Goal: Task Accomplishment & Management: Use online tool/utility

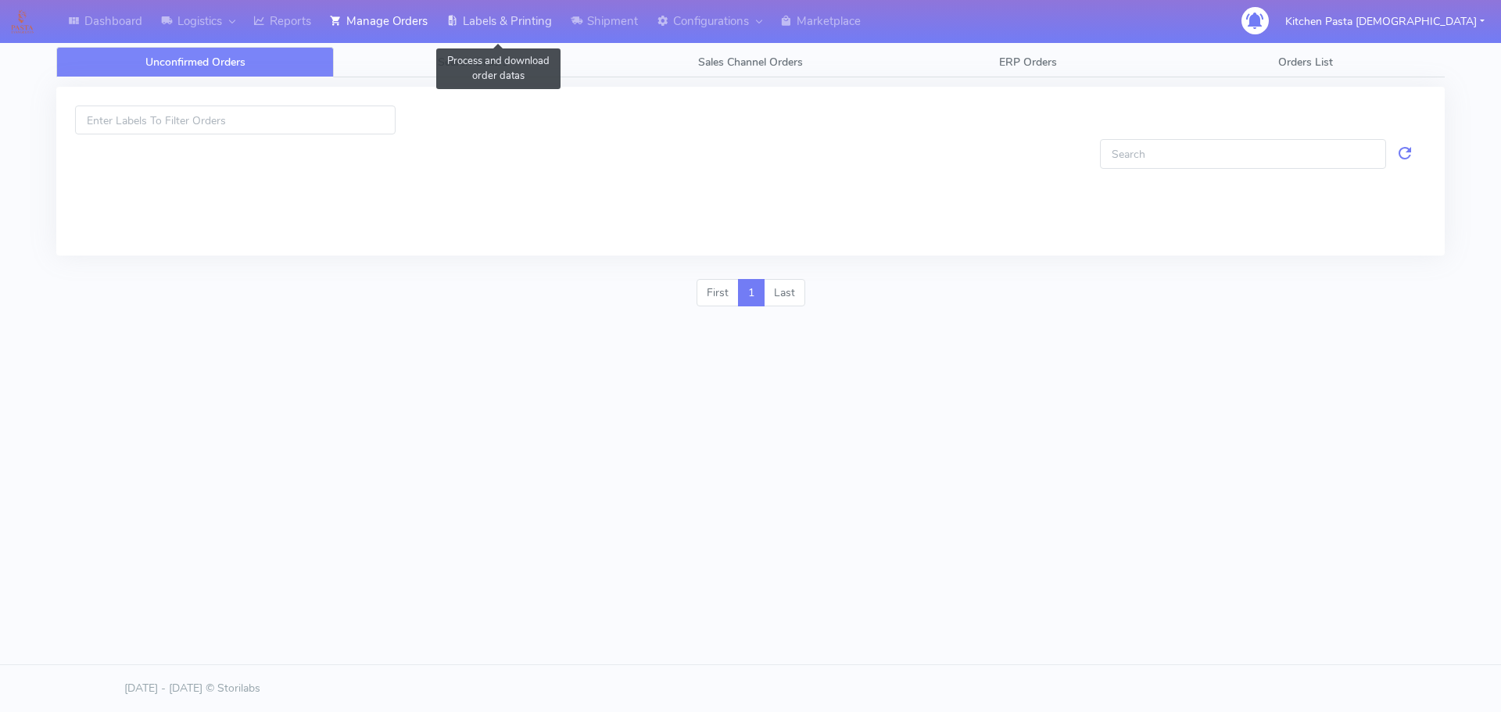
click at [492, 14] on link "Labels & Printing" at bounding box center [499, 21] width 124 height 43
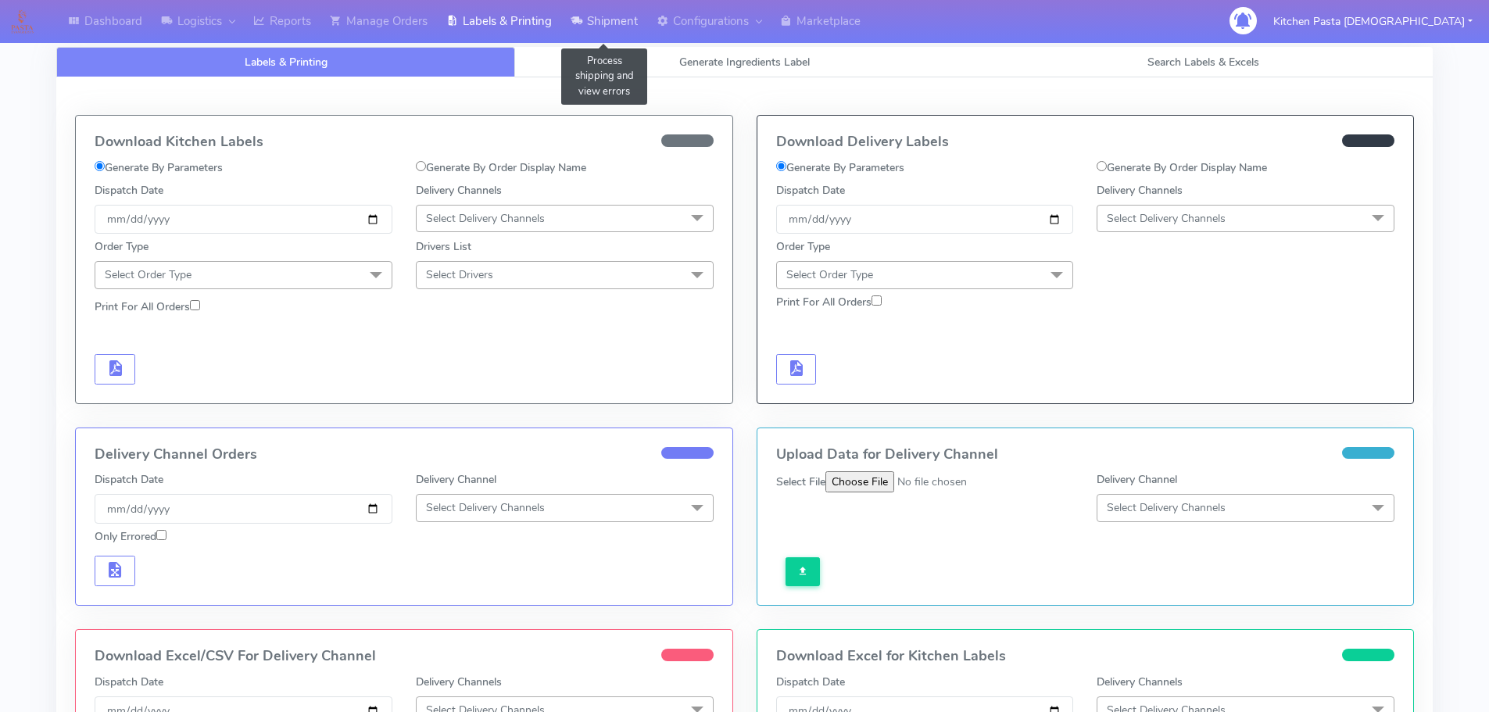
drag, startPoint x: 631, startPoint y: 13, endPoint x: 617, endPoint y: 37, distance: 27.3
click at [630, 13] on link "Shipment" at bounding box center [604, 21] width 86 height 43
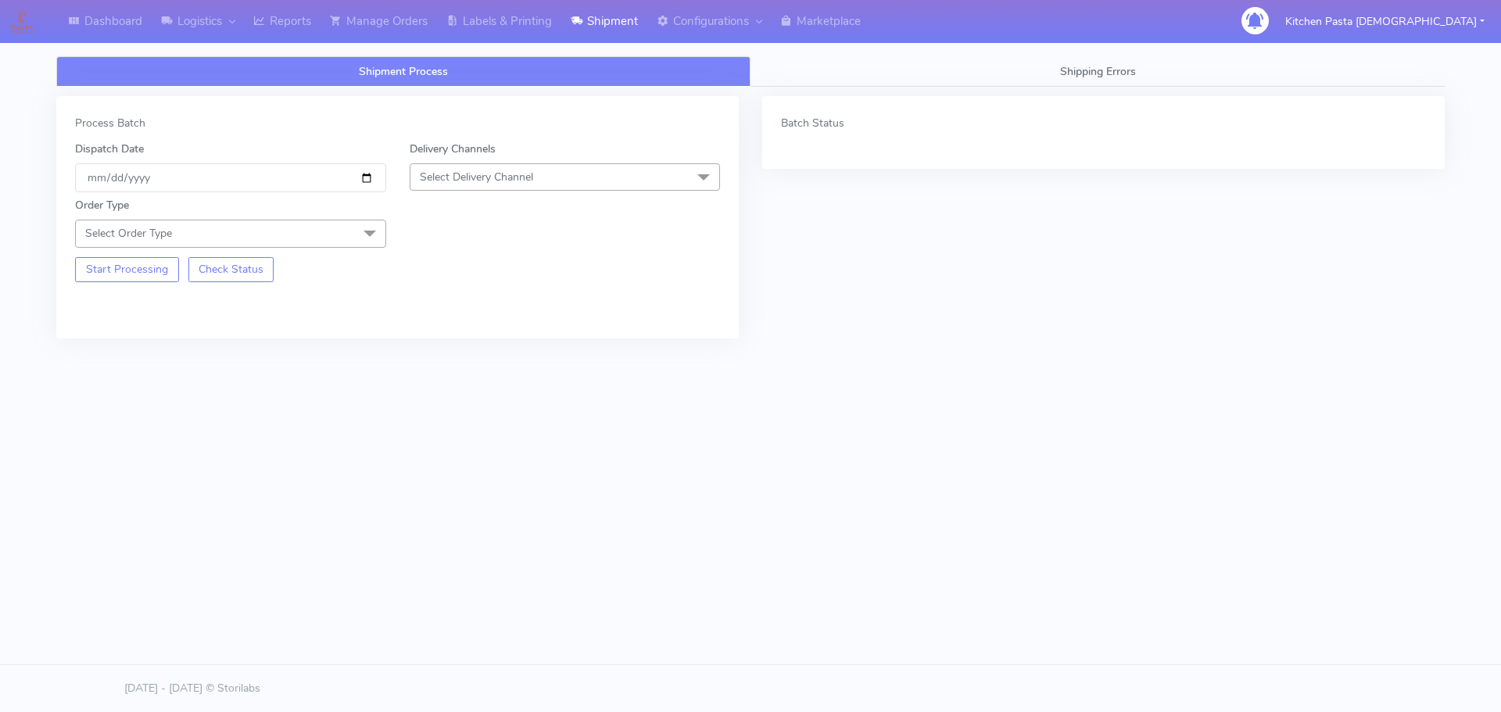
click at [591, 173] on span "Select Delivery Channel" at bounding box center [565, 176] width 311 height 27
click at [438, 356] on div "Yodel" at bounding box center [565, 353] width 294 height 16
click at [338, 225] on span "Select Order Type" at bounding box center [230, 233] width 311 height 27
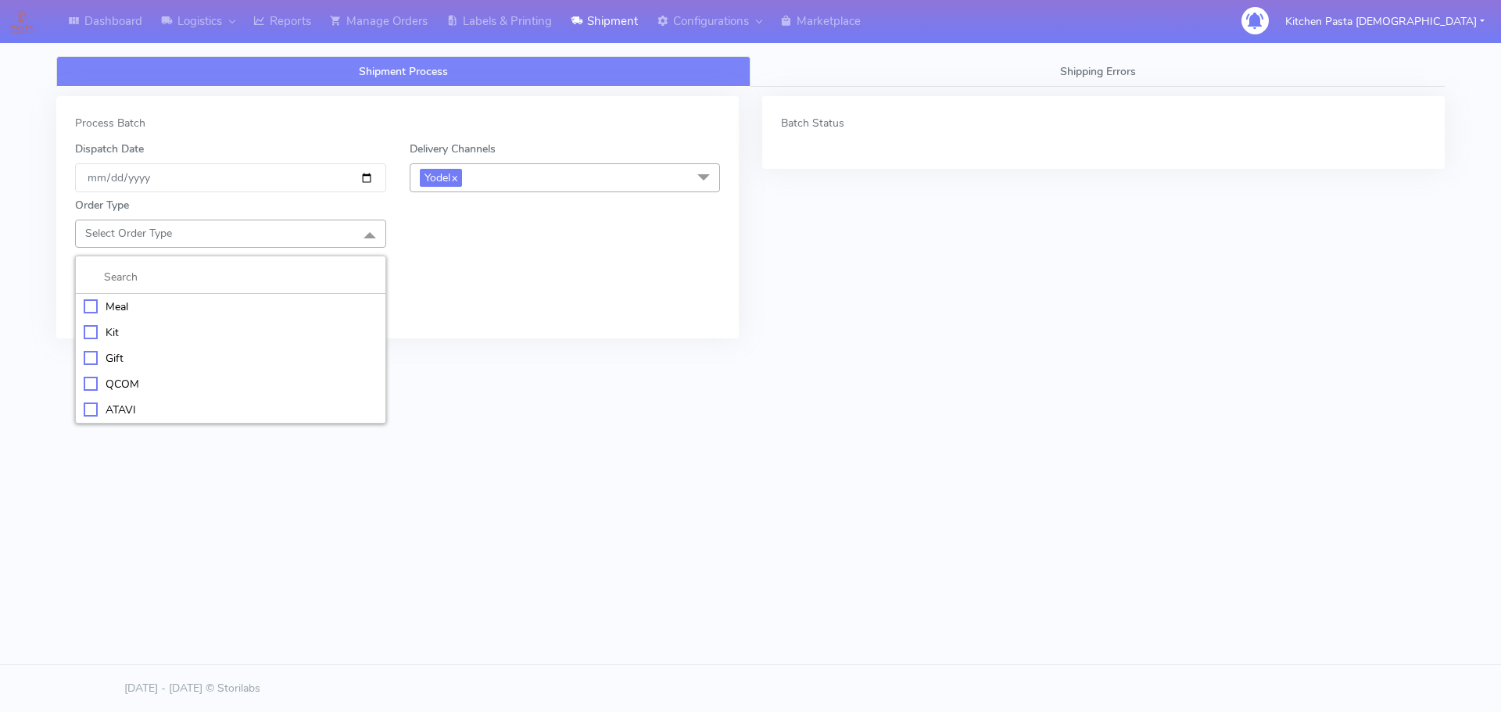
drag, startPoint x: 236, startPoint y: 317, endPoint x: 241, endPoint y: 310, distance: 8.5
click at [237, 316] on li "Meal" at bounding box center [230, 307] width 309 height 26
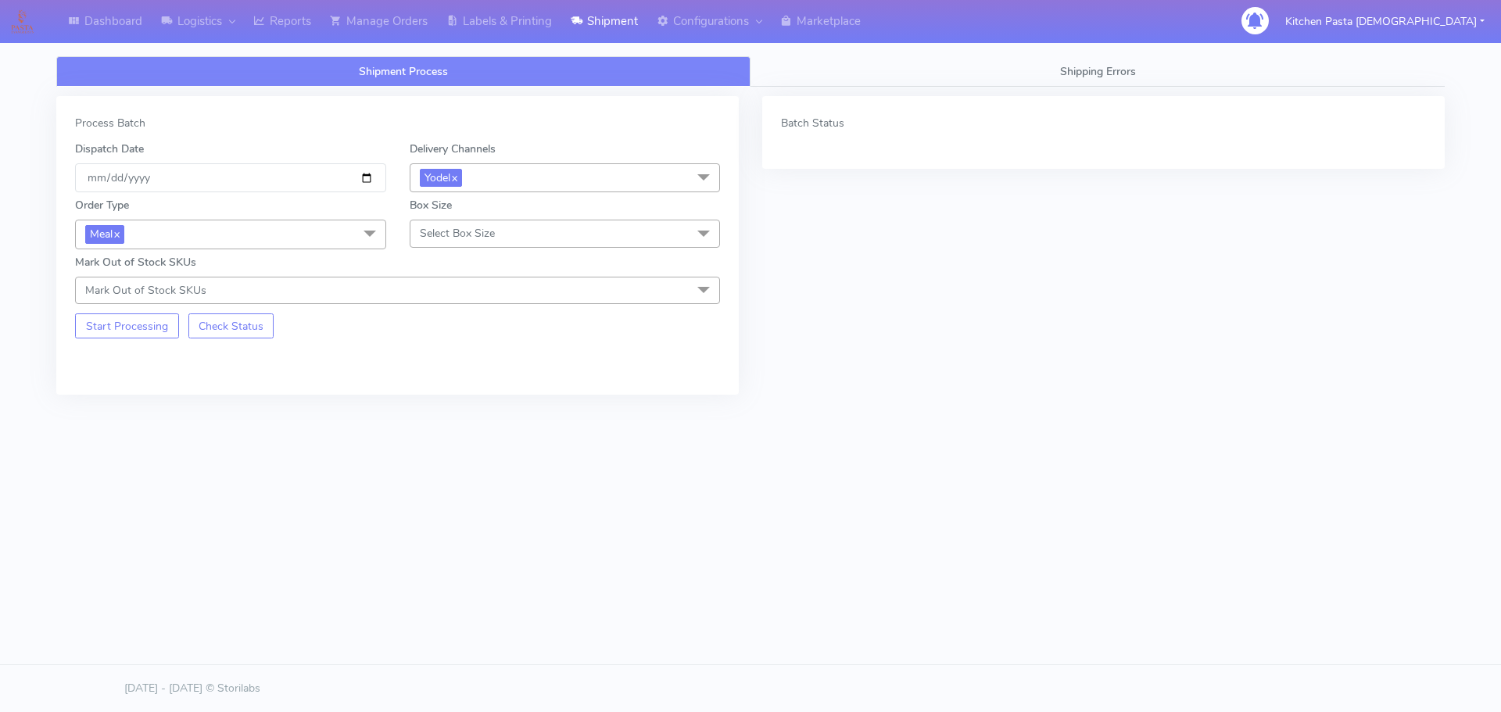
click at [475, 227] on span "Select Box Size" at bounding box center [457, 233] width 75 height 15
drag, startPoint x: 467, startPoint y: 357, endPoint x: 227, endPoint y: 309, distance: 244.6
click at [467, 358] on div "Medium" at bounding box center [565, 358] width 294 height 16
click at [122, 339] on div "Process Batch Dispatch Date 2025-09-25 Delivery Channels Yodel x DHL OnFleet Ro…" at bounding box center [397, 245] width 682 height 299
click at [127, 329] on button "Start Processing" at bounding box center [127, 325] width 104 height 25
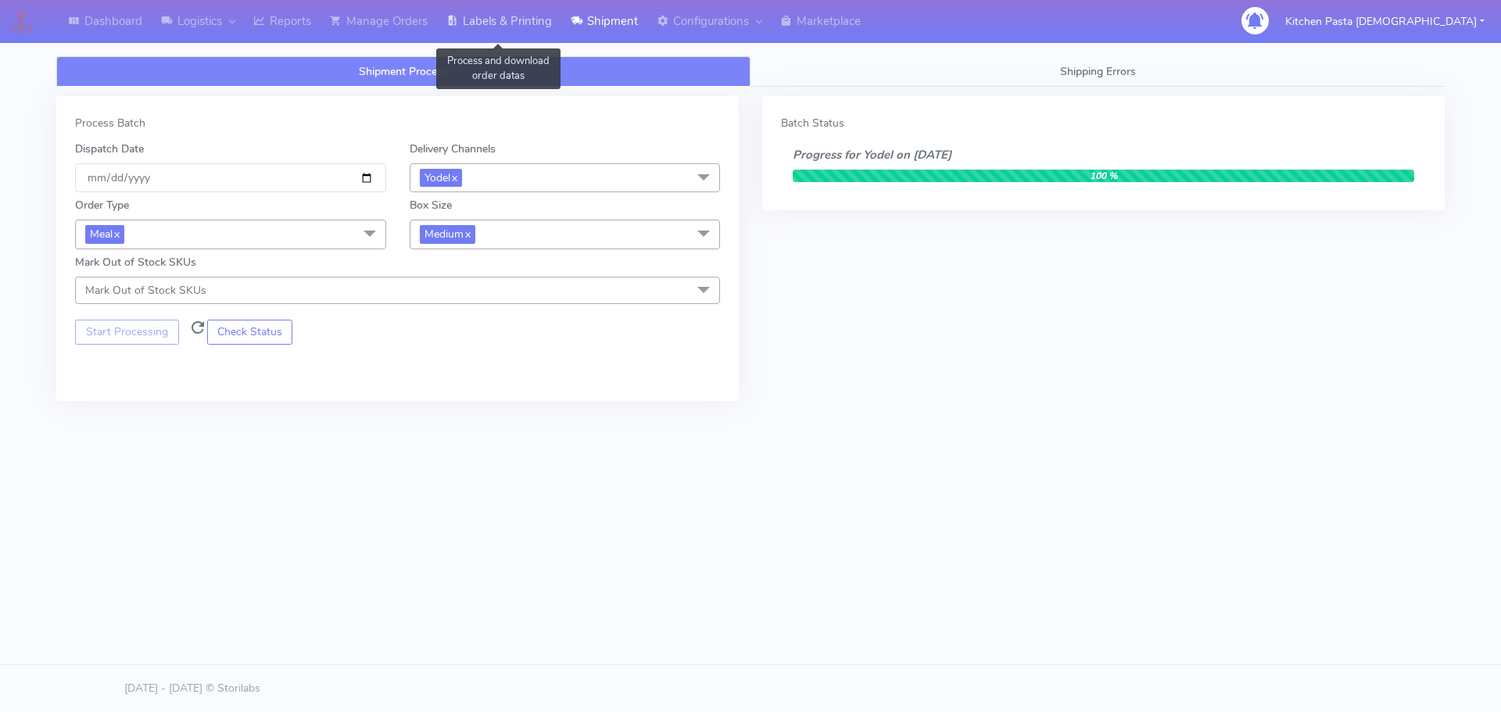
click at [482, 9] on link "Labels & Printing" at bounding box center [499, 21] width 124 height 43
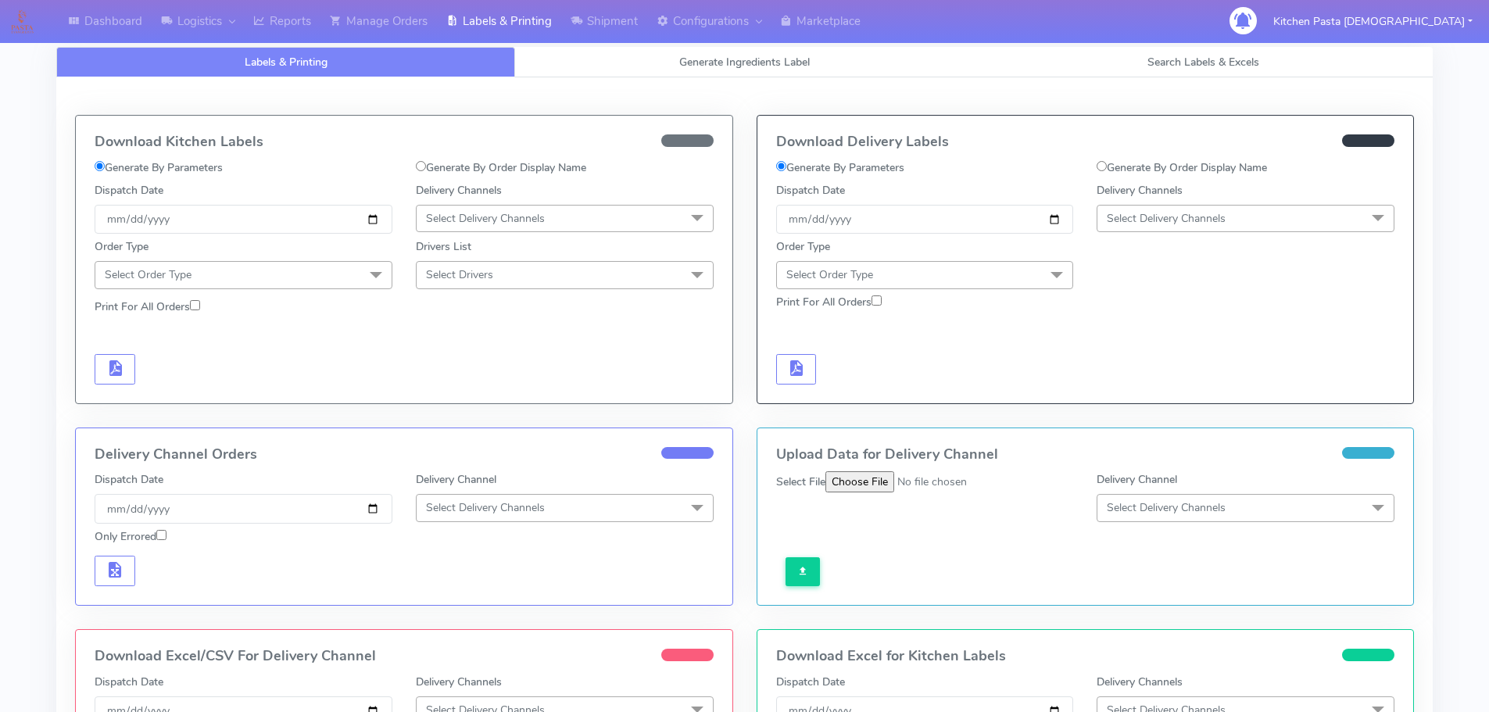
click at [1230, 200] on div "Delivery Channels Select Delivery Channels No data available" at bounding box center [1245, 208] width 321 height 52
click at [1246, 209] on span "Select Delivery Channels" at bounding box center [1245, 218] width 298 height 27
click at [595, 16] on link "Shipment" at bounding box center [604, 21] width 86 height 43
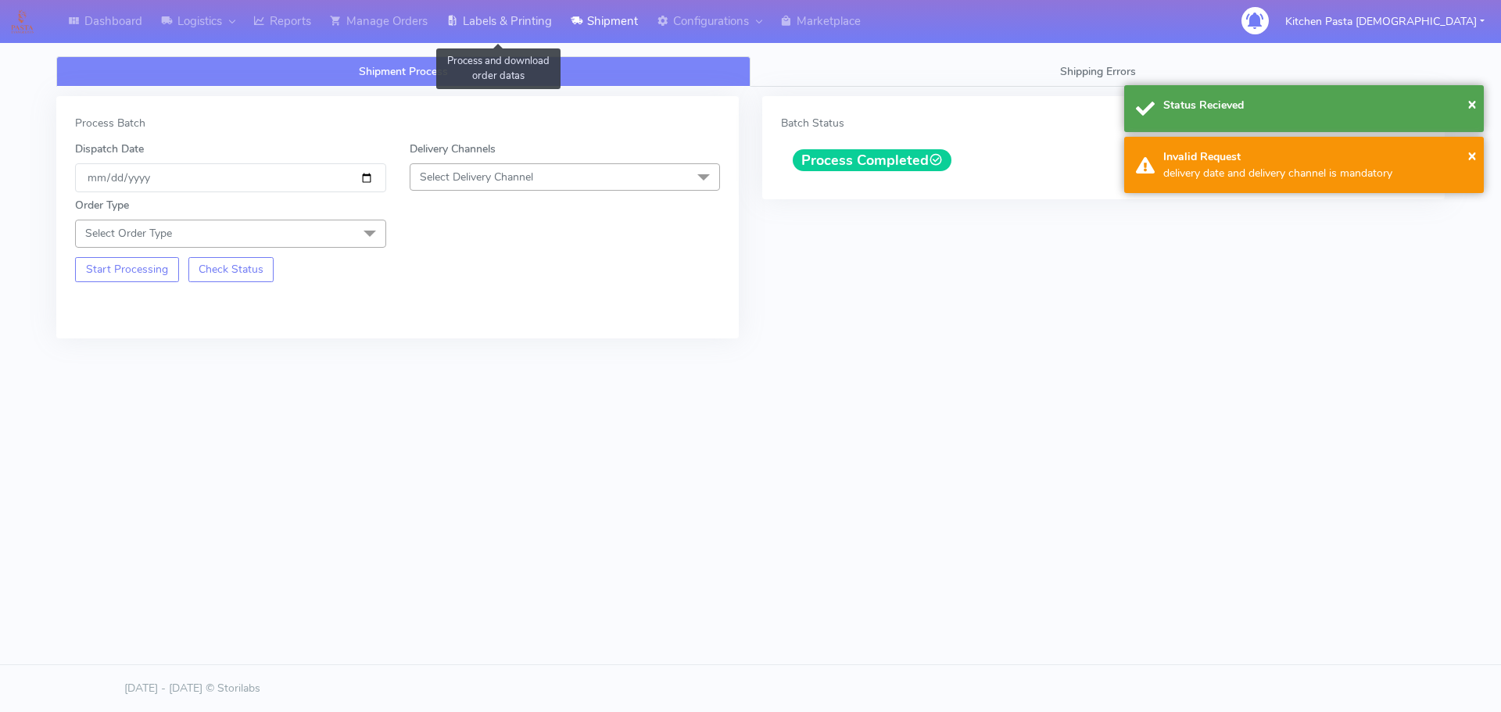
click at [510, 16] on link "Labels & Printing" at bounding box center [499, 21] width 124 height 43
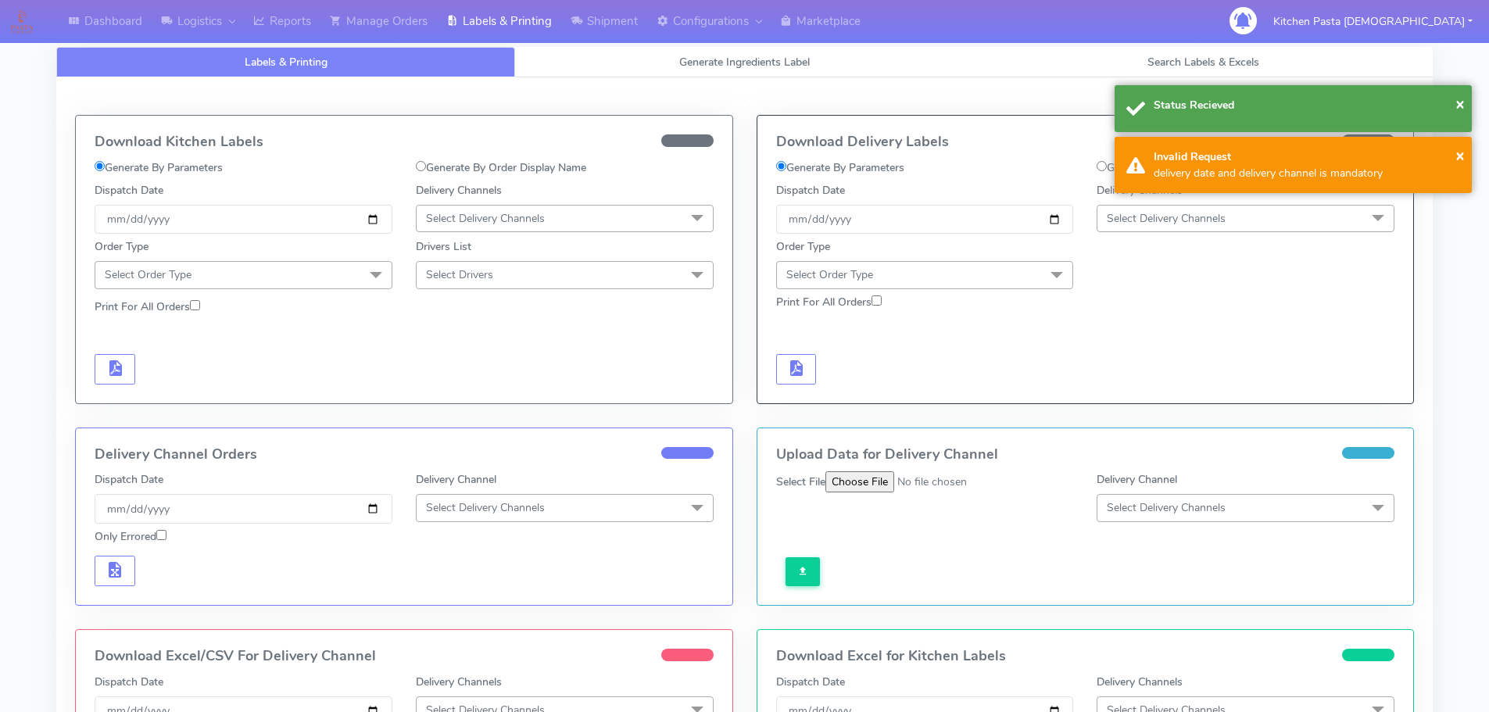
click at [1144, 238] on div "Order Type Select Order Type Meal Kit Gift QCOM ATAVI" at bounding box center [1085, 261] width 642 height 55
click at [1147, 223] on span "Select Delivery Channels" at bounding box center [1166, 218] width 119 height 15
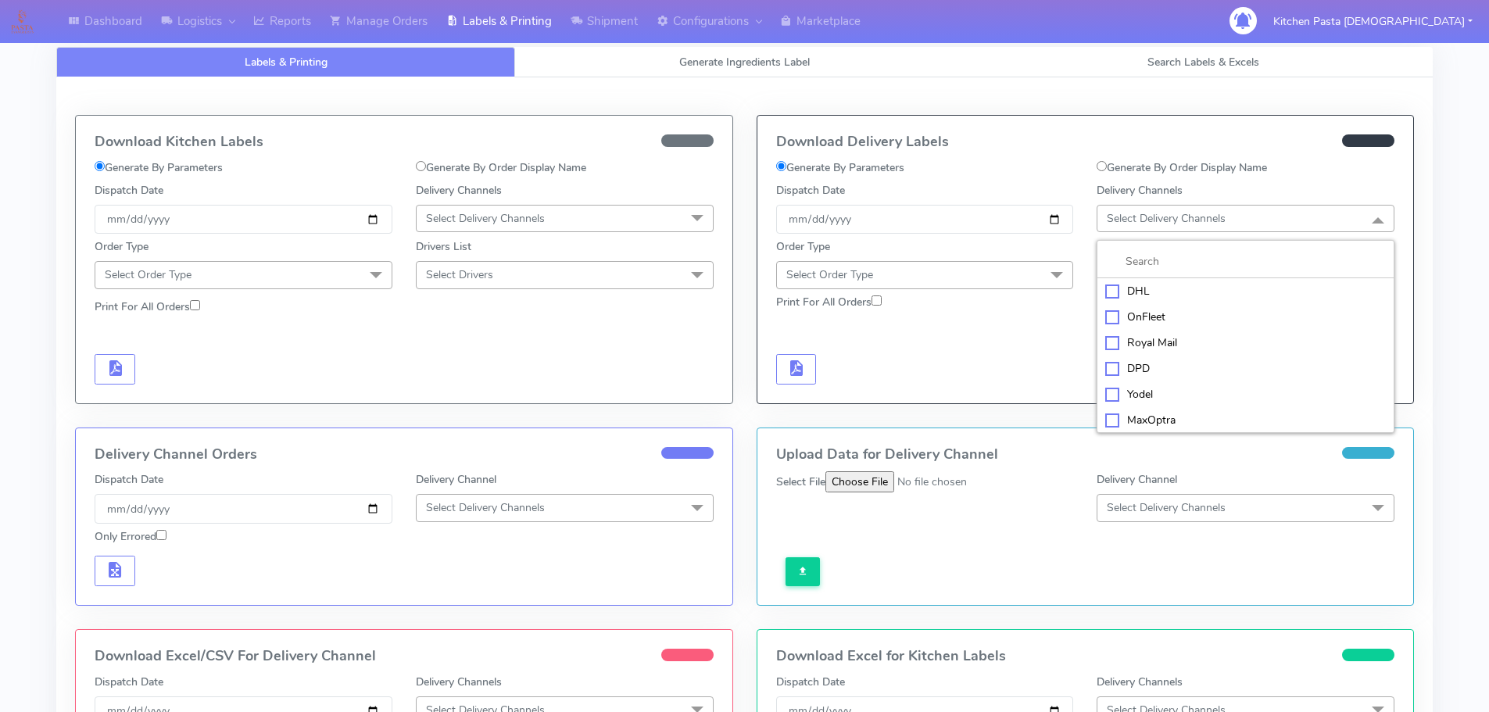
drag, startPoint x: 1126, startPoint y: 396, endPoint x: 1064, endPoint y: 334, distance: 87.3
click at [1126, 397] on div "Yodel" at bounding box center [1245, 394] width 281 height 16
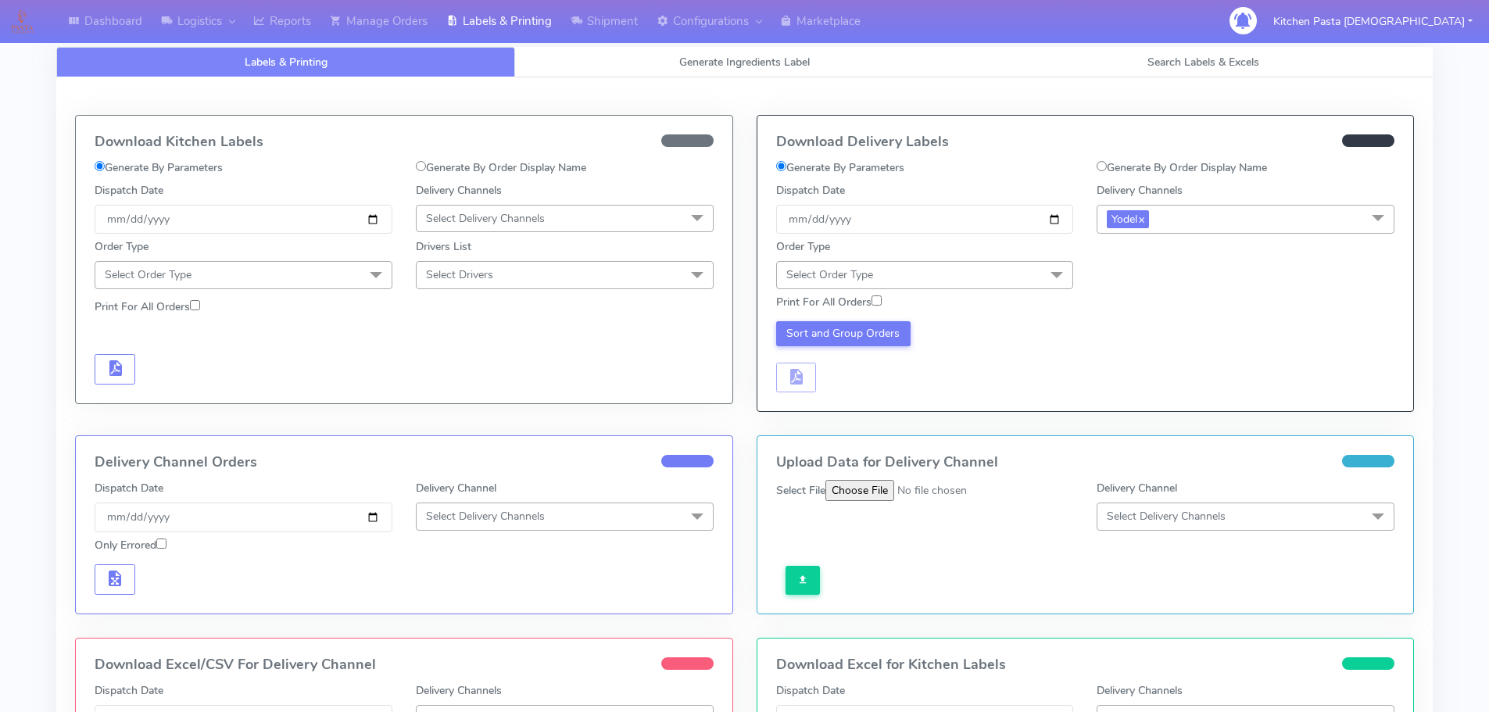
click at [1001, 259] on div "Order Type Select Order Type Meal Kit Gift QCOM ATAVI" at bounding box center [924, 263] width 321 height 50
click at [990, 275] on span "Select Order Type" at bounding box center [925, 274] width 298 height 27
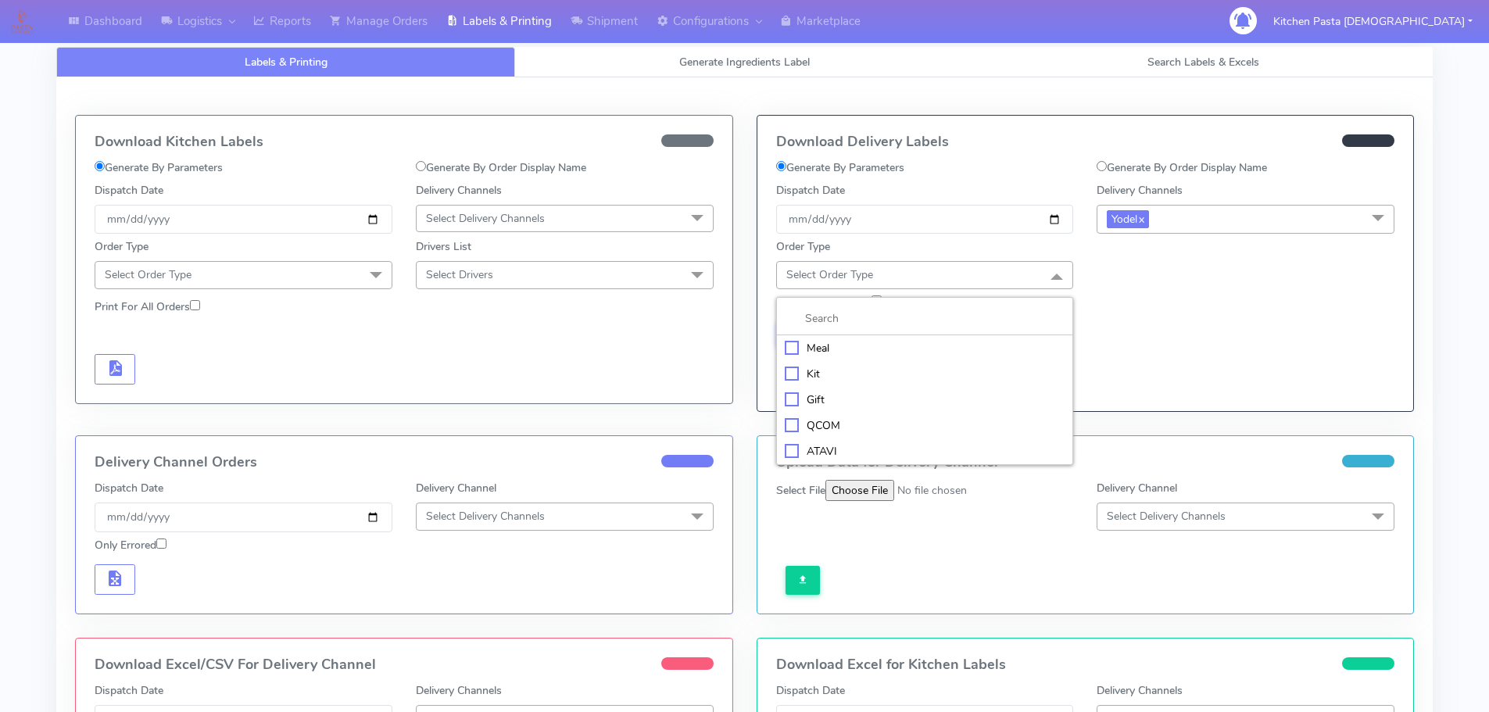
click at [840, 350] on div "Meal" at bounding box center [925, 348] width 281 height 16
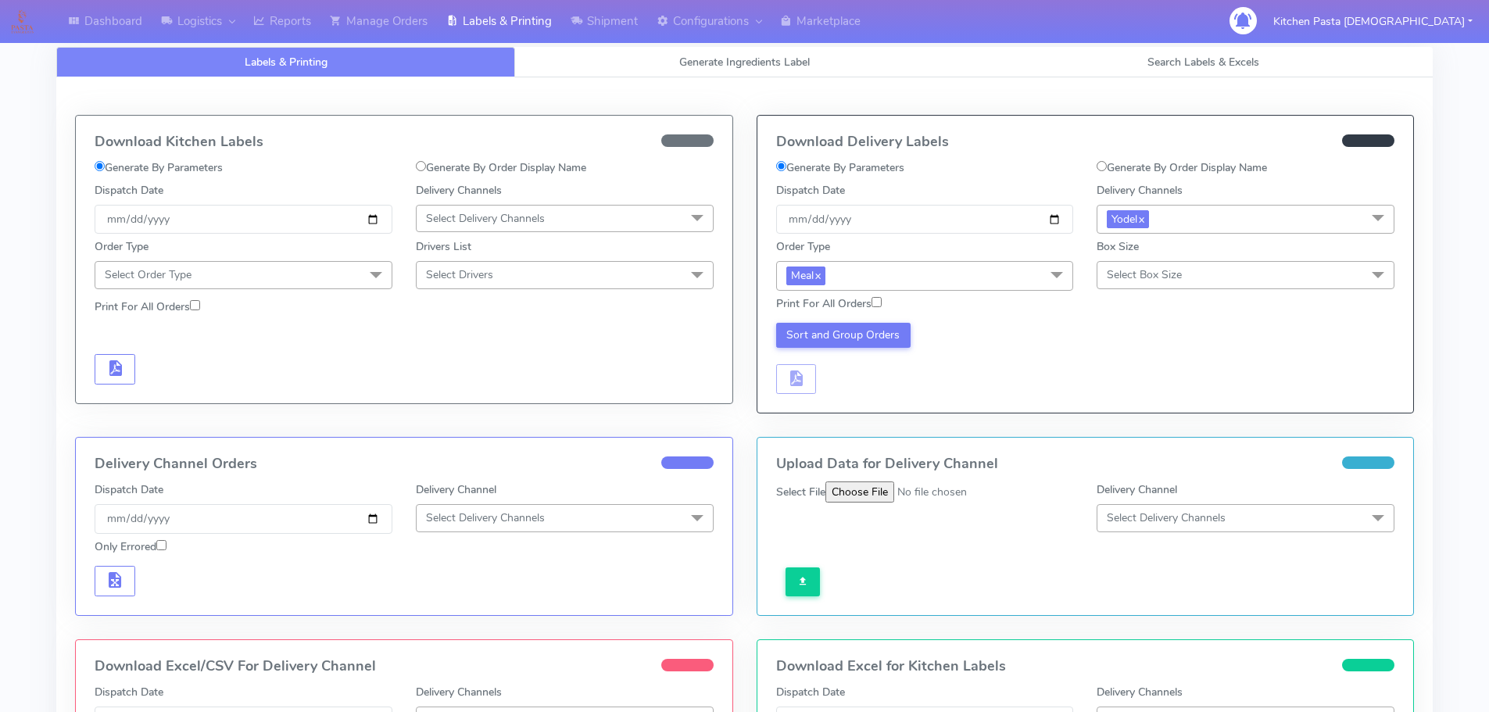
click at [1124, 265] on span "Select Box Size" at bounding box center [1245, 274] width 298 height 27
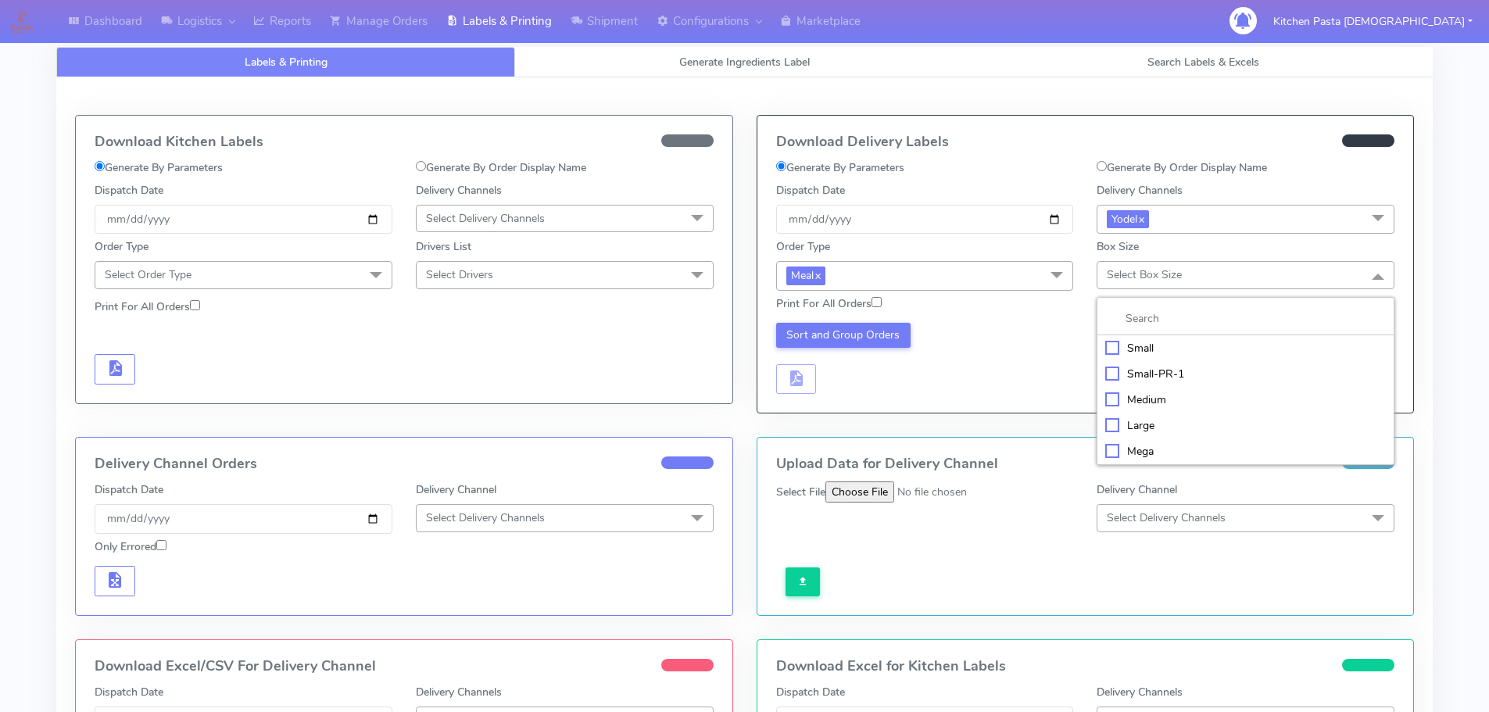
click at [1144, 392] on div "Medium" at bounding box center [1245, 400] width 281 height 16
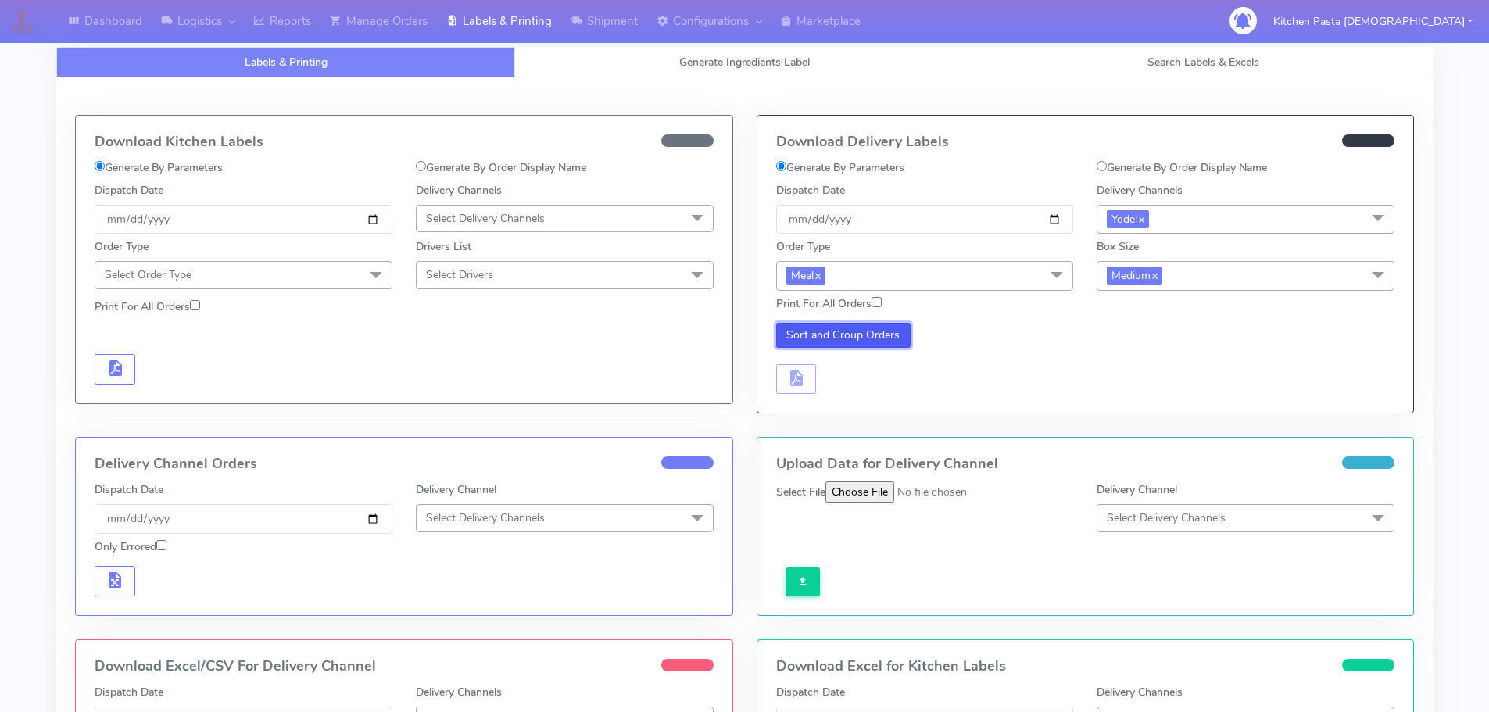
click at [857, 342] on button "Sort and Group Orders" at bounding box center [843, 335] width 135 height 25
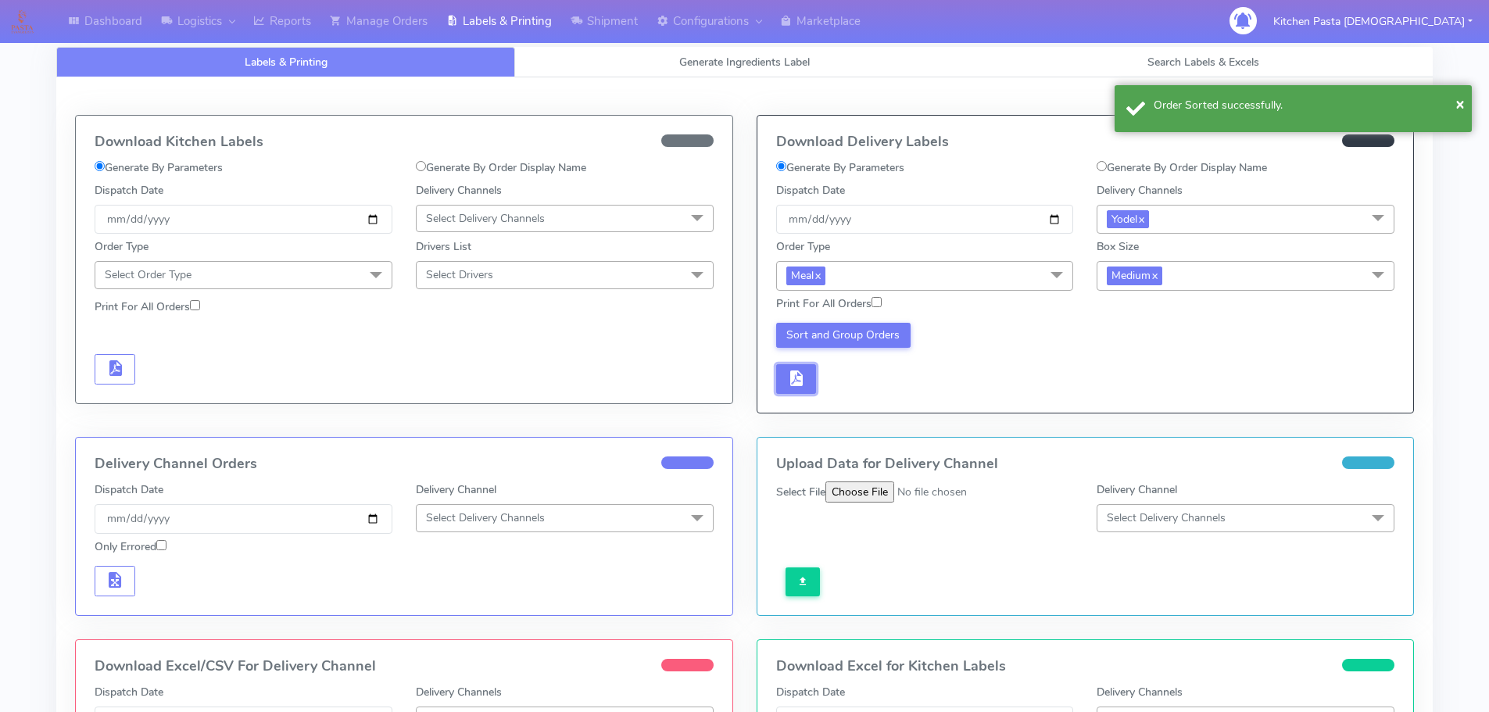
click at [810, 372] on button "button" at bounding box center [796, 379] width 41 height 30
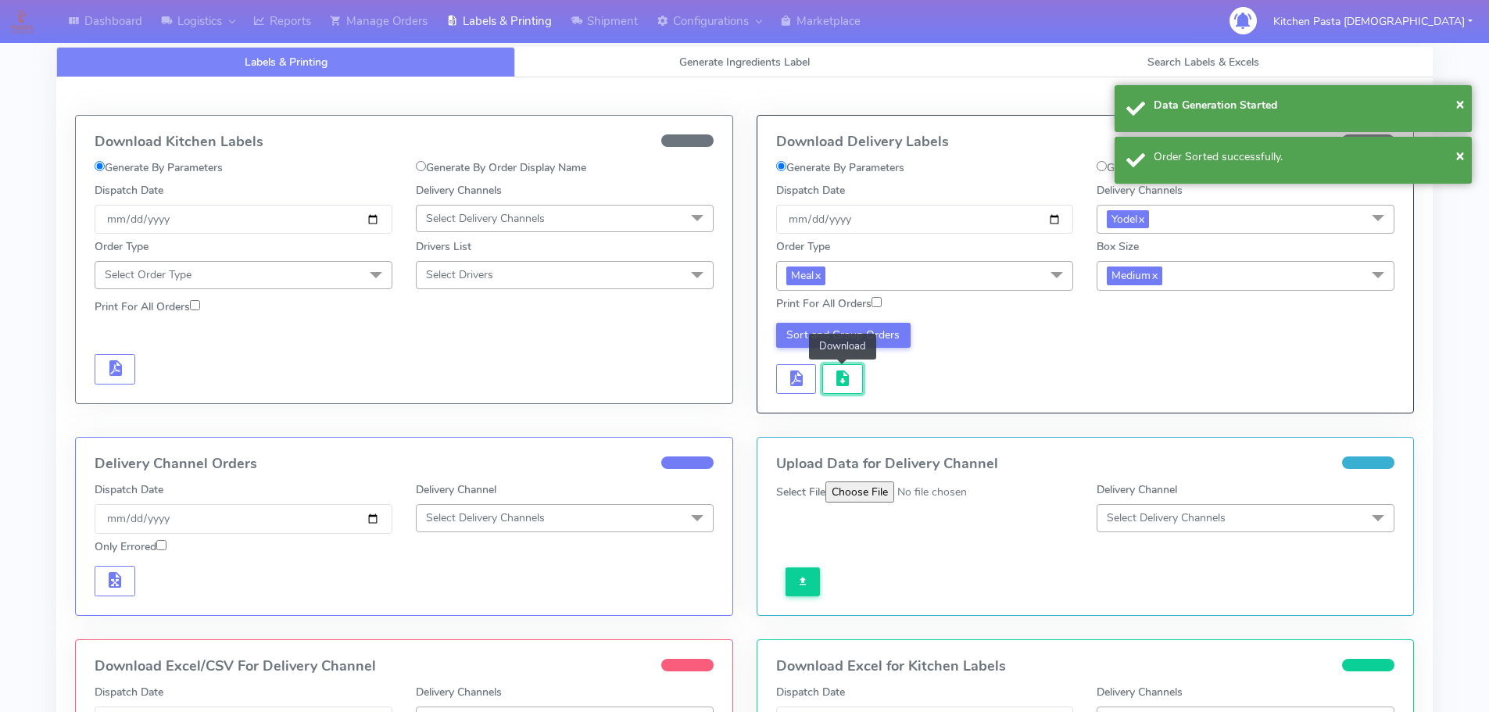
click at [842, 374] on span "button" at bounding box center [842, 381] width 19 height 15
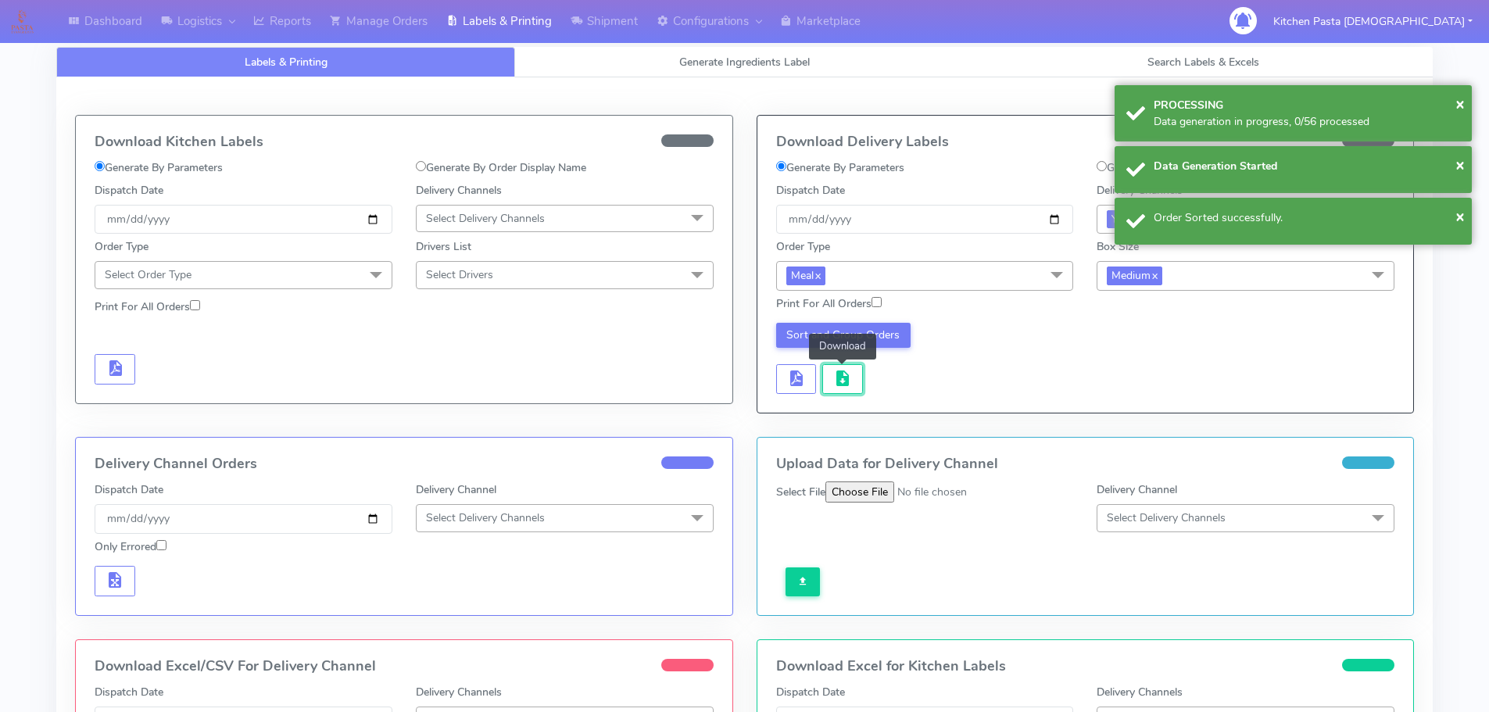
click at [842, 374] on span "button" at bounding box center [842, 381] width 19 height 15
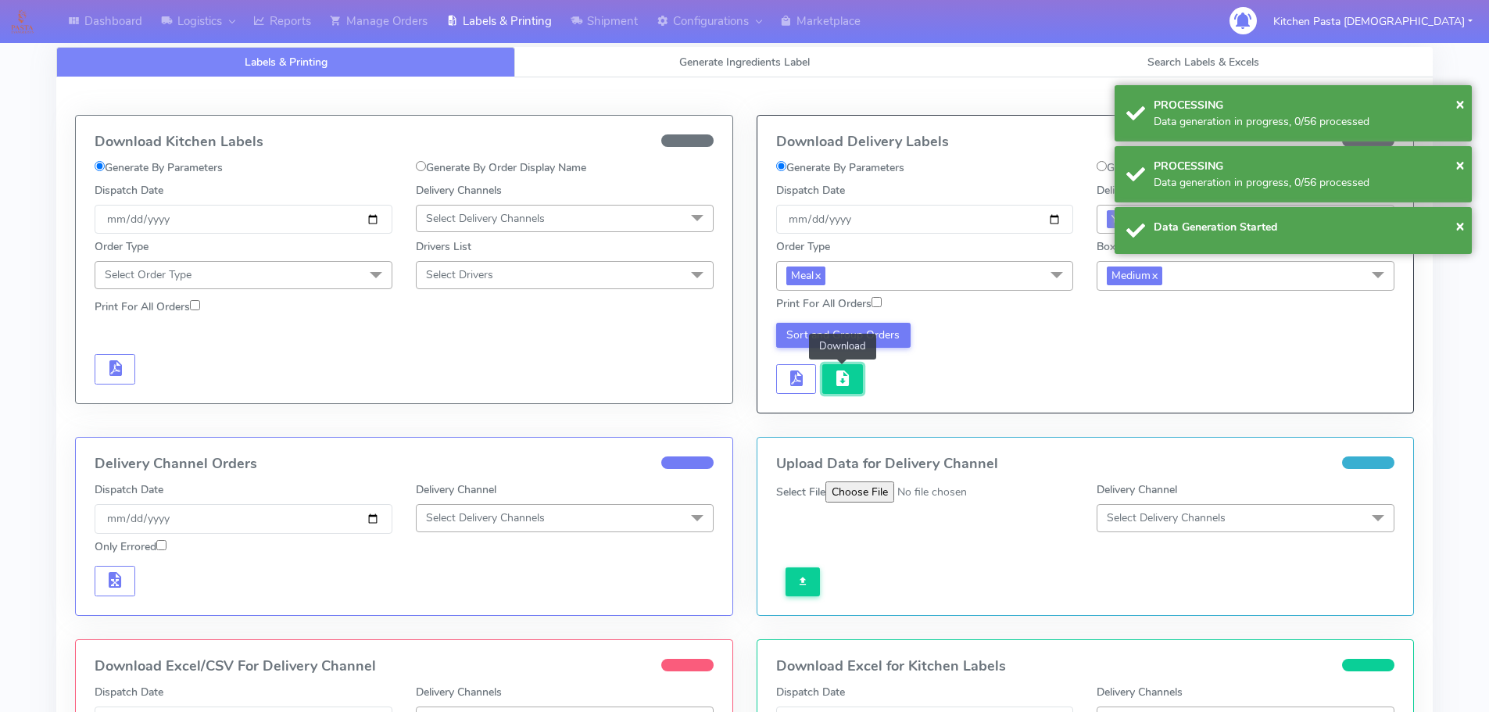
click at [852, 389] on button "button" at bounding box center [842, 379] width 41 height 30
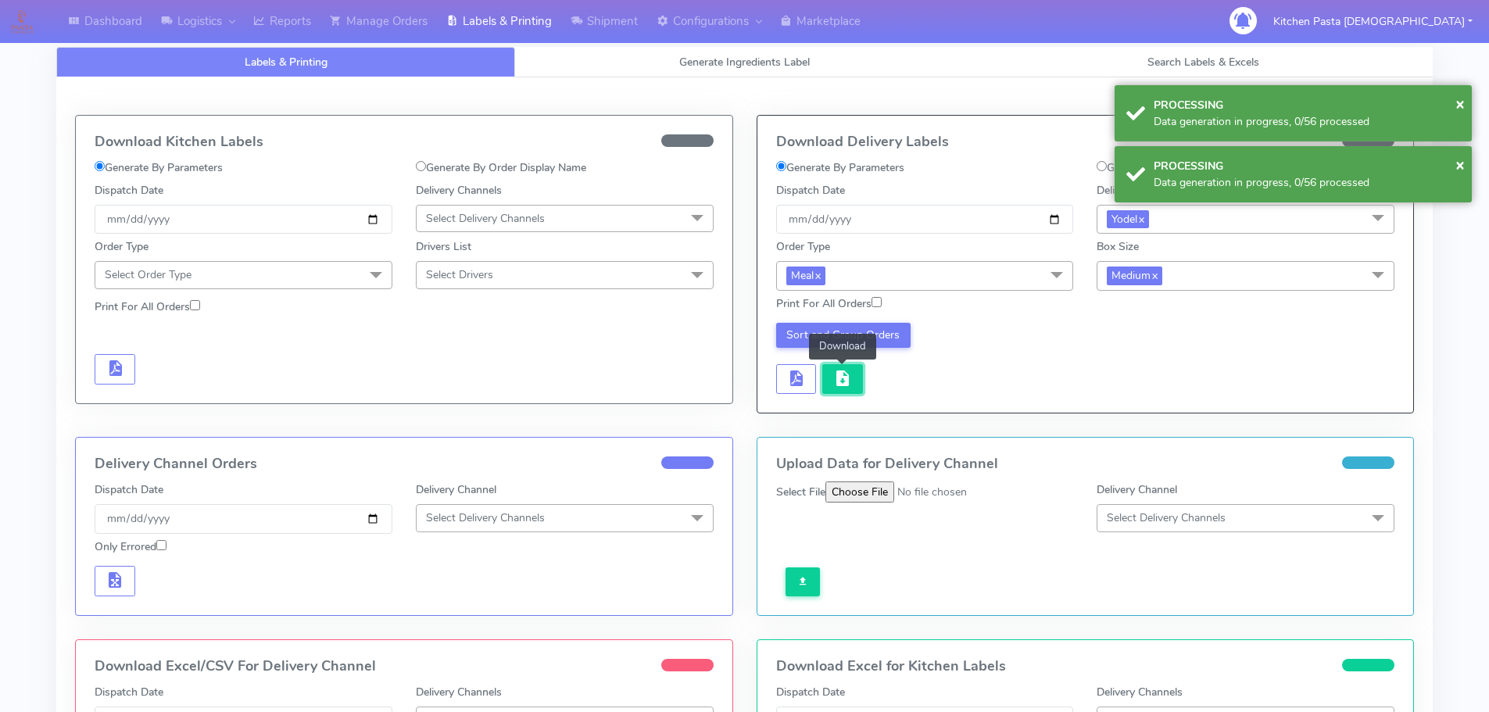
click at [828, 385] on button "button" at bounding box center [842, 379] width 41 height 30
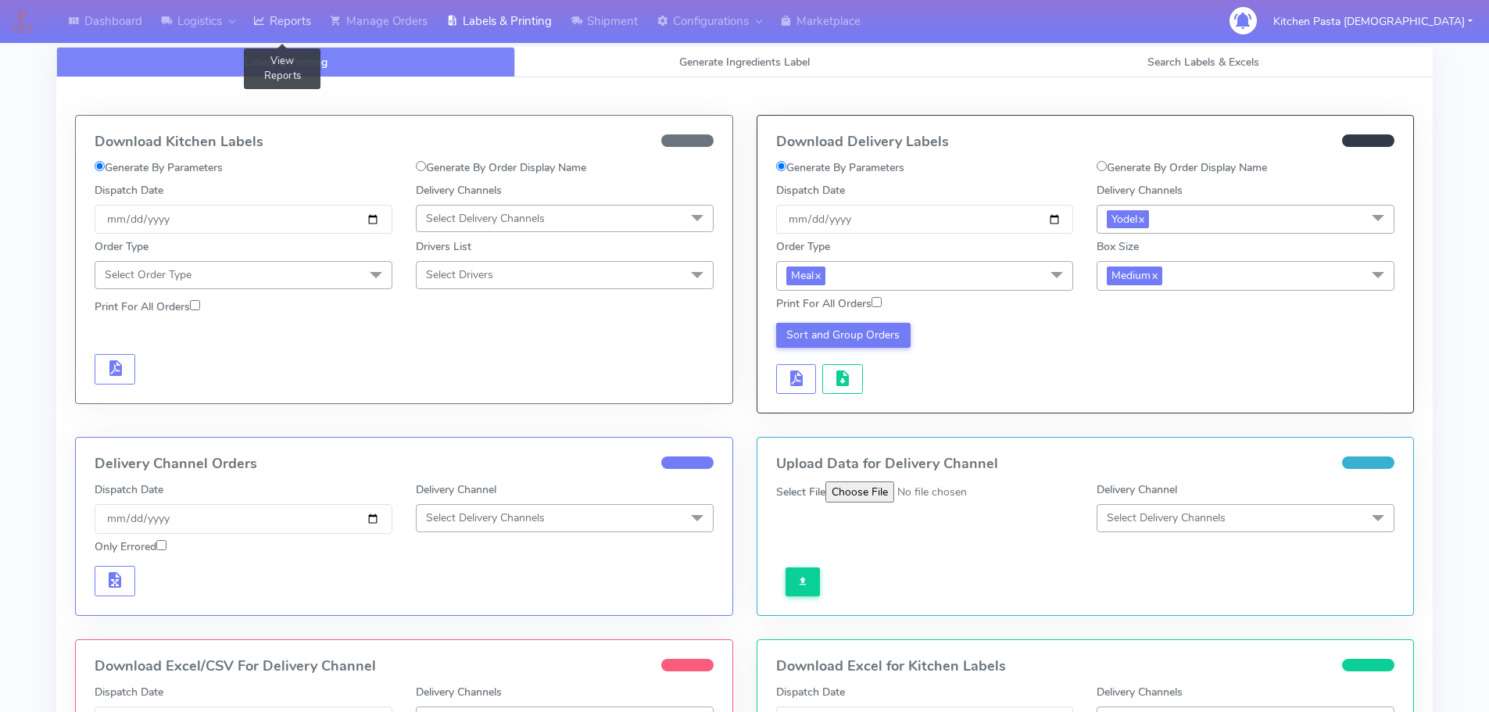
click at [306, 25] on link "Reports" at bounding box center [282, 21] width 77 height 43
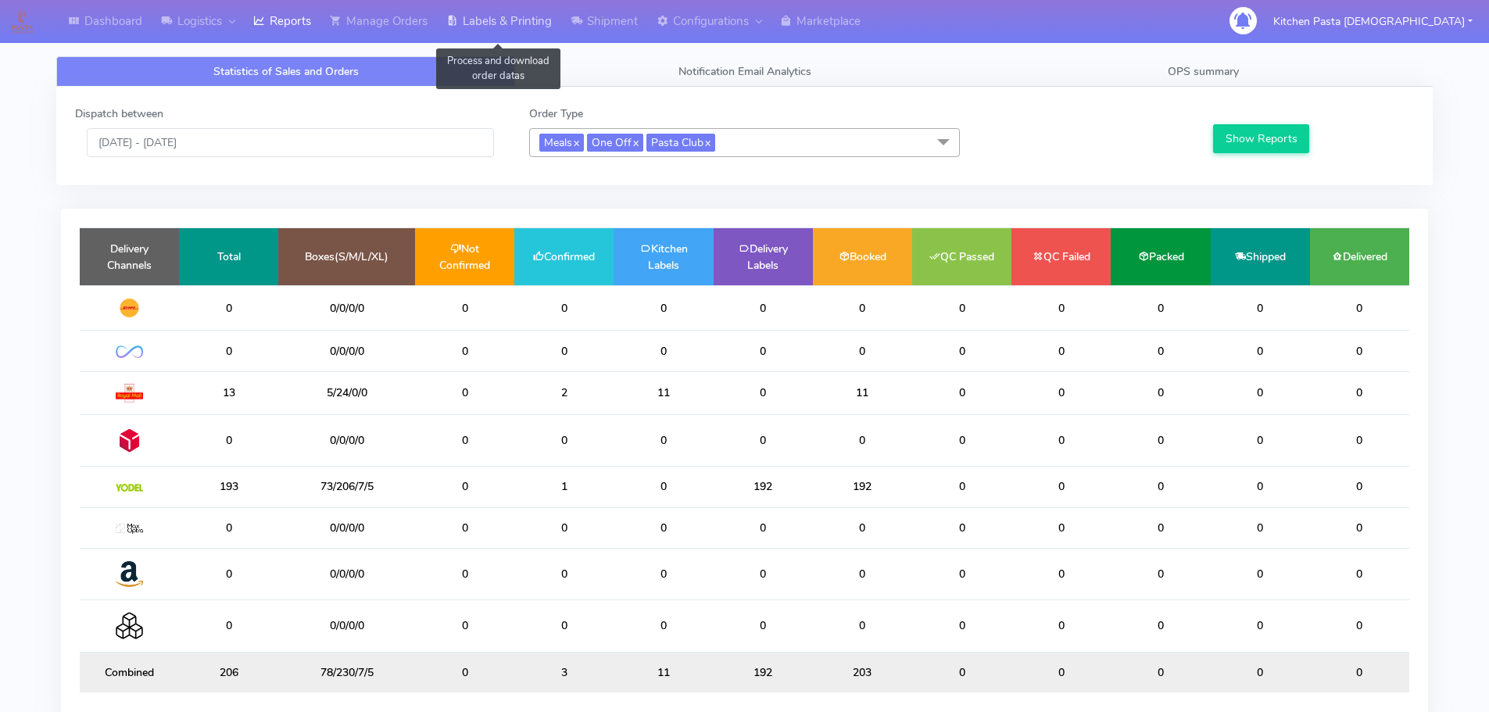
click at [492, 13] on link "Labels & Printing" at bounding box center [499, 21] width 124 height 43
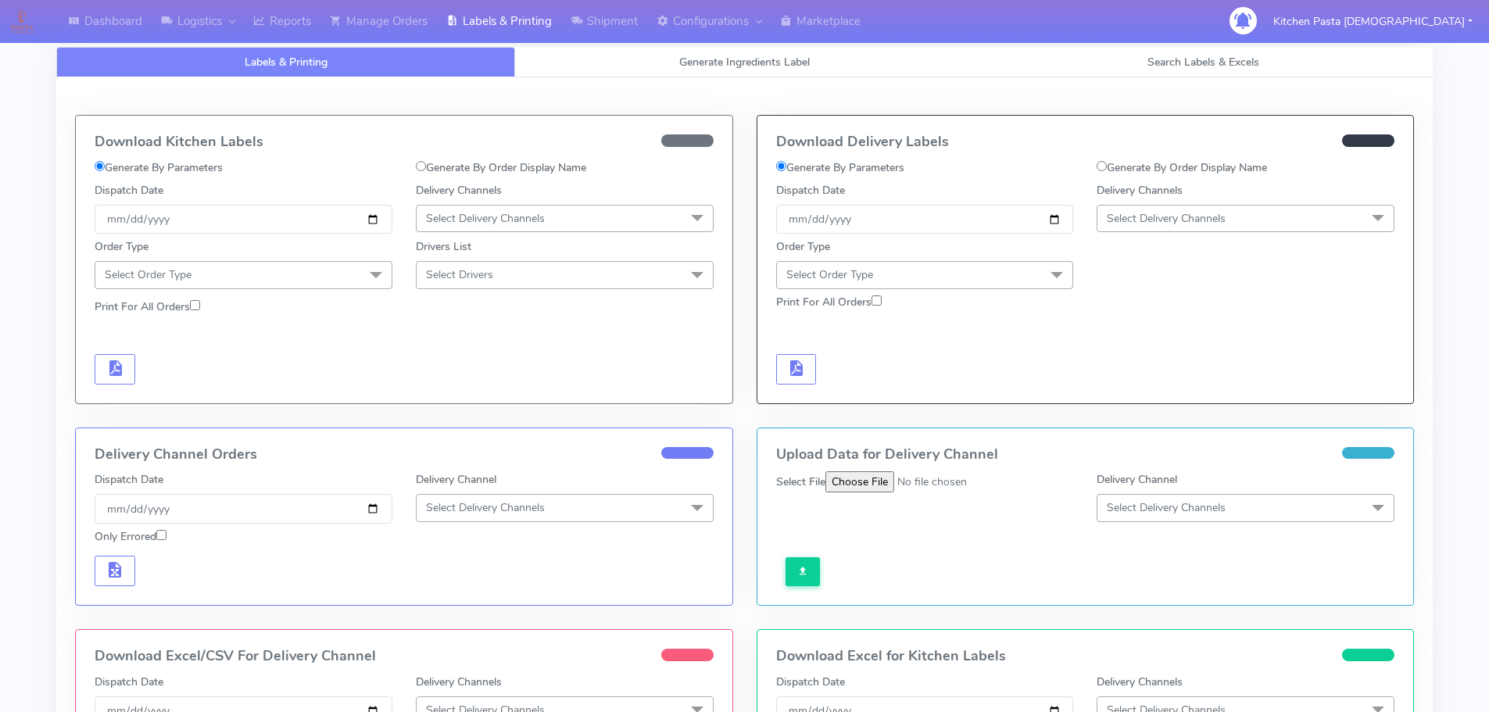
click at [490, 226] on span "Select Delivery Channels" at bounding box center [565, 218] width 298 height 27
click at [471, 352] on li "Royal Mail" at bounding box center [565, 343] width 296 height 26
click at [345, 284] on span "Select Order Type" at bounding box center [244, 274] width 298 height 27
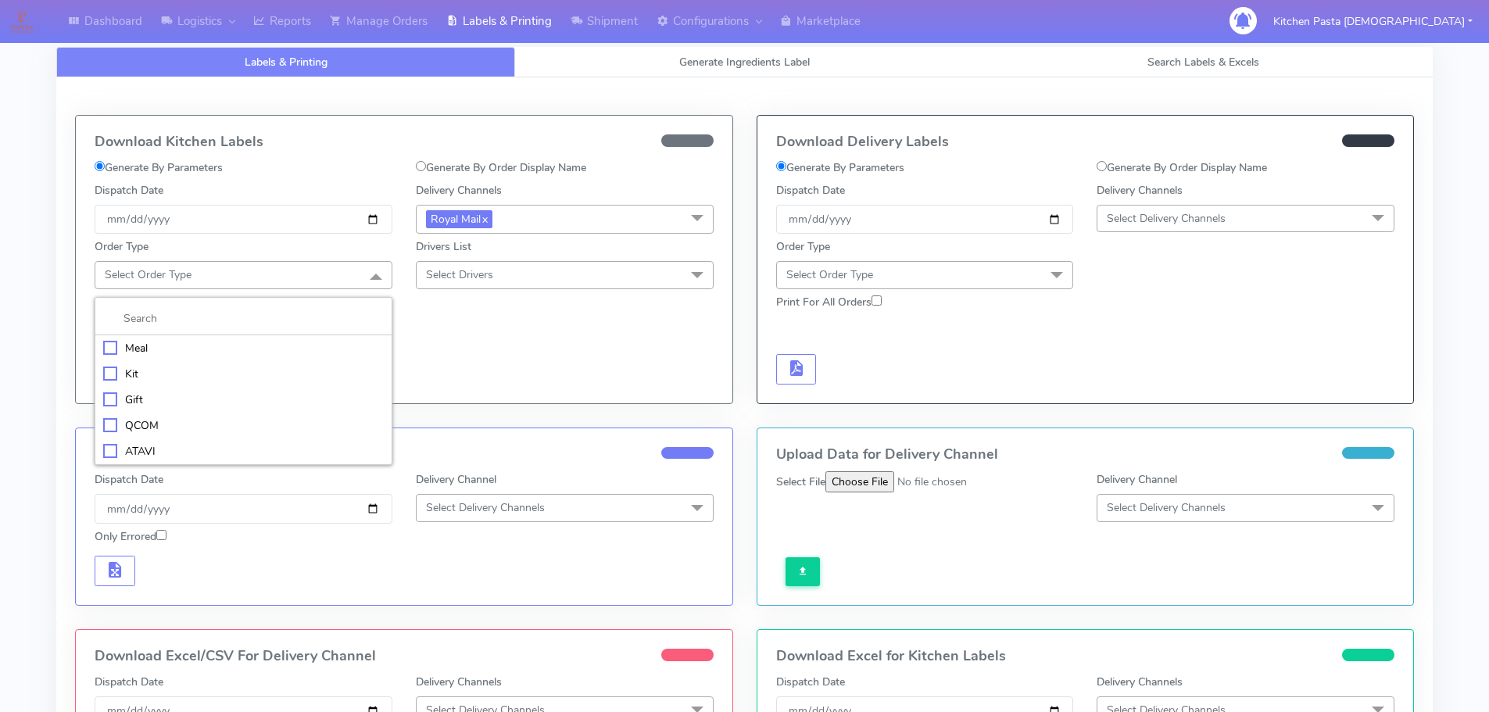
click at [351, 278] on span "Select Order Type" at bounding box center [244, 274] width 298 height 27
click at [321, 277] on span "Select Order Type" at bounding box center [244, 274] width 298 height 27
drag, startPoint x: 243, startPoint y: 349, endPoint x: 406, endPoint y: 296, distance: 171.0
click at [245, 349] on div "Meal" at bounding box center [243, 348] width 281 height 16
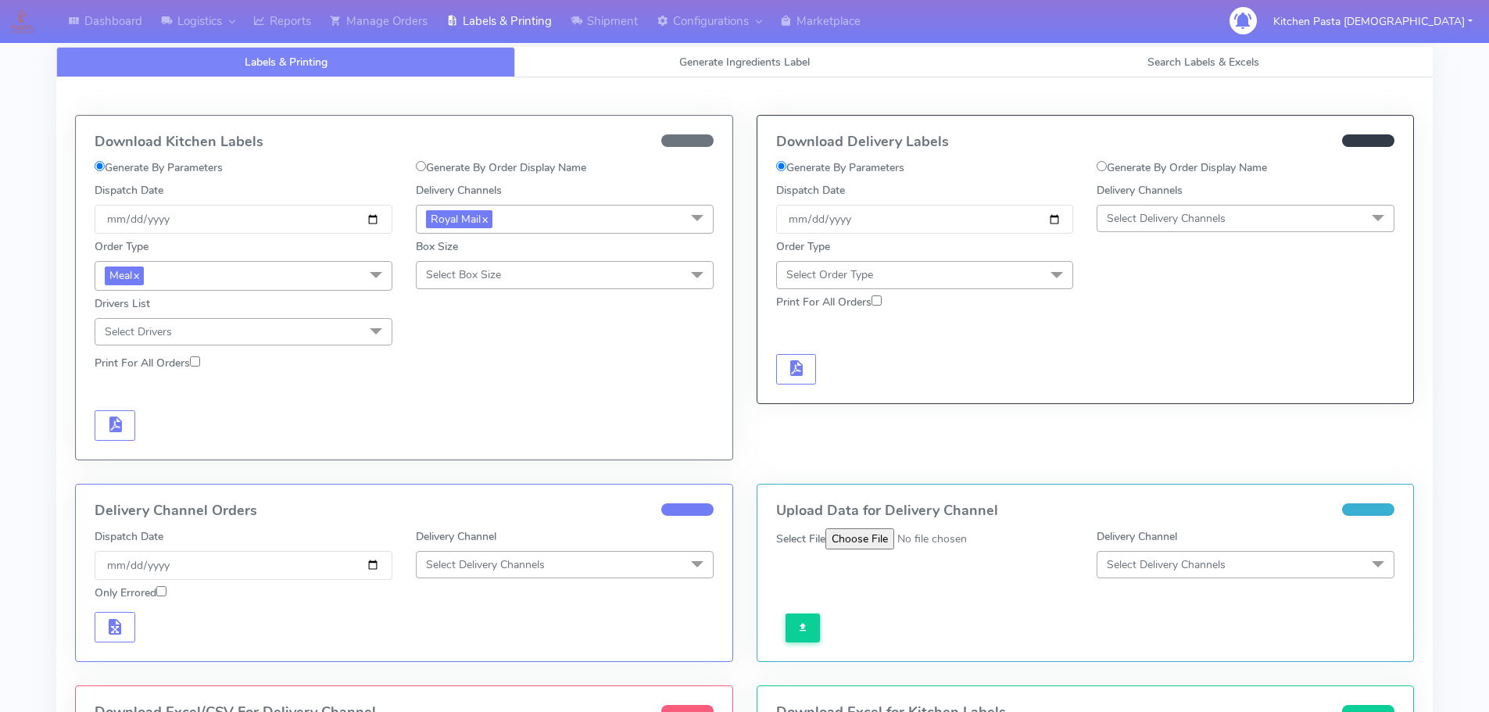
click at [518, 263] on span "Select Box Size" at bounding box center [565, 274] width 298 height 27
click at [481, 401] on div "Medium" at bounding box center [564, 400] width 281 height 16
click at [114, 435] on span "button" at bounding box center [115, 427] width 19 height 15
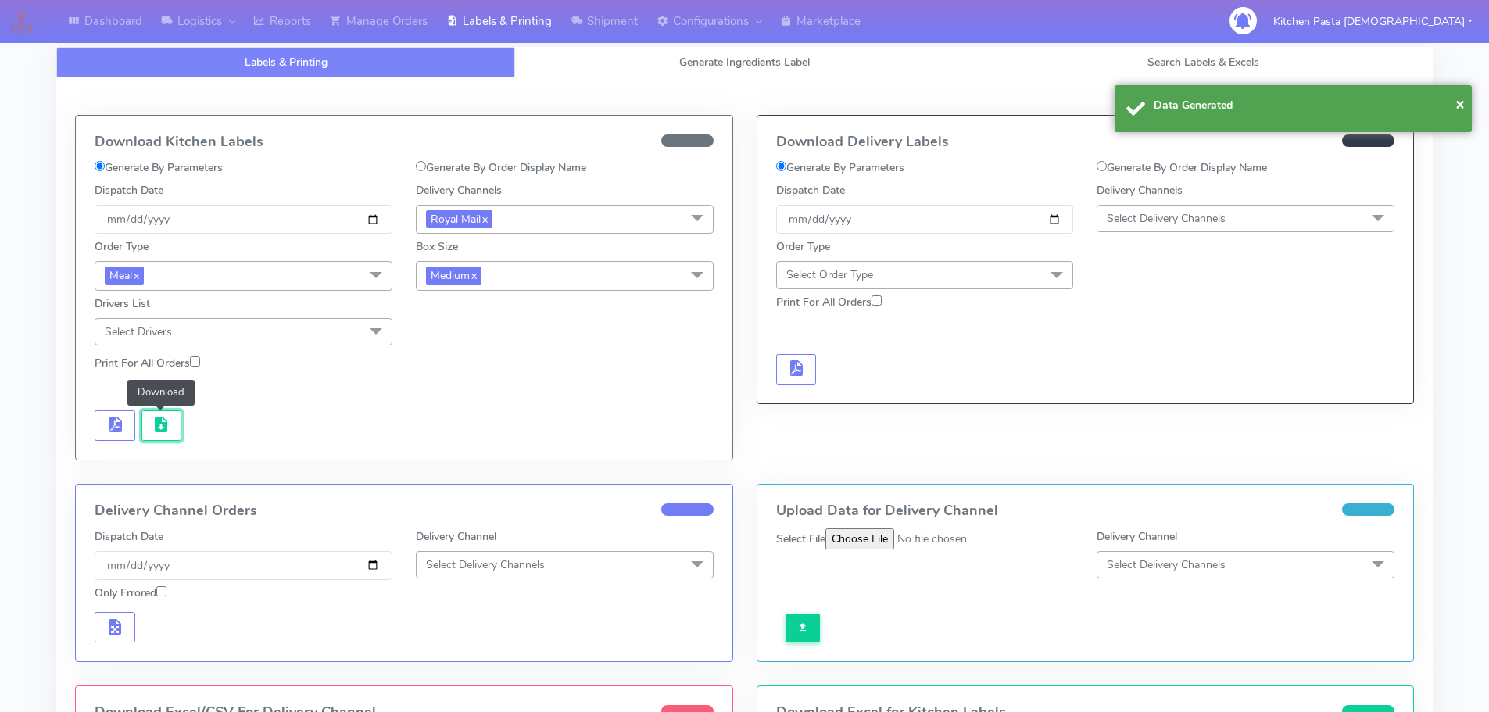
click at [146, 434] on button "button" at bounding box center [161, 425] width 41 height 30
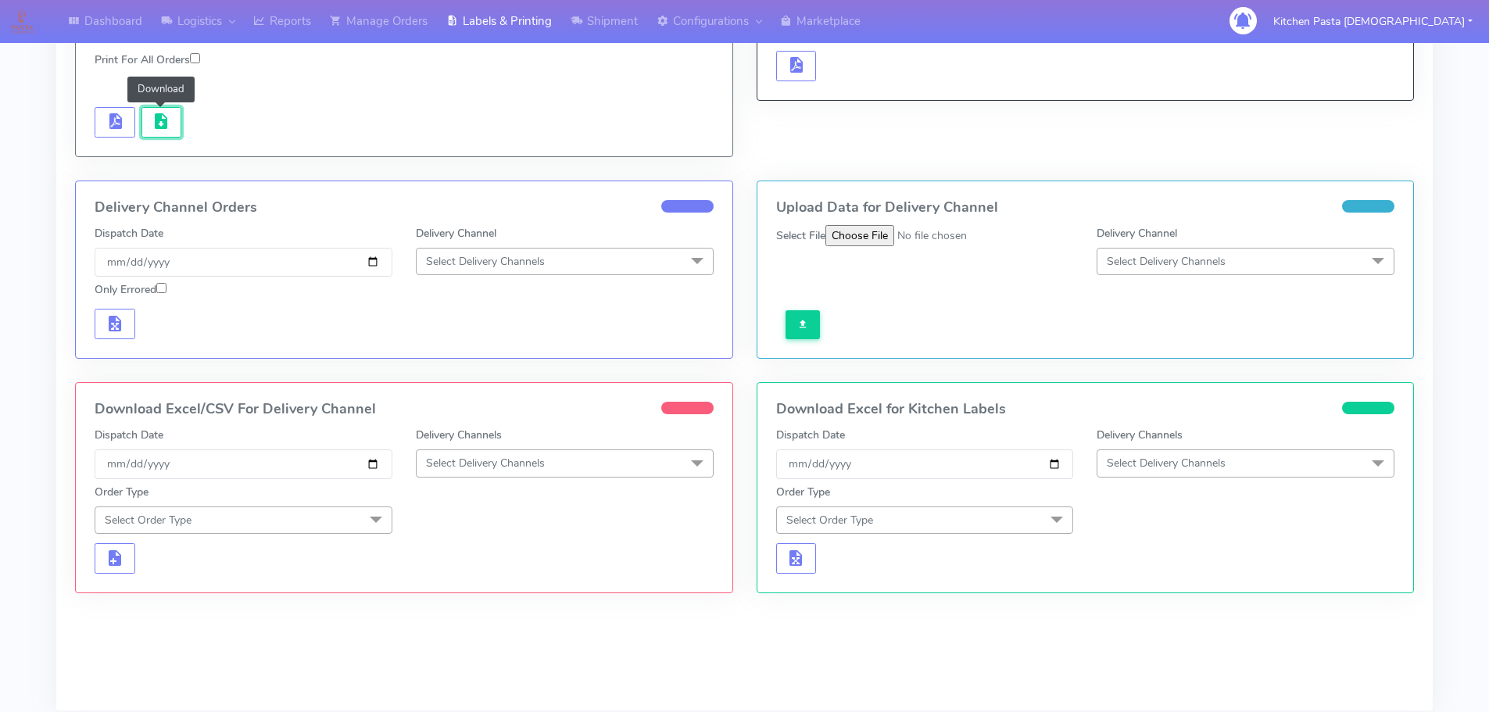
scroll to position [313, 0]
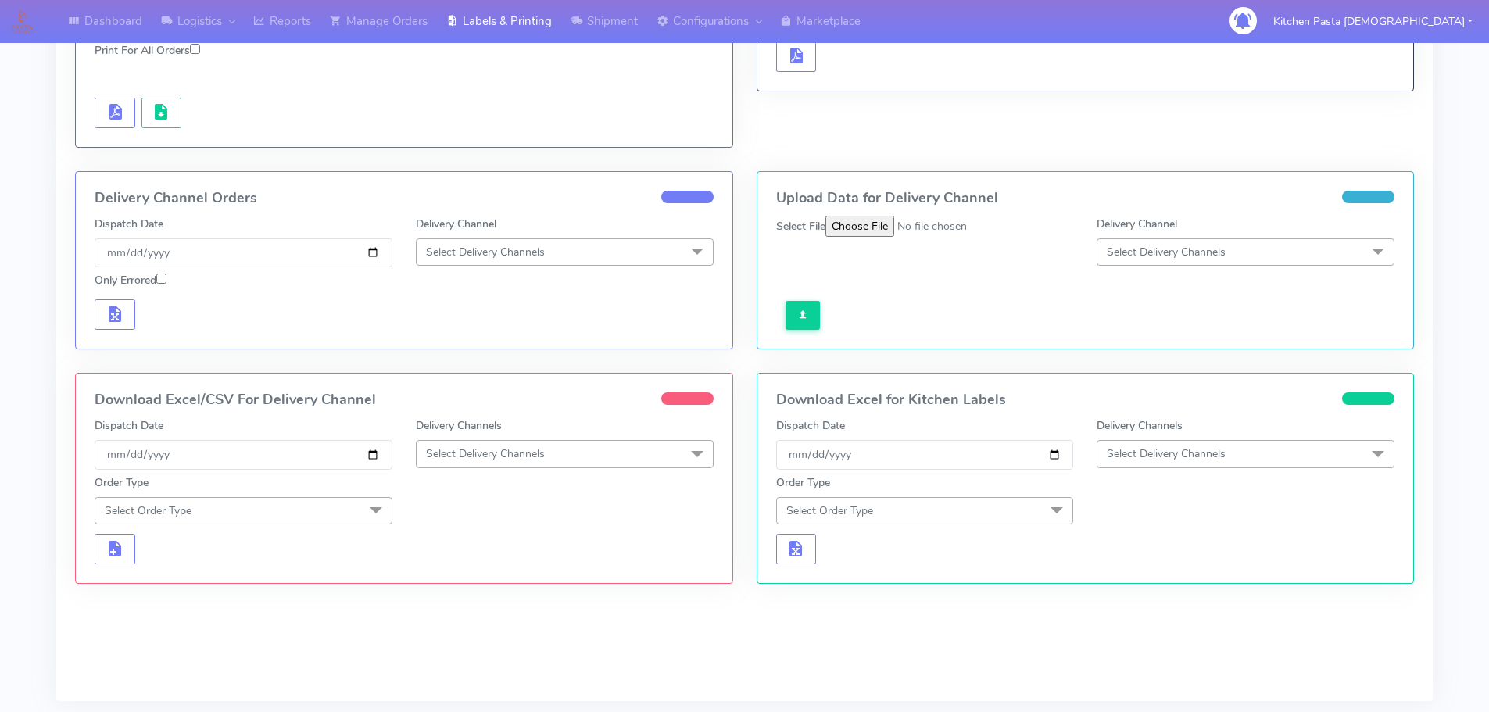
click at [561, 453] on span "Select Delivery Channels" at bounding box center [565, 453] width 298 height 27
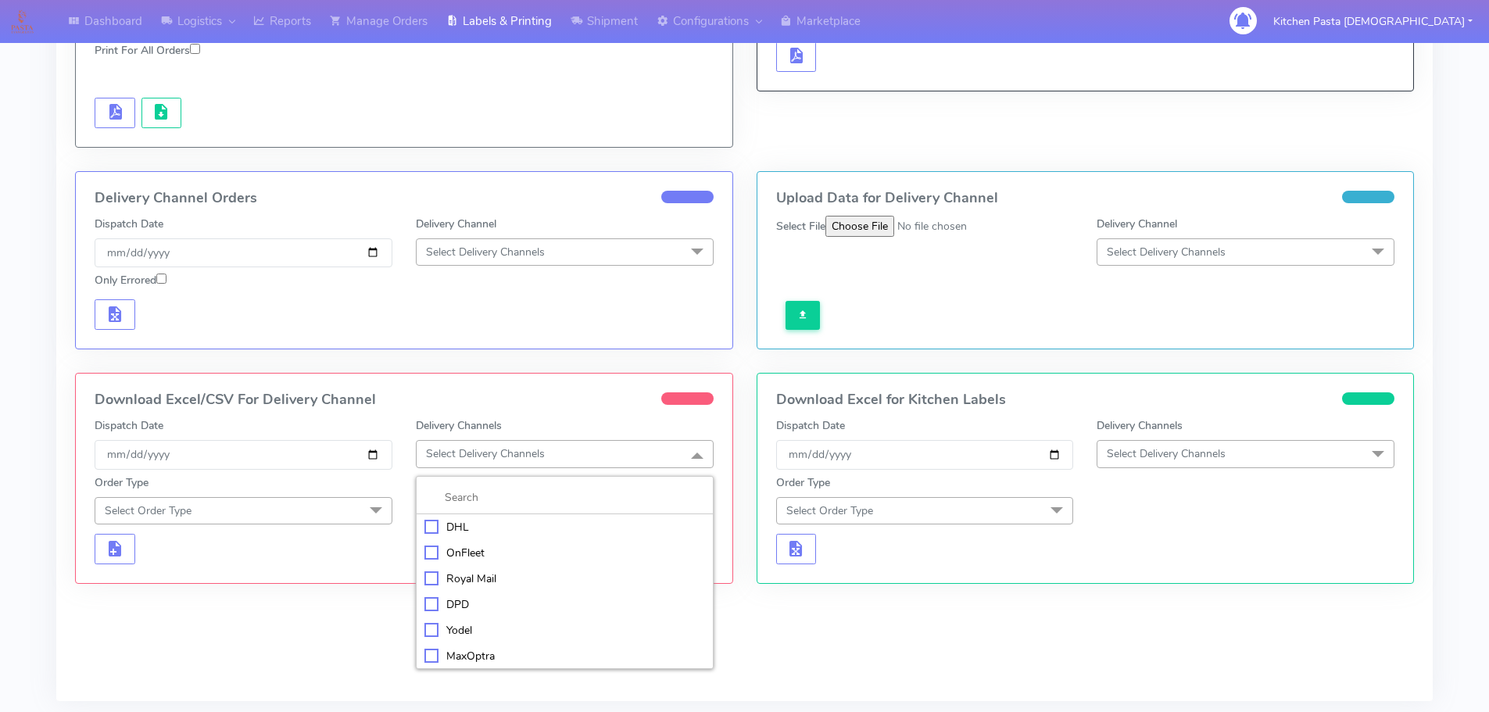
click at [479, 588] on li "Royal Mail" at bounding box center [565, 579] width 296 height 26
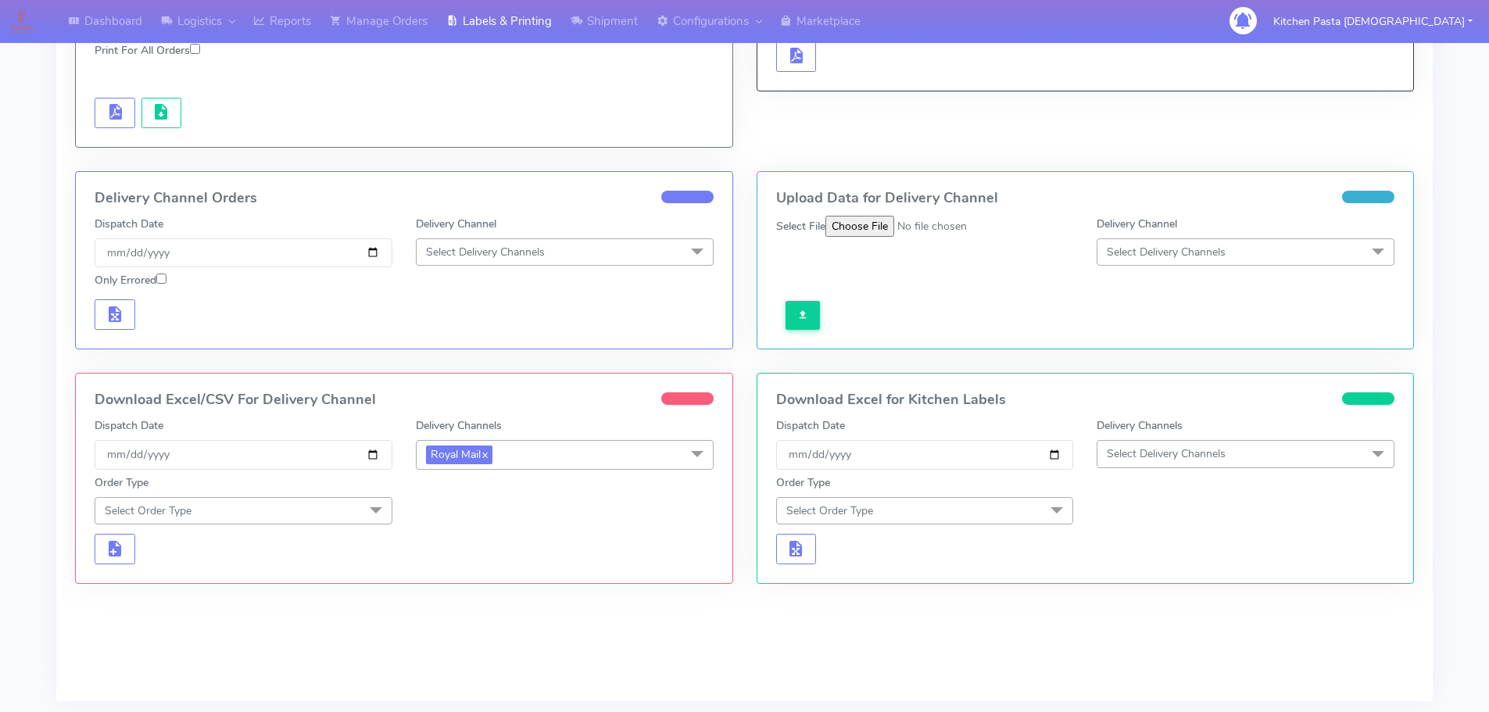
click at [315, 510] on span "Select Order Type" at bounding box center [244, 510] width 298 height 27
click at [230, 578] on div "Meal" at bounding box center [243, 583] width 281 height 16
click at [445, 501] on span "Select Box Size" at bounding box center [565, 510] width 298 height 27
click at [438, 631] on div "Medium" at bounding box center [564, 635] width 281 height 16
click at [110, 548] on span "button" at bounding box center [115, 553] width 19 height 15
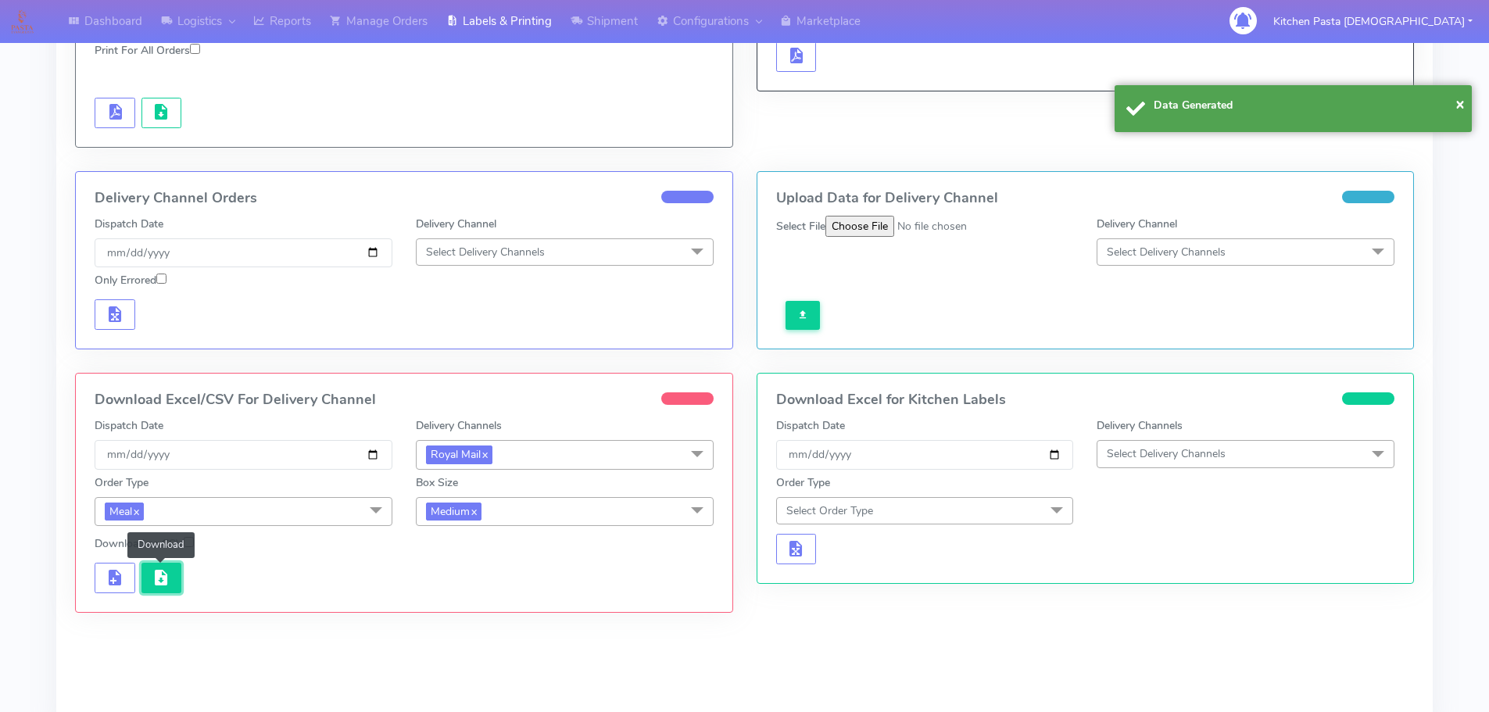
click at [173, 585] on button "button" at bounding box center [161, 578] width 41 height 30
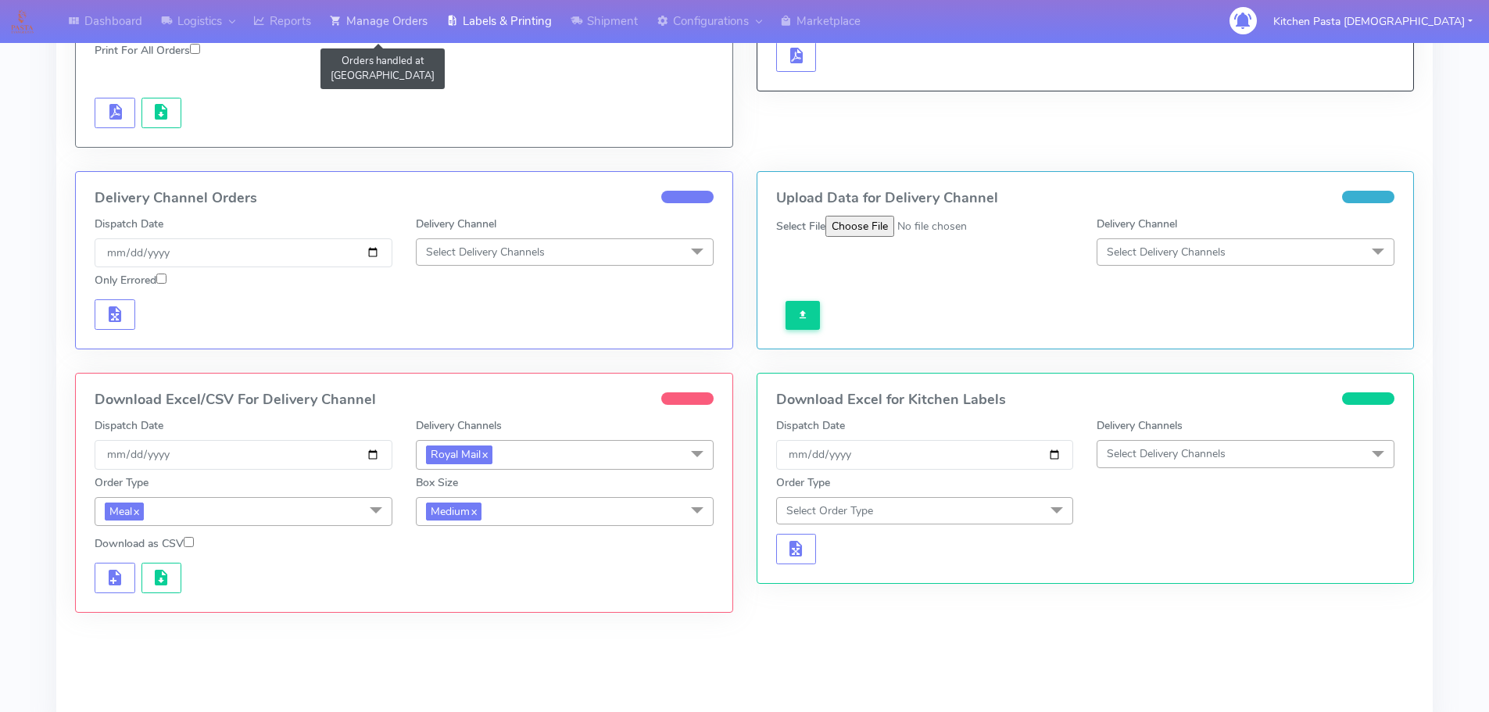
drag, startPoint x: 399, startPoint y: 22, endPoint x: 332, endPoint y: 42, distance: 69.5
click at [399, 22] on link "Manage Orders" at bounding box center [378, 21] width 116 height 43
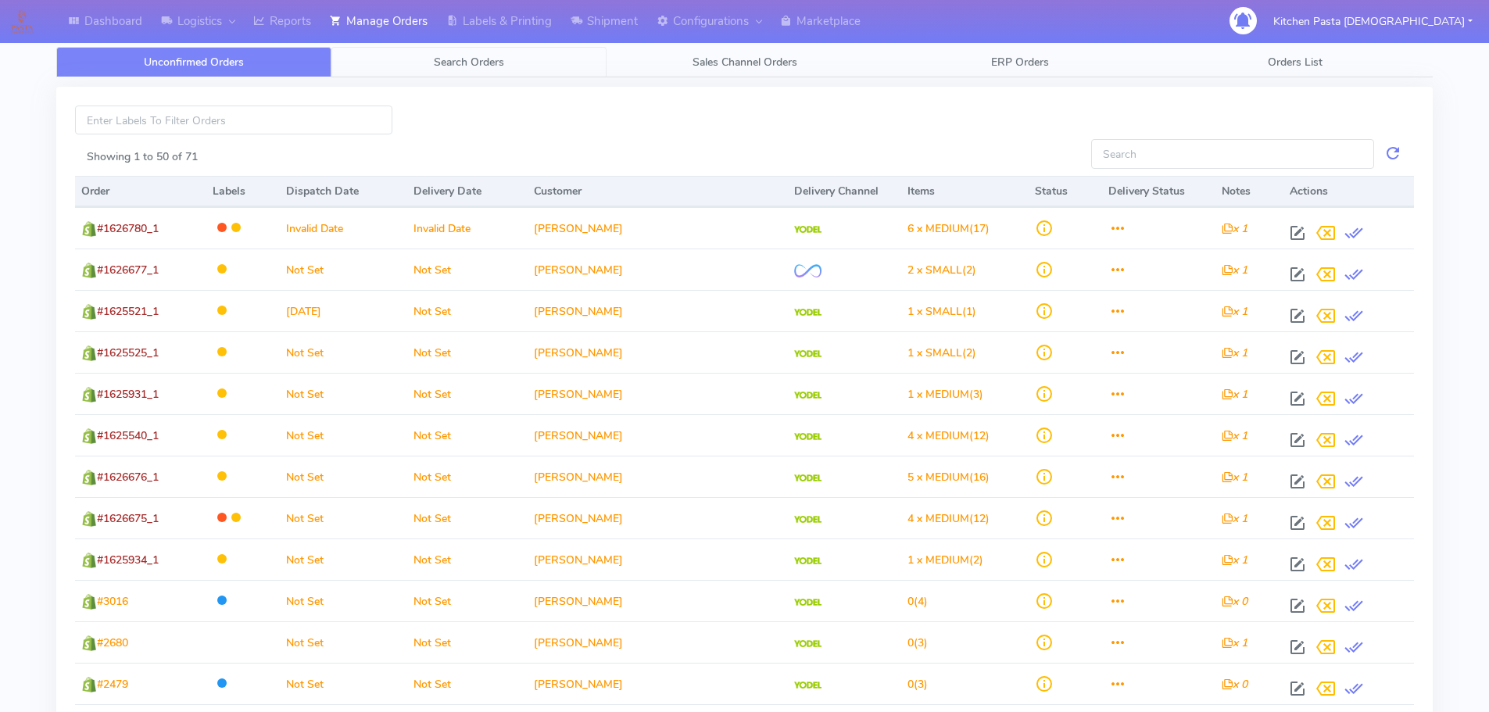
click at [427, 58] on link "Search Orders" at bounding box center [468, 62] width 275 height 30
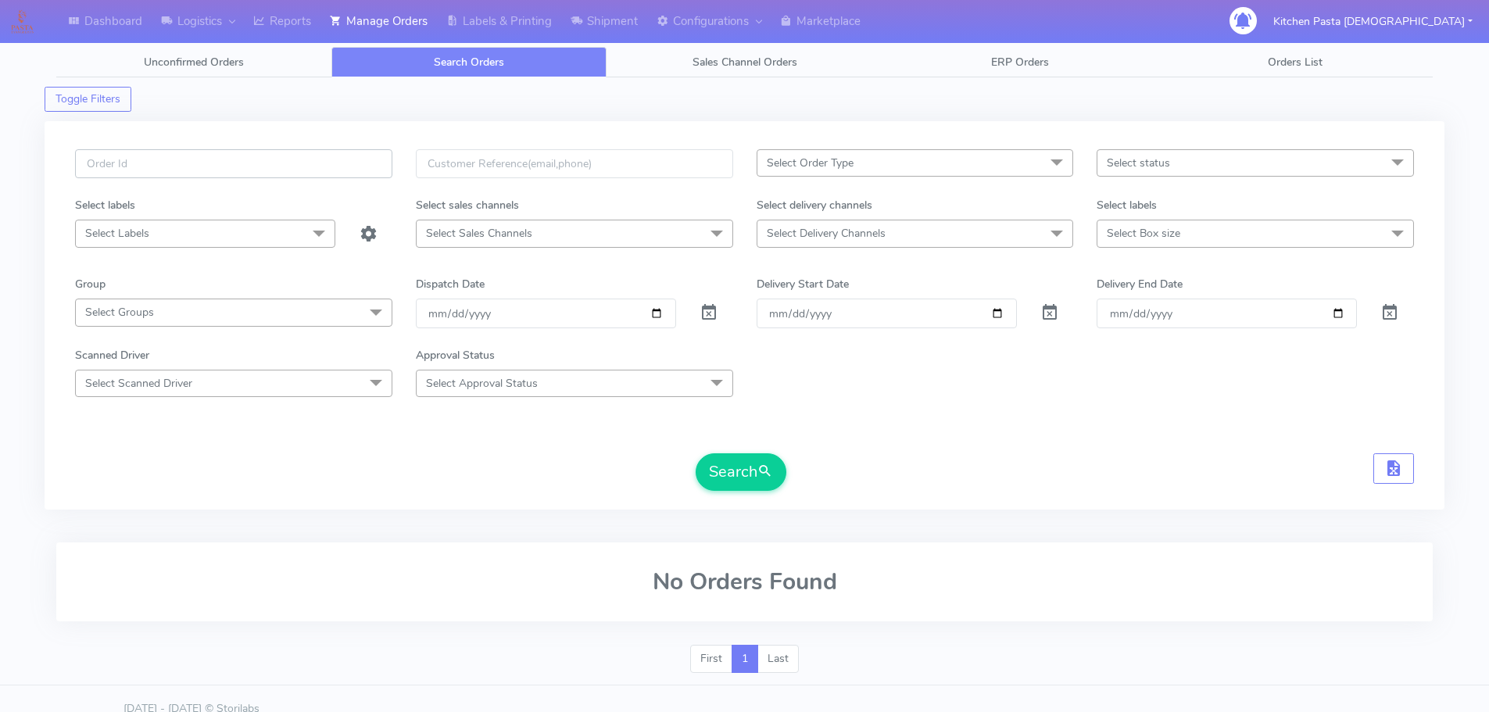
click at [351, 166] on input "text" at bounding box center [233, 163] width 317 height 29
type input "#1626551"
click at [696, 453] on button "Search" at bounding box center [741, 472] width 91 height 38
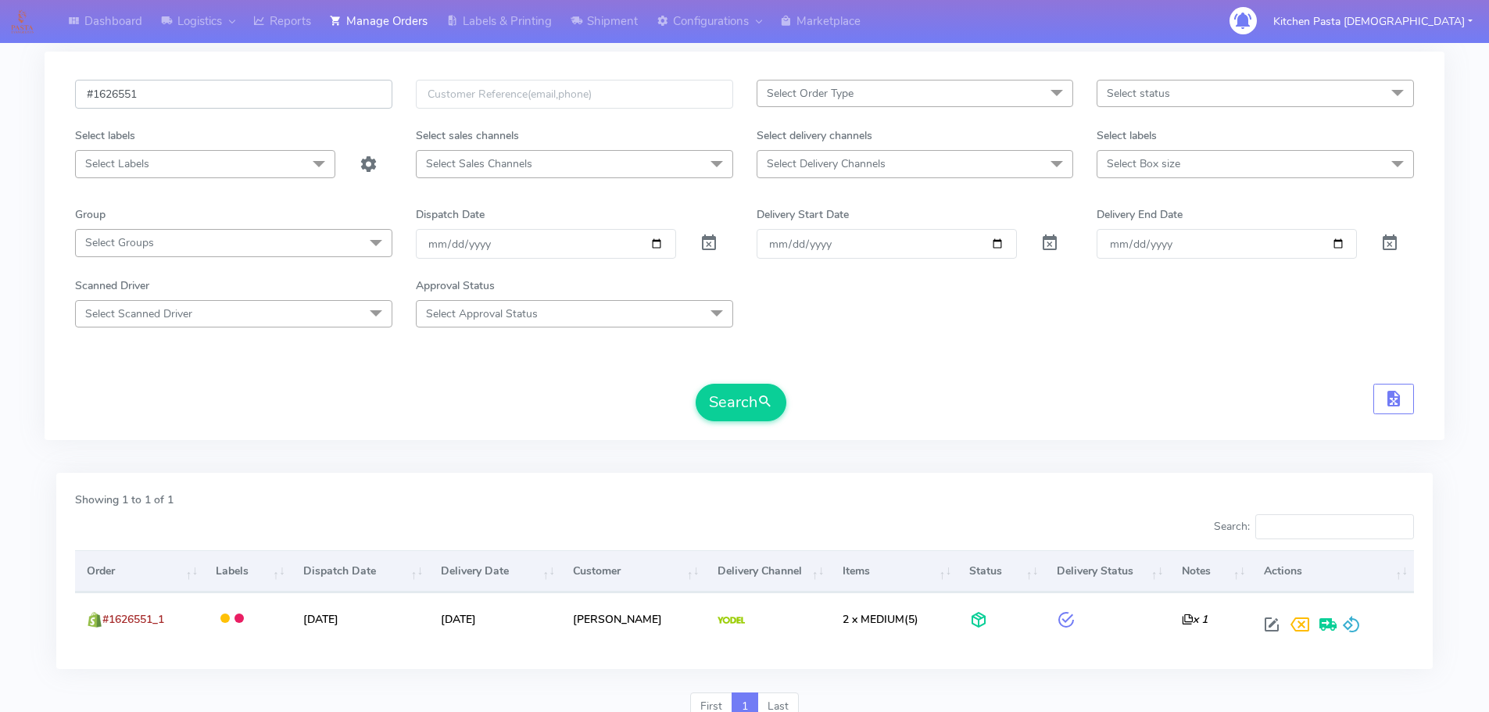
scroll to position [137, 0]
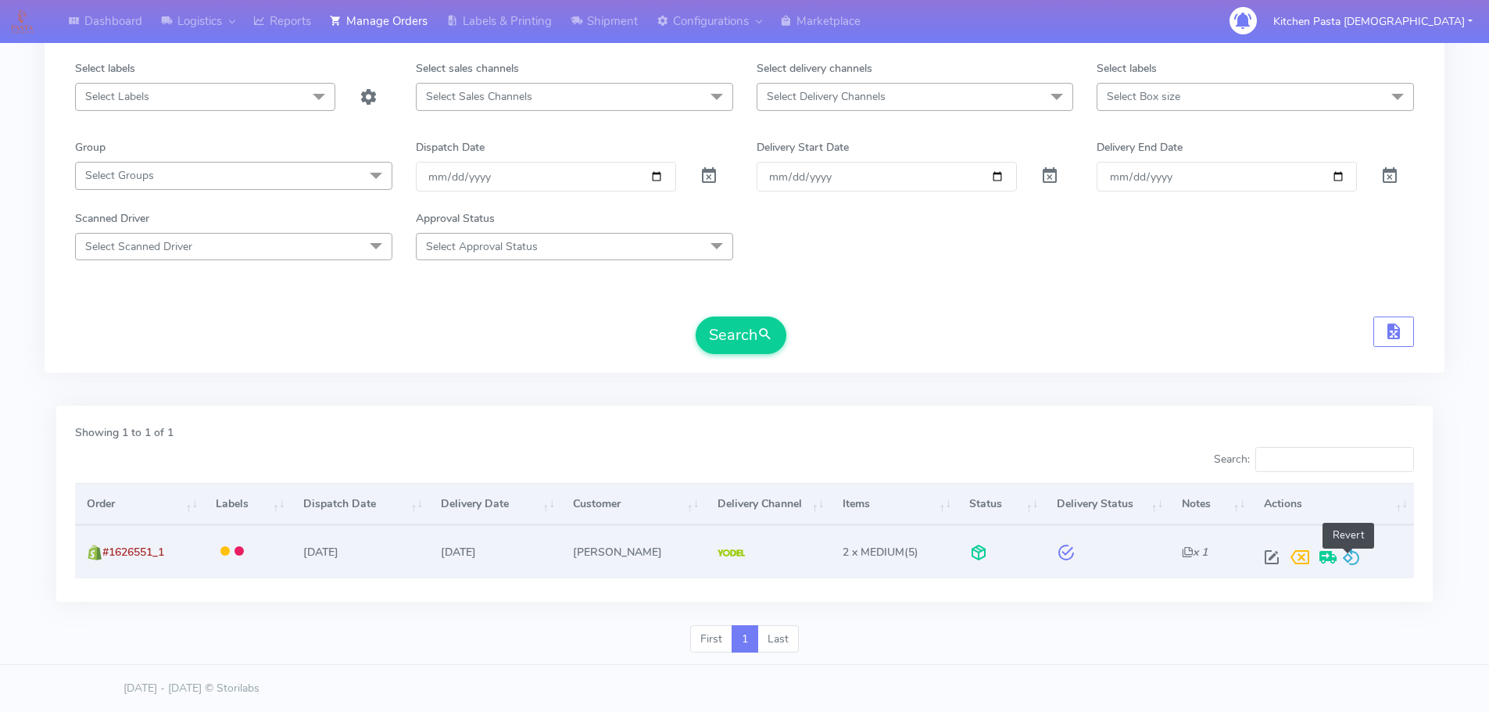
click at [1343, 557] on span at bounding box center [1351, 560] width 19 height 15
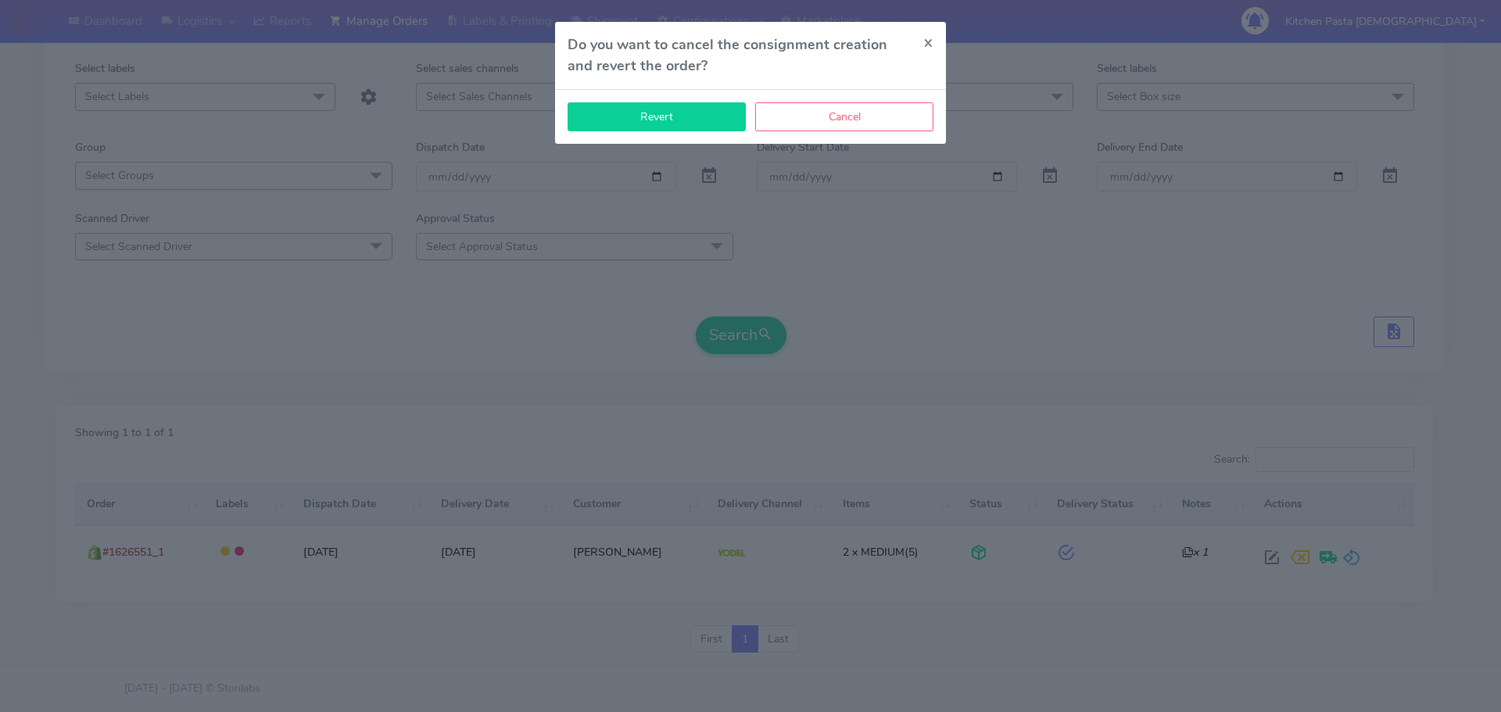
click at [708, 118] on button "Revert" at bounding box center [656, 116] width 178 height 29
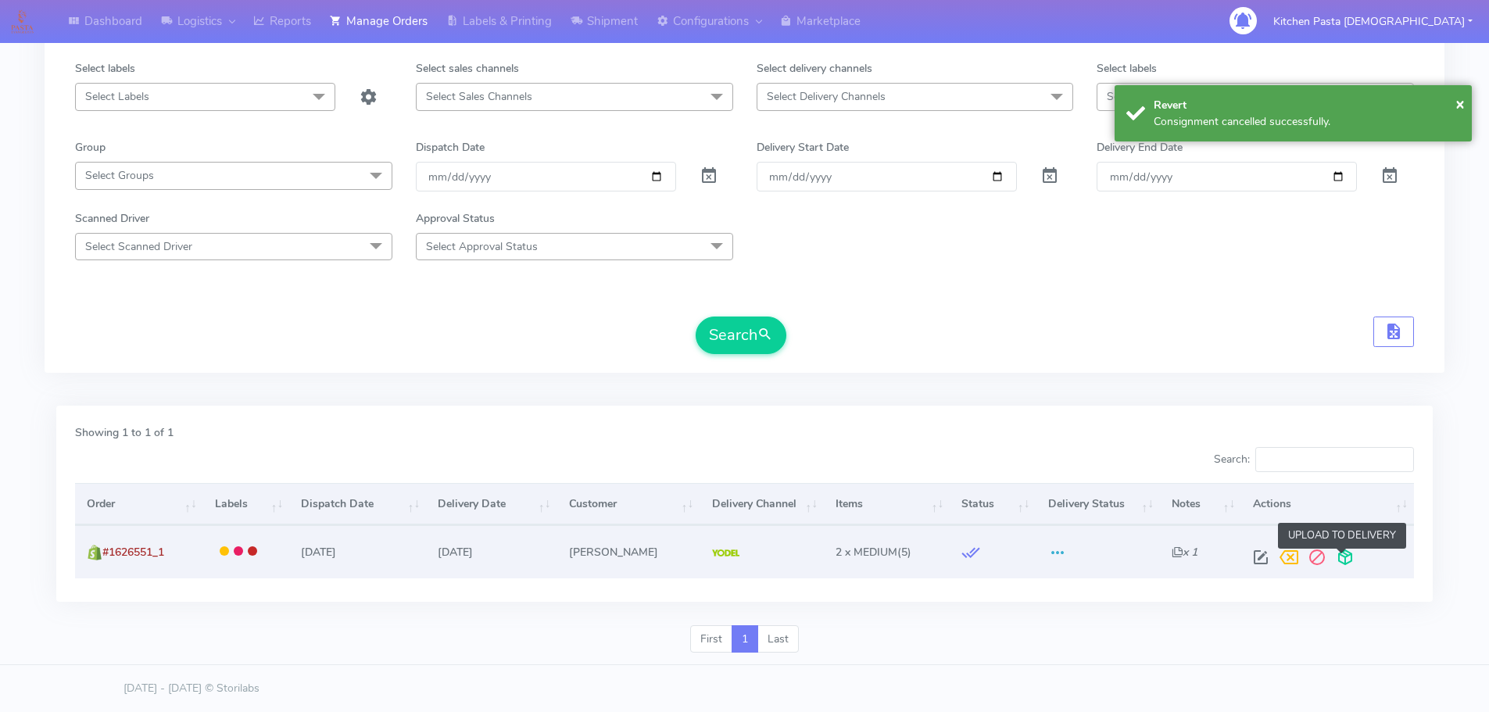
click at [1332, 555] on span at bounding box center [1345, 560] width 28 height 15
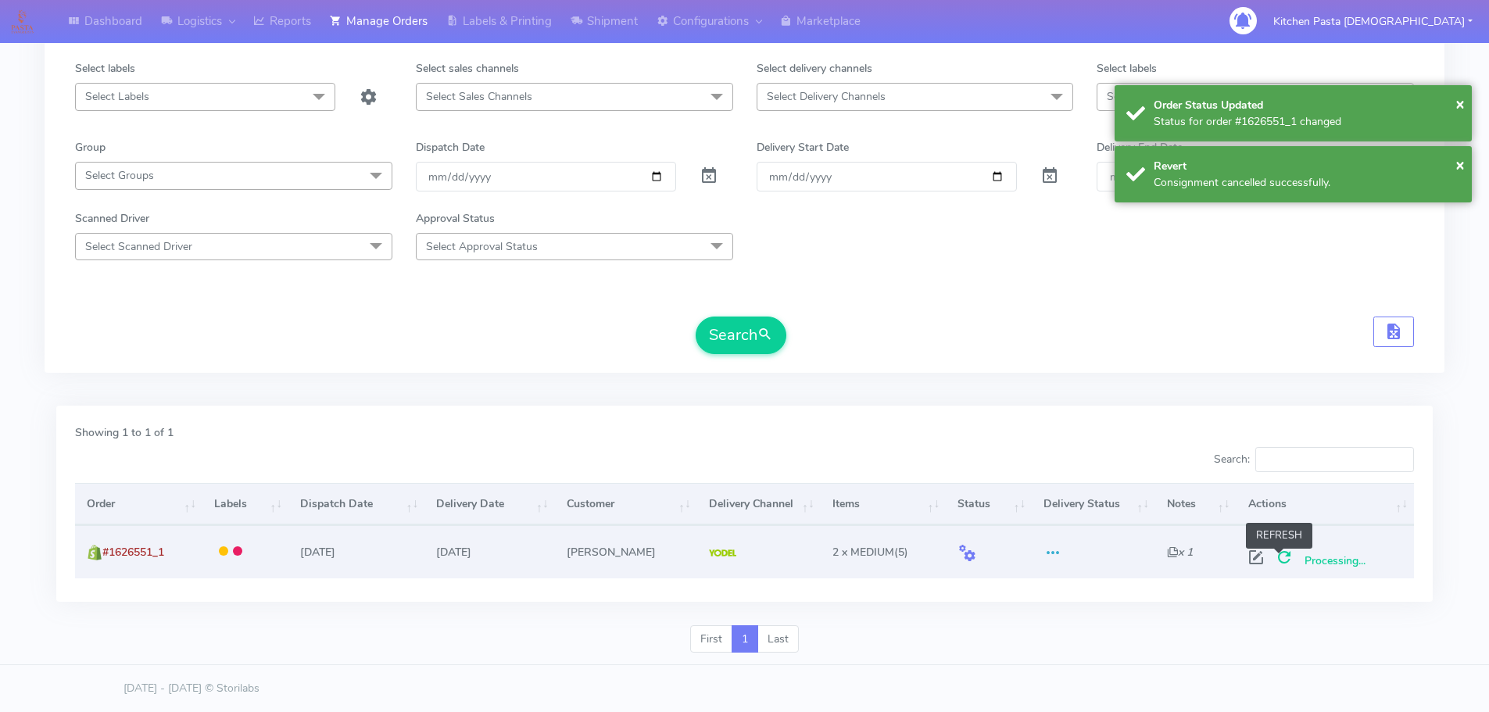
click at [1277, 554] on span at bounding box center [1284, 560] width 28 height 15
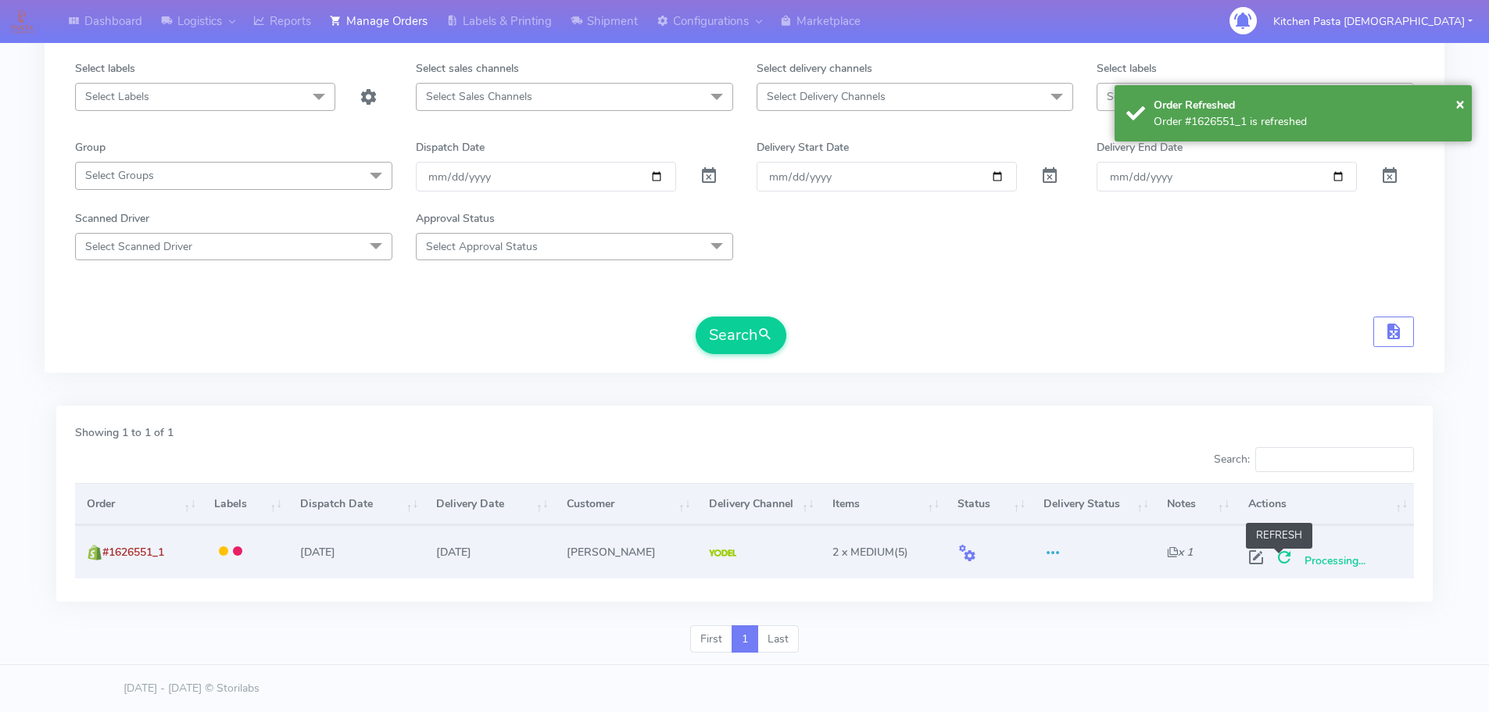
click at [1279, 560] on span at bounding box center [1284, 560] width 28 height 15
drag, startPoint x: 164, startPoint y: 552, endPoint x: 105, endPoint y: 556, distance: 59.6
click at [105, 556] on td "#1626551_1" at bounding box center [139, 551] width 129 height 52
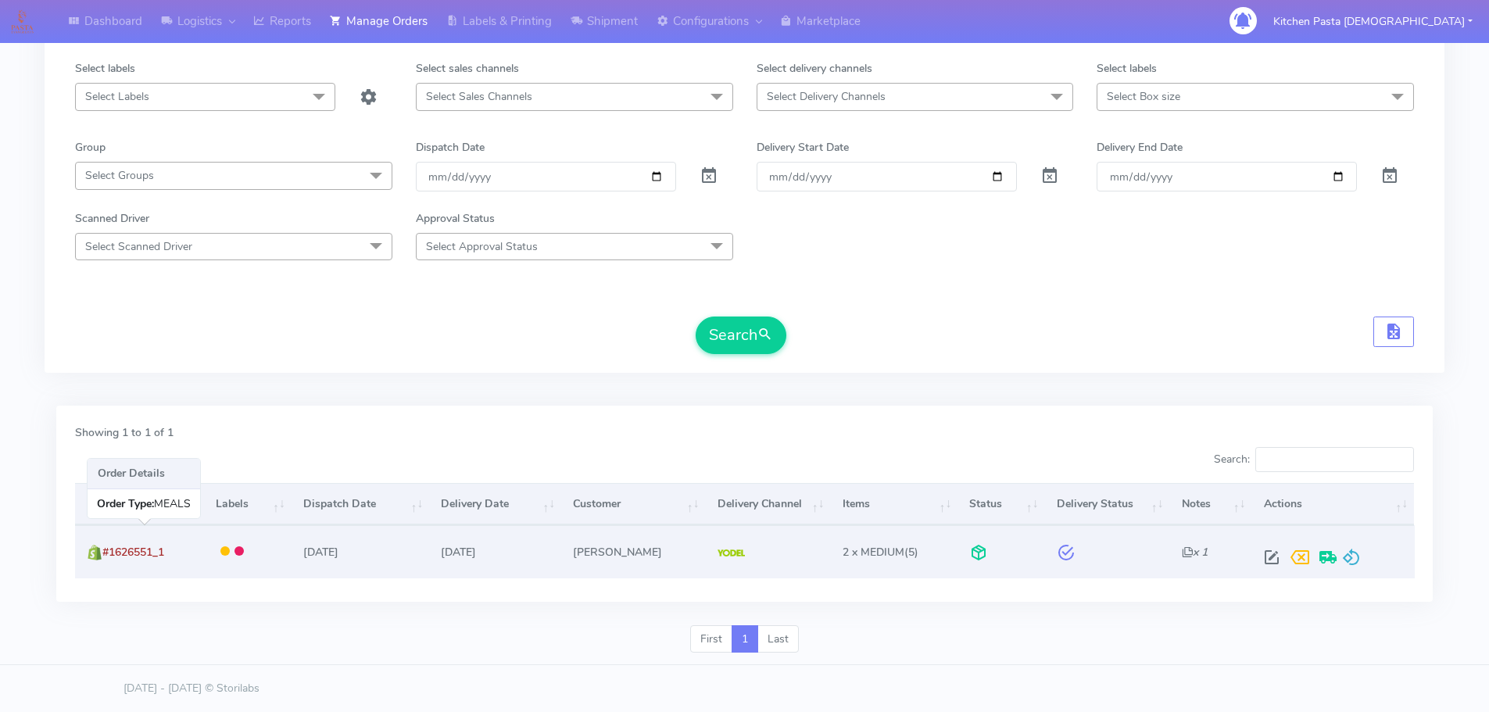
copy span "#1626551_1"
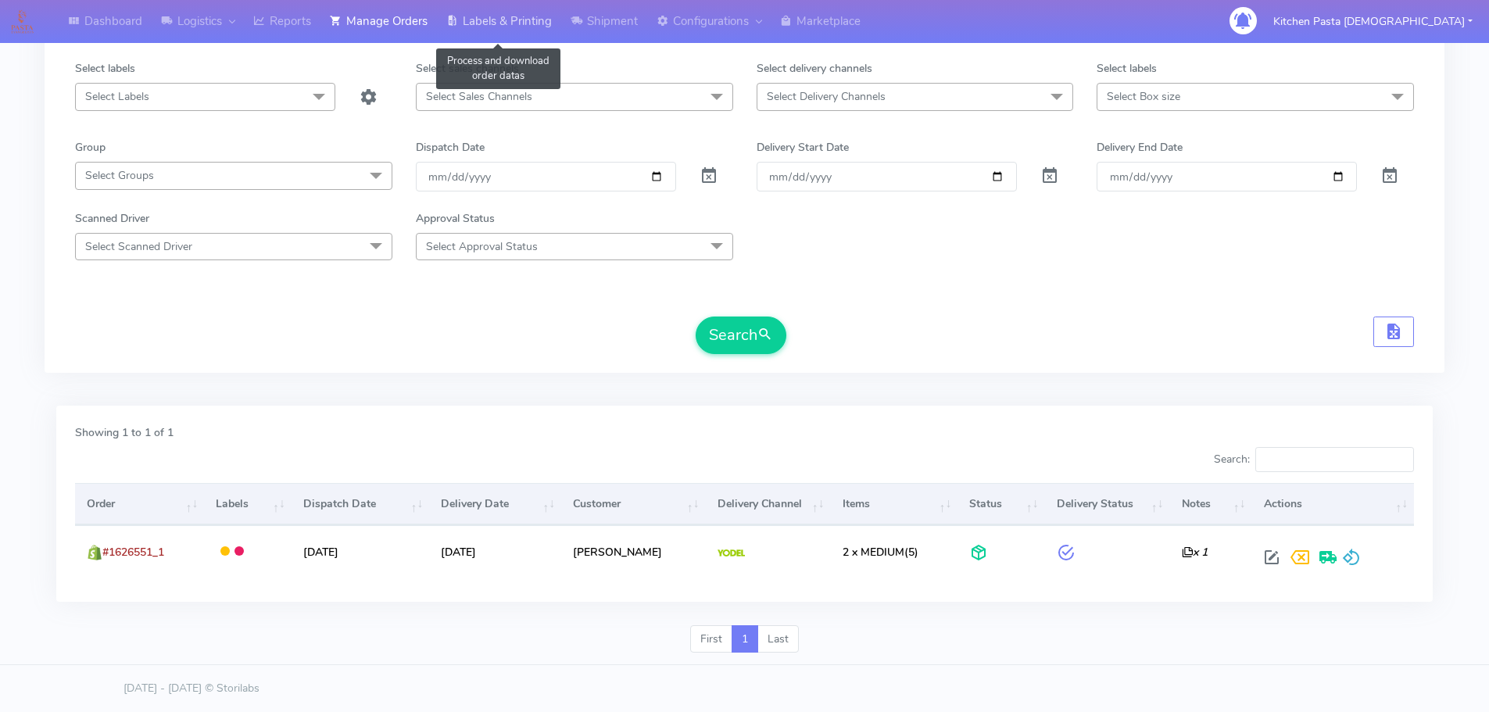
drag, startPoint x: 501, startPoint y: 19, endPoint x: 524, endPoint y: 40, distance: 31.5
click at [503, 19] on link "Labels & Printing" at bounding box center [499, 21] width 124 height 43
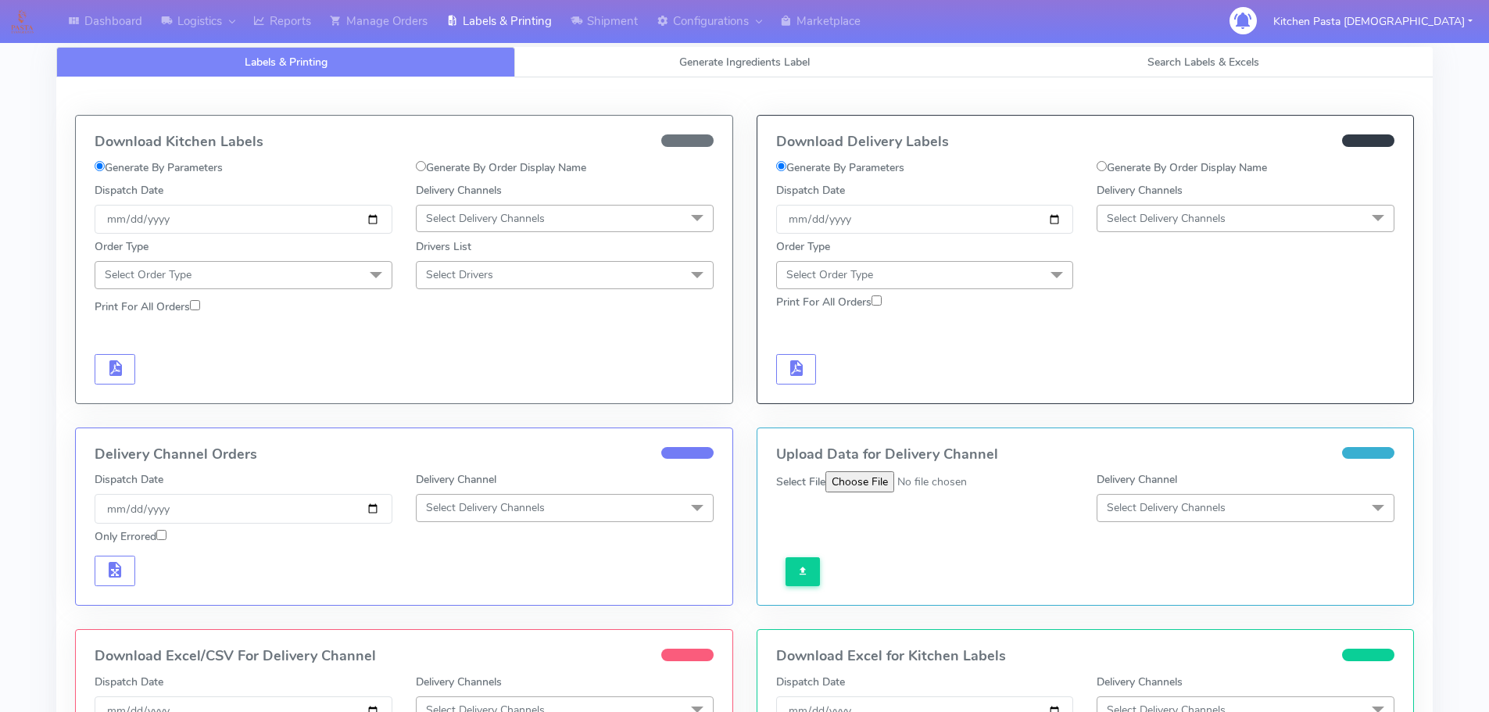
click at [1128, 163] on label "Generate By Order Display Name" at bounding box center [1181, 167] width 170 height 16
click at [1107, 163] on input "Generate By Order Display Name" at bounding box center [1101, 166] width 10 height 10
radio input "true"
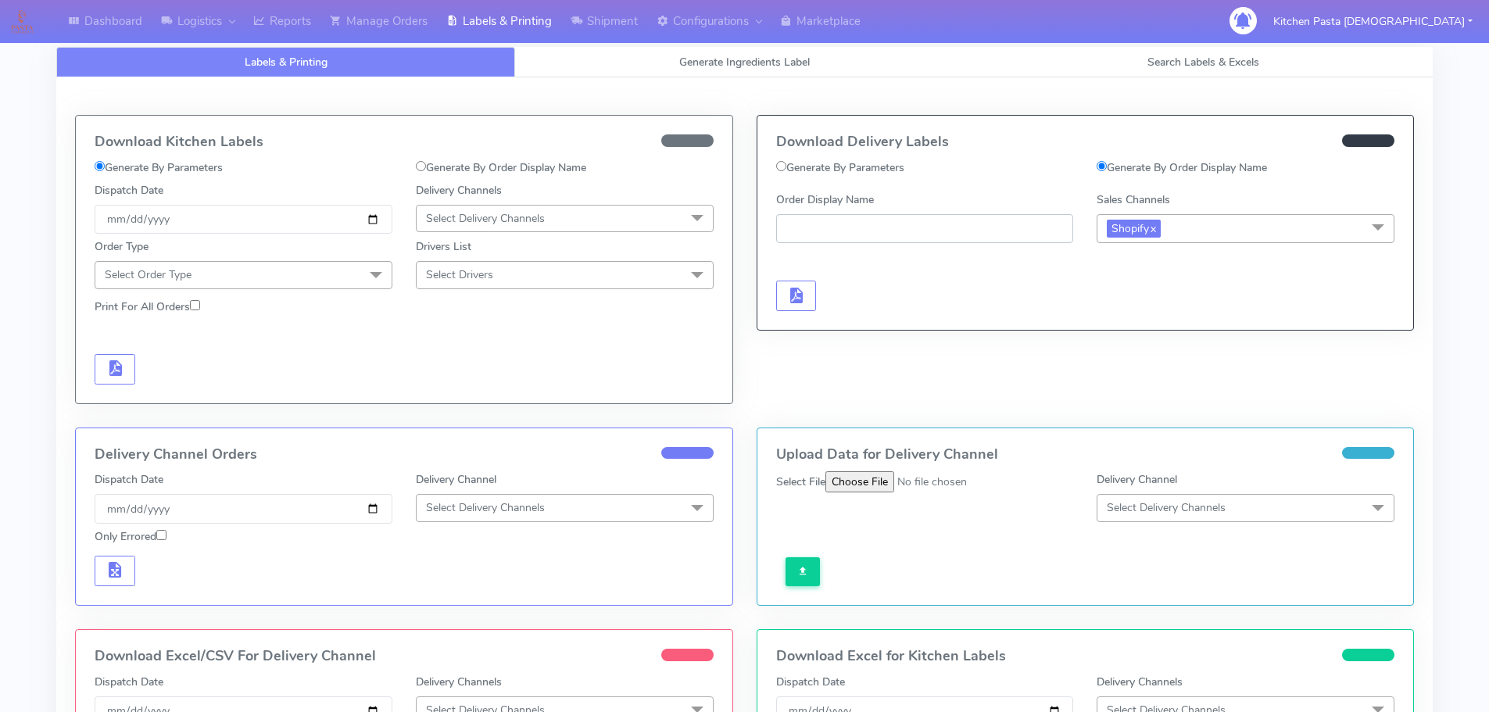
paste input "#1626551_1"
type input "#1626551_1"
click at [771, 282] on div "Generate Delivery Labels" at bounding box center [924, 279] width 321 height 63
click at [792, 295] on span "button" at bounding box center [795, 299] width 19 height 15
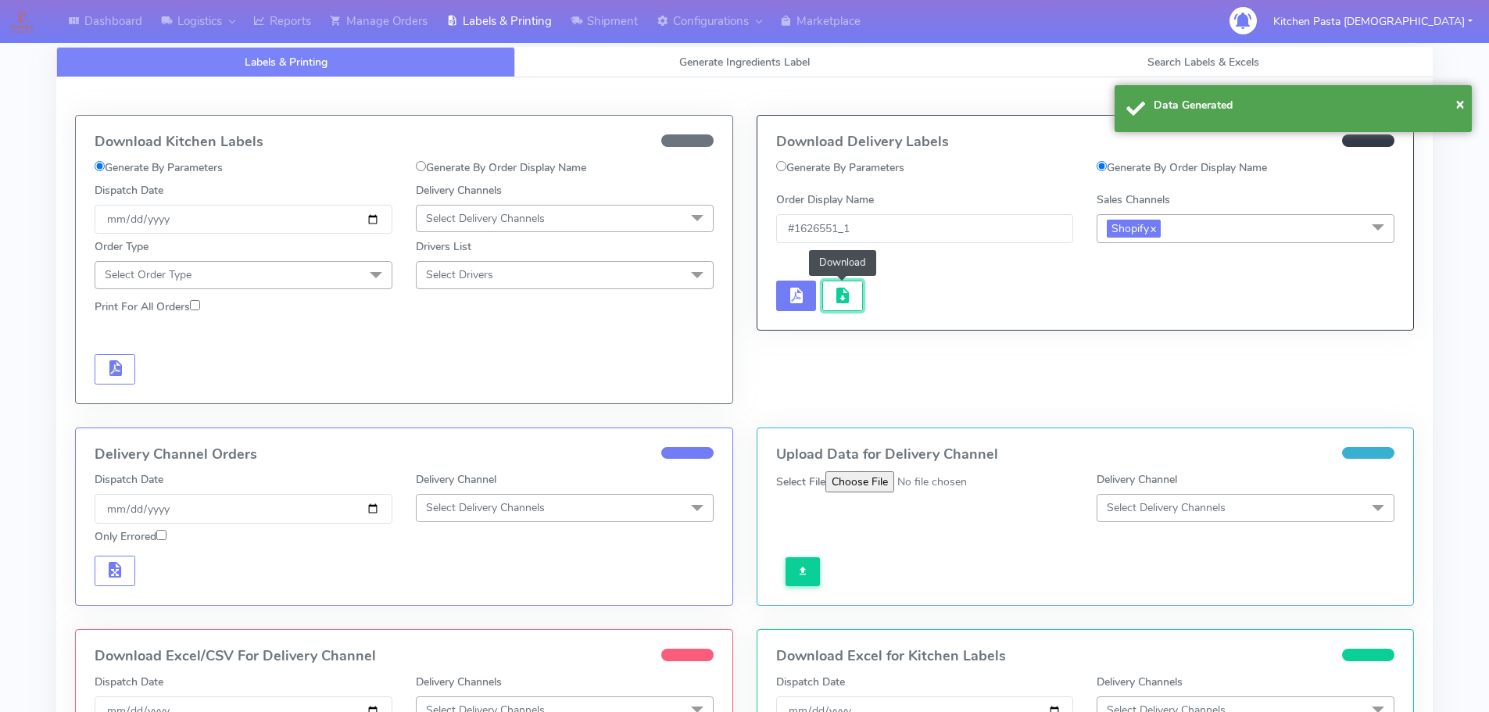
click at [832, 298] on button "button" at bounding box center [842, 296] width 41 height 30
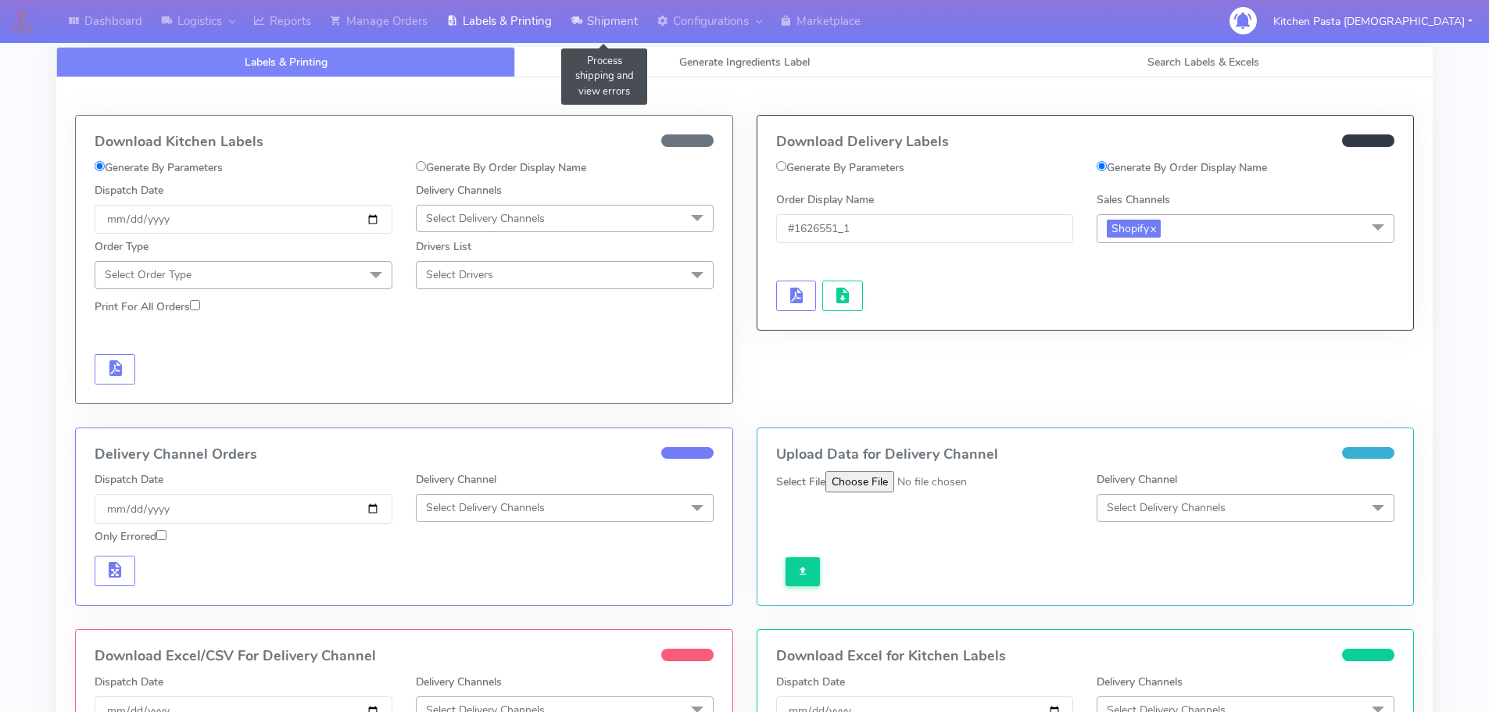
click at [597, 12] on link "Shipment" at bounding box center [604, 21] width 86 height 43
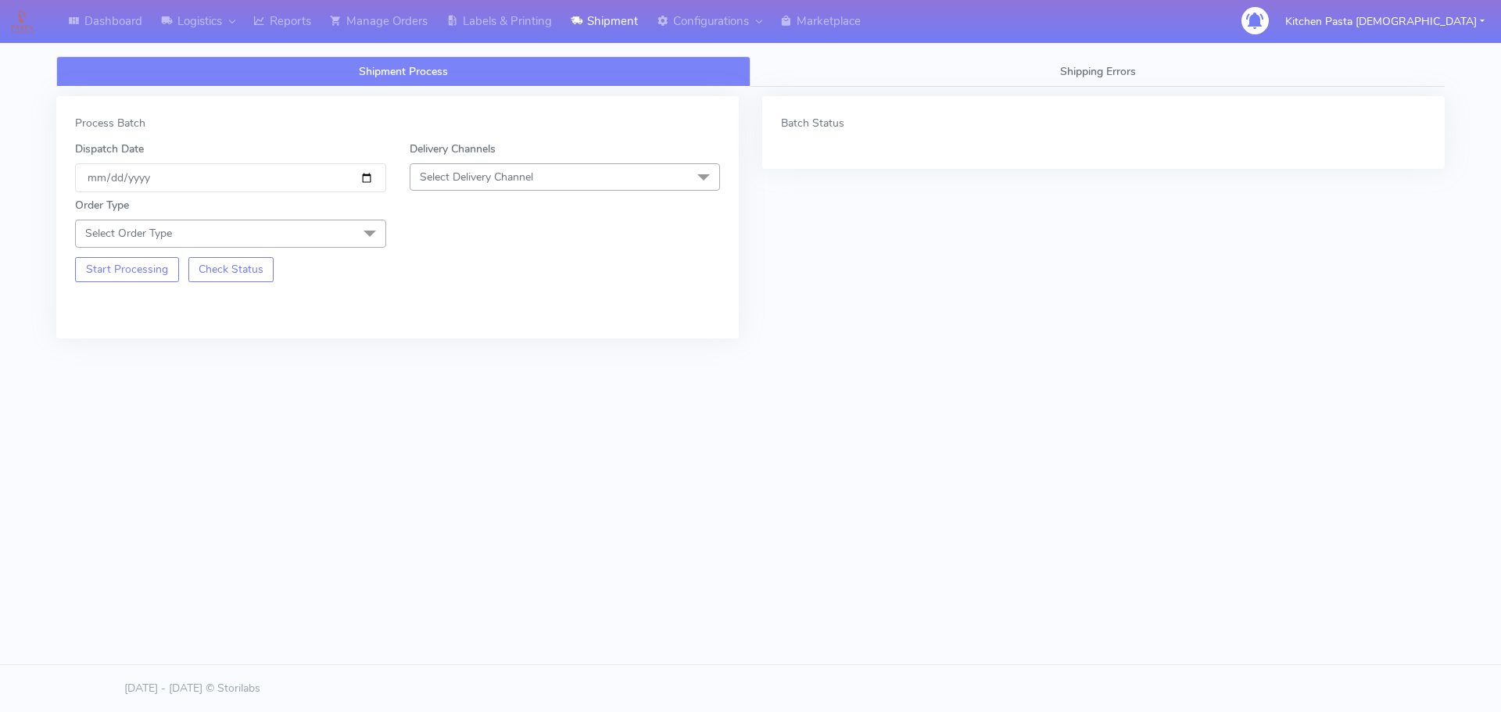
click at [469, 180] on span "Select Delivery Channel" at bounding box center [476, 177] width 113 height 15
click at [432, 364] on li "Yodel" at bounding box center [564, 353] width 309 height 26
drag, startPoint x: 337, startPoint y: 227, endPoint x: 189, endPoint y: 271, distance: 154.3
click at [336, 227] on span "Select Order Type" at bounding box center [230, 233] width 311 height 27
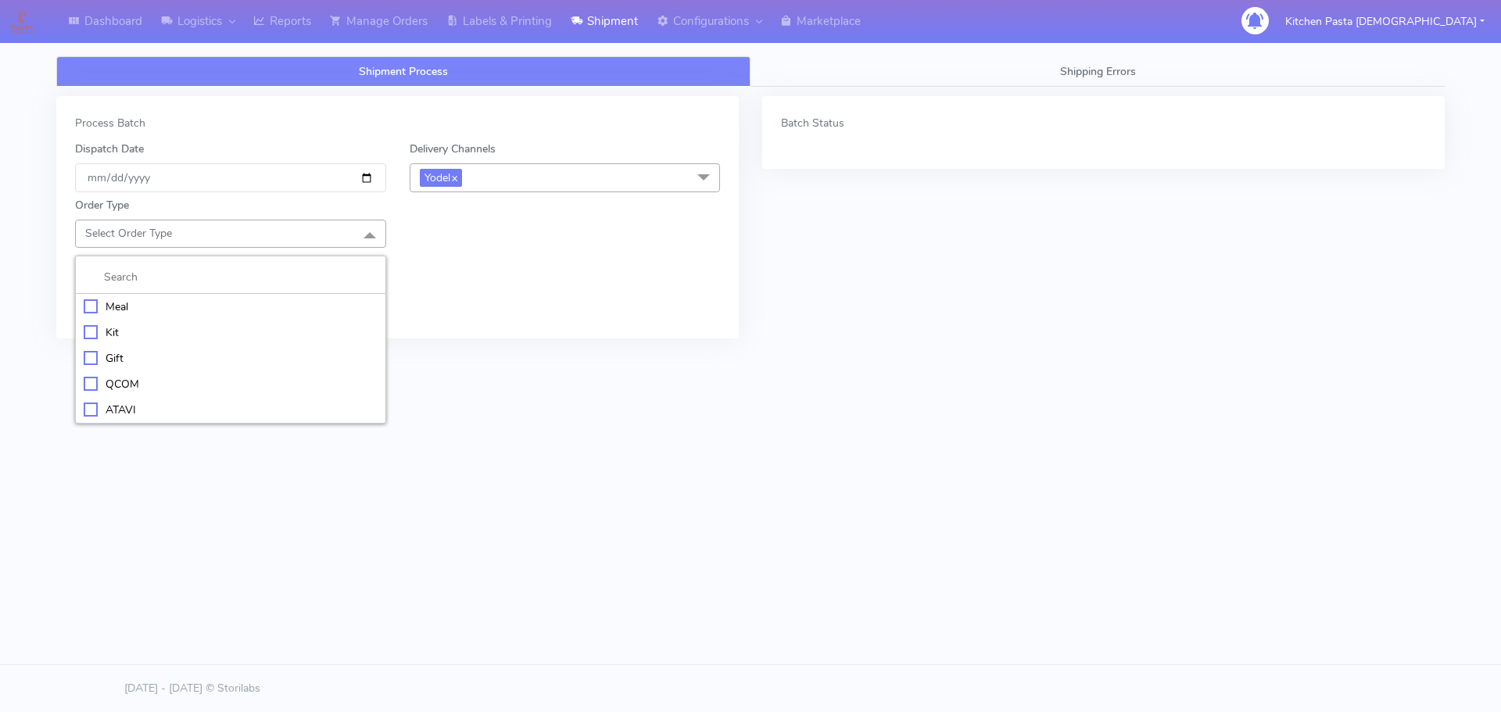
click at [81, 331] on li "Kit" at bounding box center [230, 333] width 309 height 26
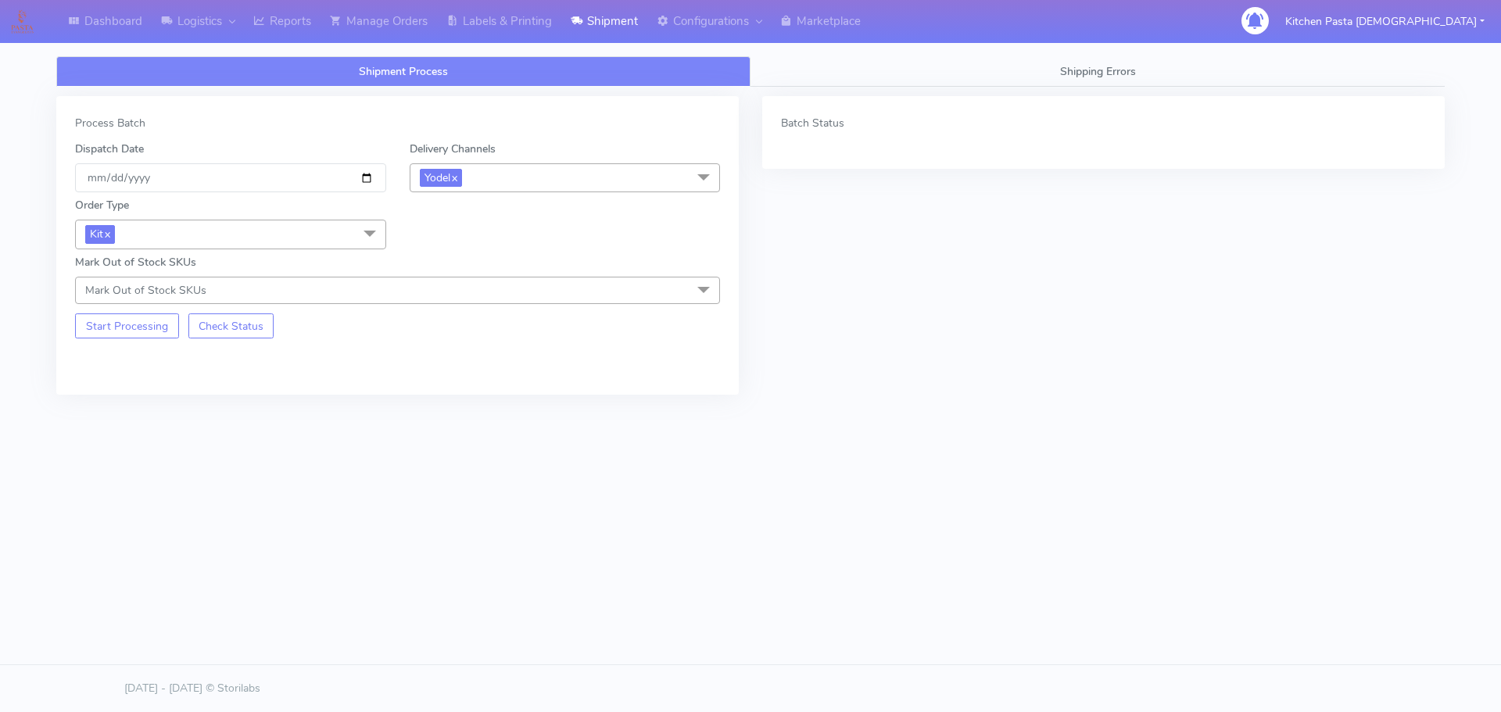
click at [137, 296] on span "Mark Out of Stock SKUs" at bounding box center [145, 290] width 121 height 15
click at [136, 317] on div "Select All Logistics" at bounding box center [397, 361] width 645 height 98
click at [12, 297] on div "Dashboard Logistics London Logistics Reports Manage Orders Labels & Printing Sh…" at bounding box center [750, 279] width 1501 height 503
click at [115, 328] on button "Start Processing" at bounding box center [127, 325] width 104 height 25
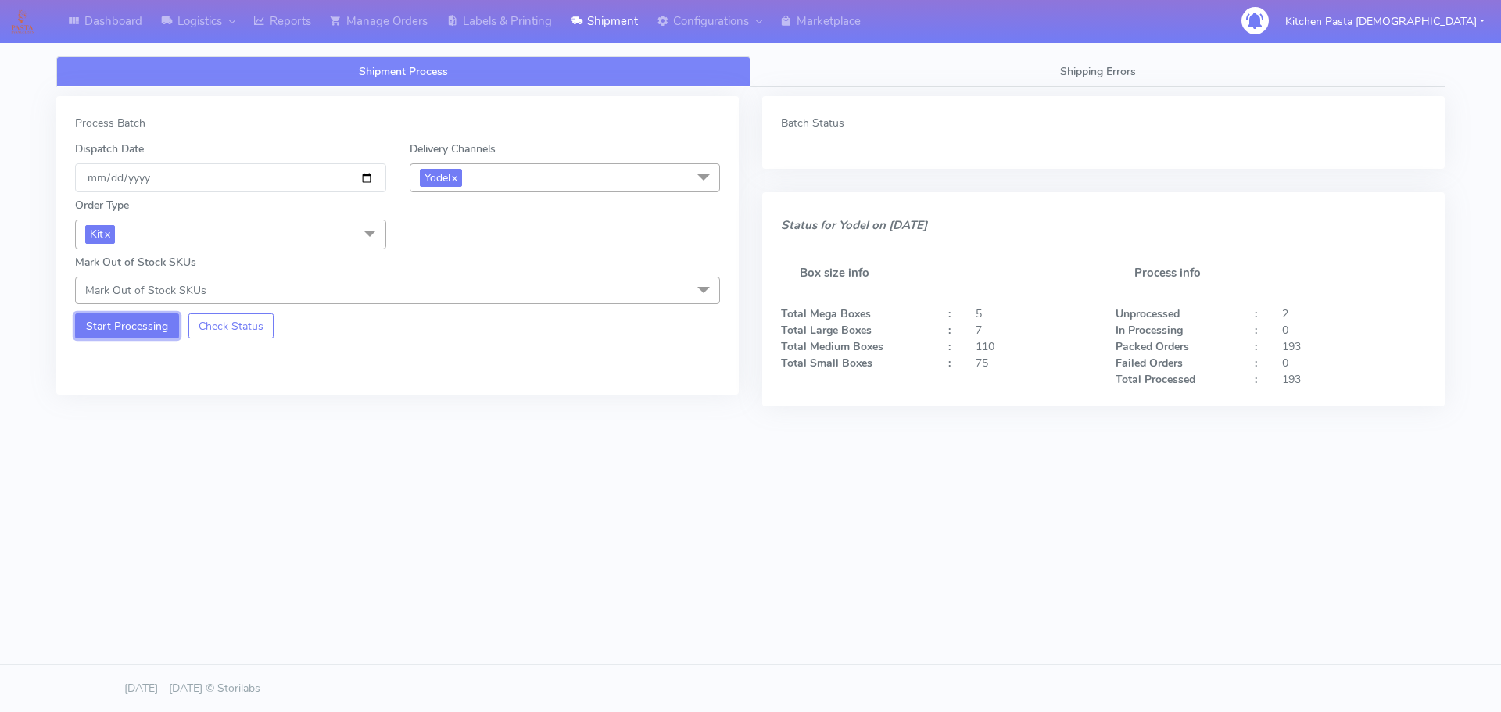
click at [142, 335] on button "Start Processing" at bounding box center [127, 325] width 104 height 25
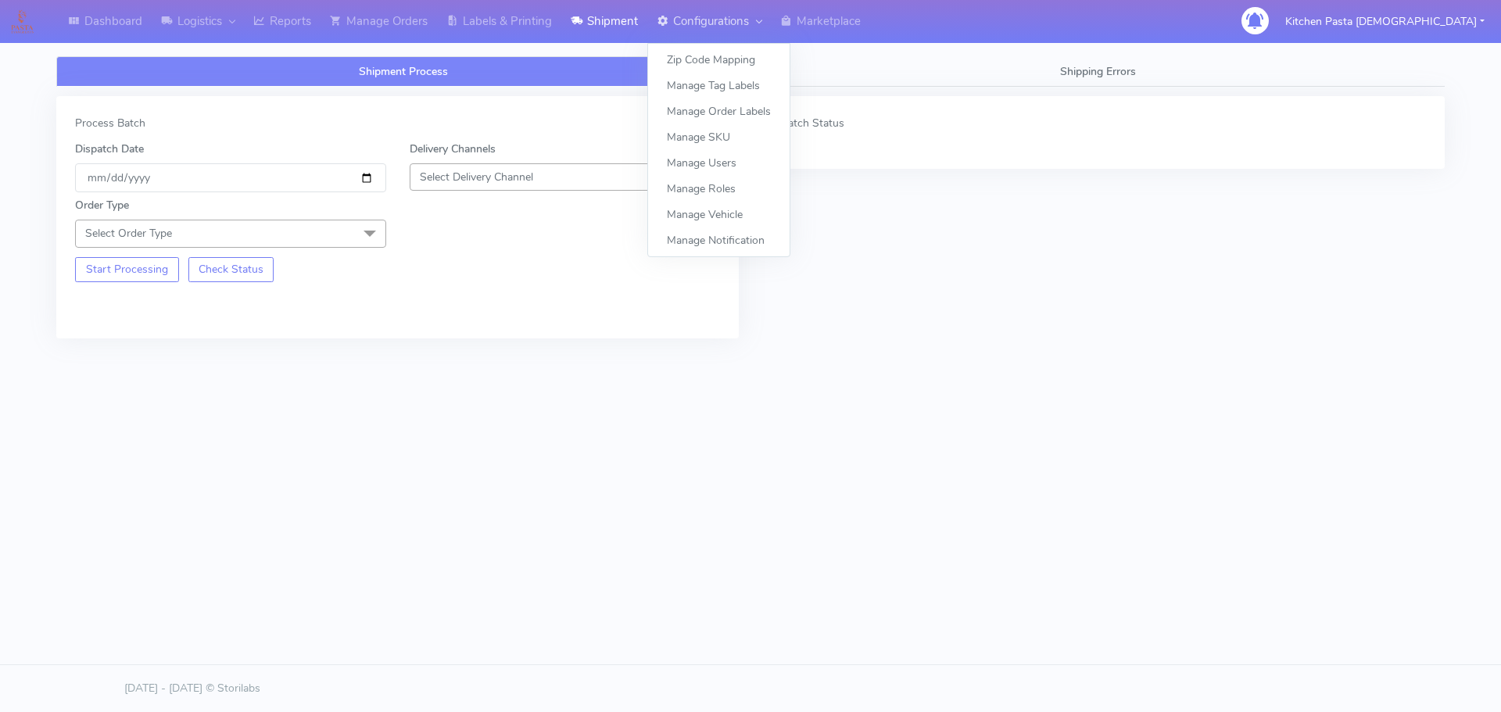
click at [703, 13] on link "Configurations" at bounding box center [708, 21] width 123 height 43
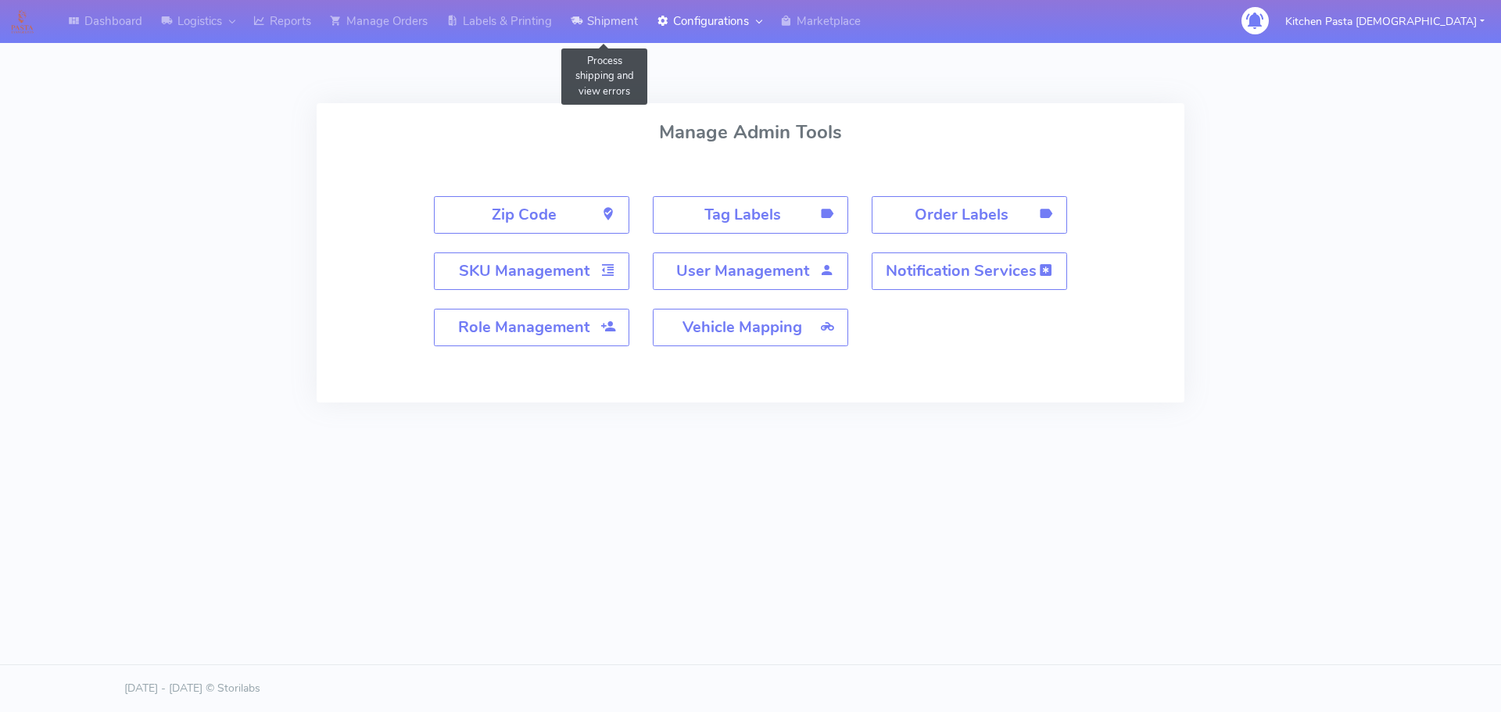
click at [601, 19] on link "Shipment" at bounding box center [604, 21] width 86 height 43
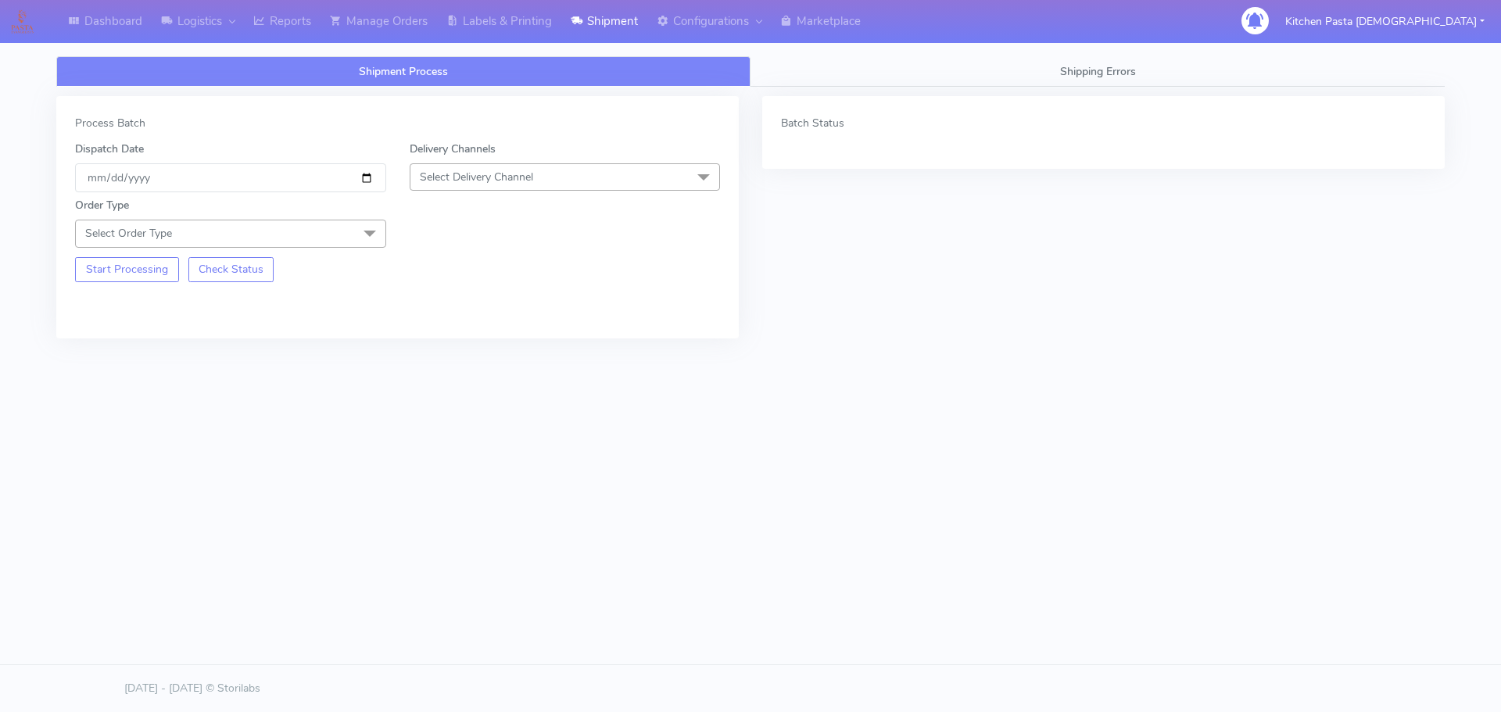
drag, startPoint x: 440, startPoint y: 177, endPoint x: 440, endPoint y: 277, distance: 100.8
click at [440, 177] on span "Select Delivery Channel" at bounding box center [476, 177] width 113 height 15
drag, startPoint x: 451, startPoint y: 356, endPoint x: 370, endPoint y: 304, distance: 96.0
click at [452, 356] on div "Yodel" at bounding box center [565, 353] width 294 height 16
click at [360, 231] on span at bounding box center [369, 235] width 31 height 30
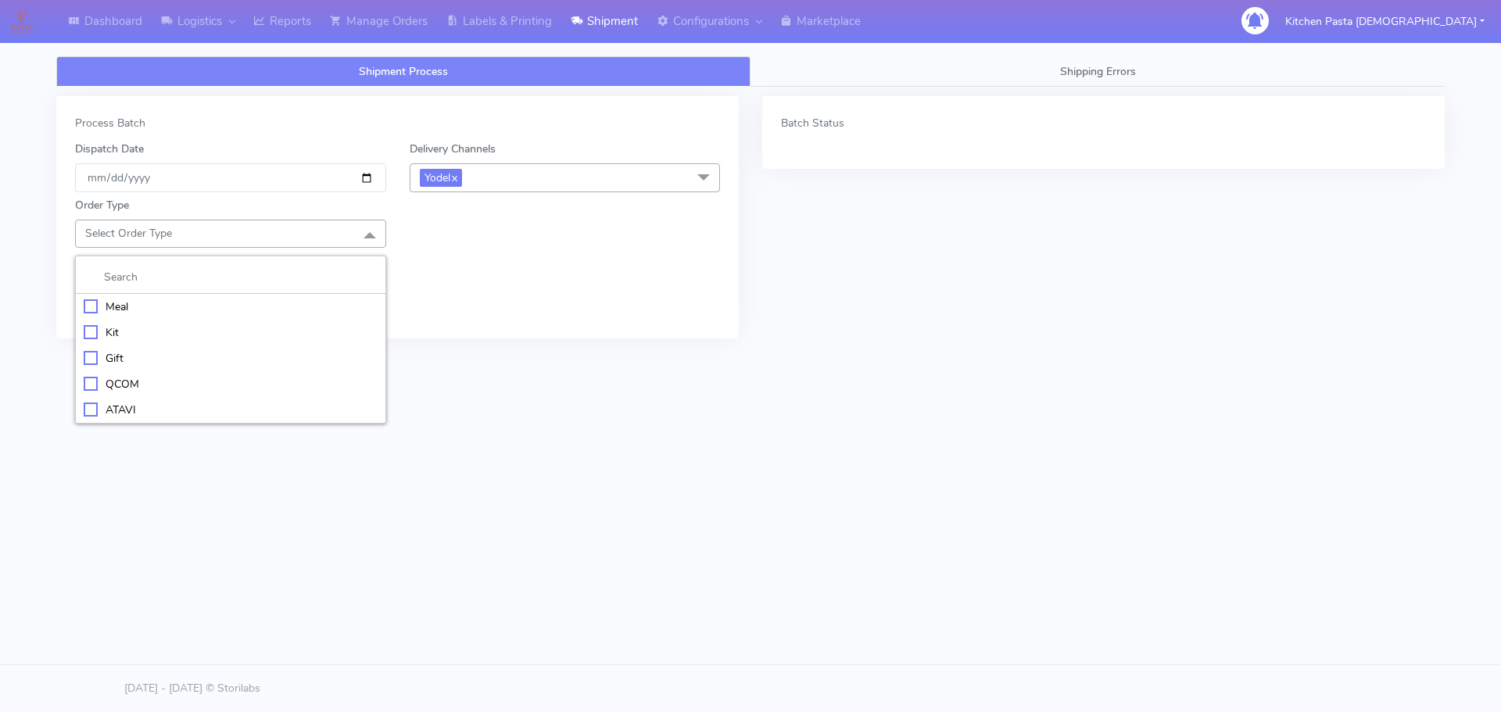
click at [166, 327] on div "Kit" at bounding box center [231, 332] width 294 height 16
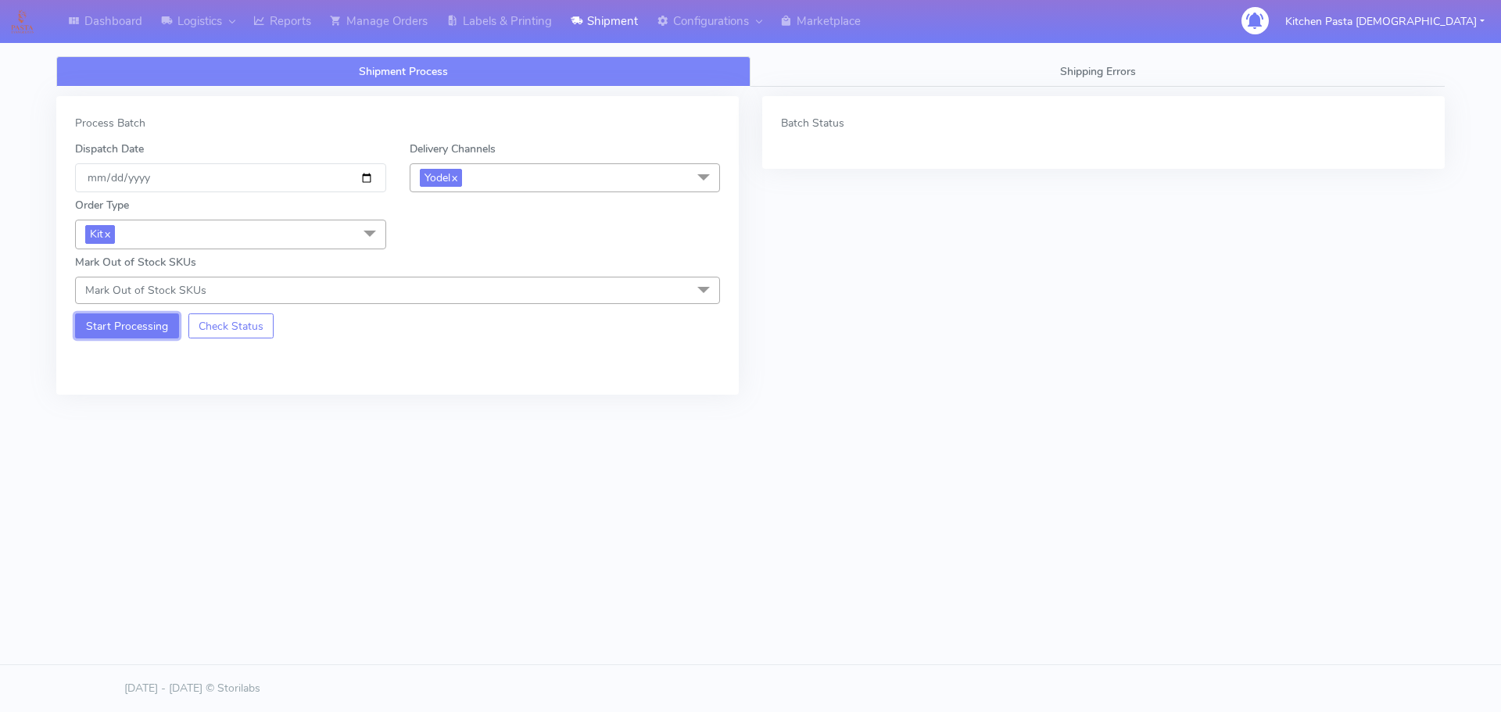
click at [132, 332] on button "Start Processing" at bounding box center [127, 325] width 104 height 25
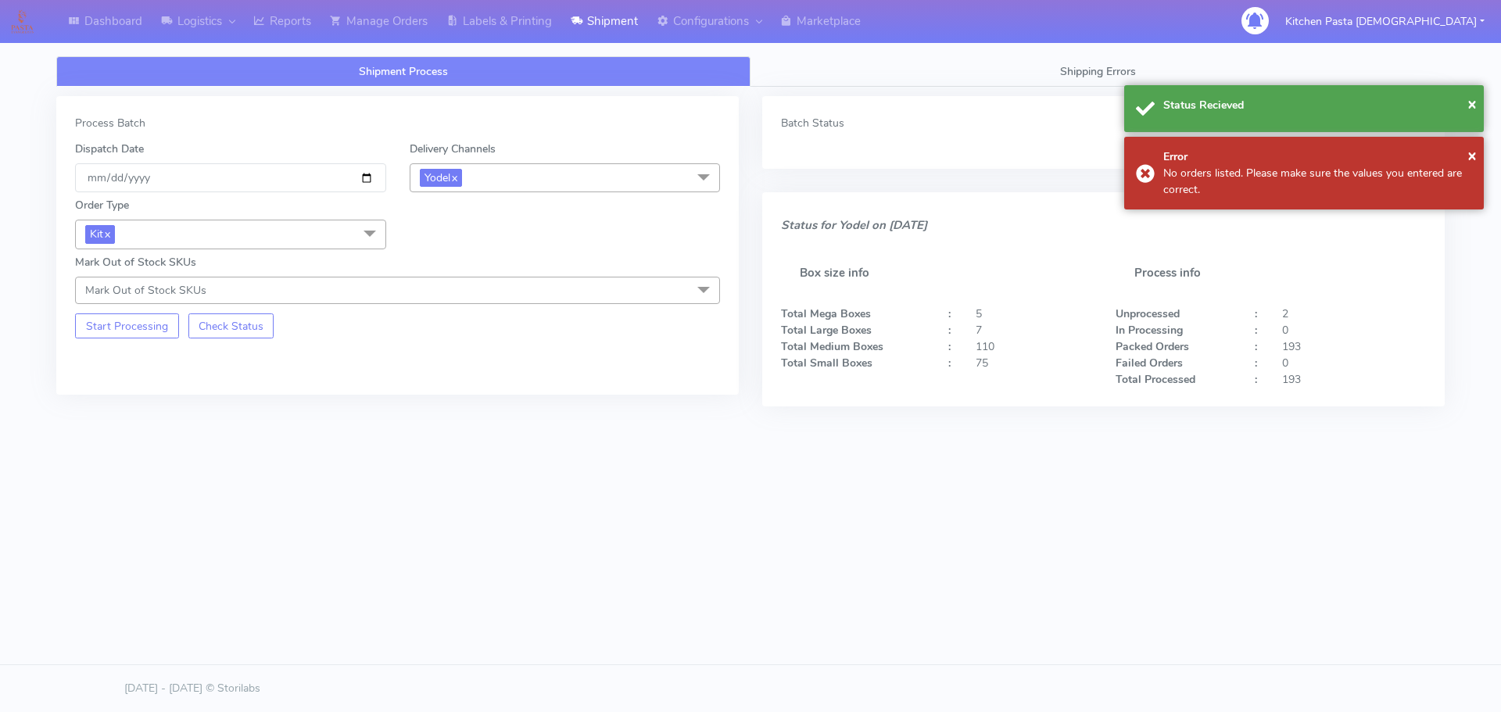
click at [299, 234] on span "Kit x" at bounding box center [230, 234] width 311 height 29
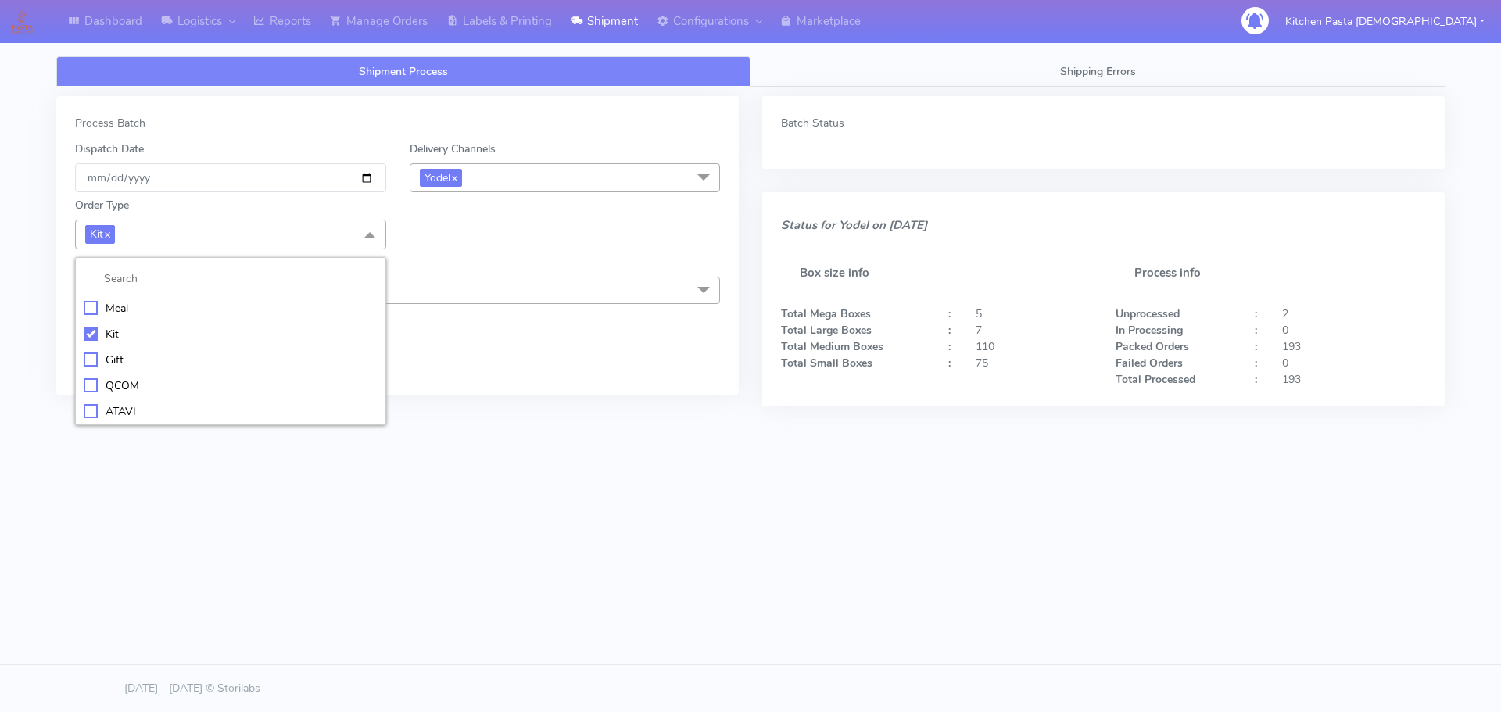
click at [120, 407] on div "ATAVI" at bounding box center [231, 411] width 294 height 16
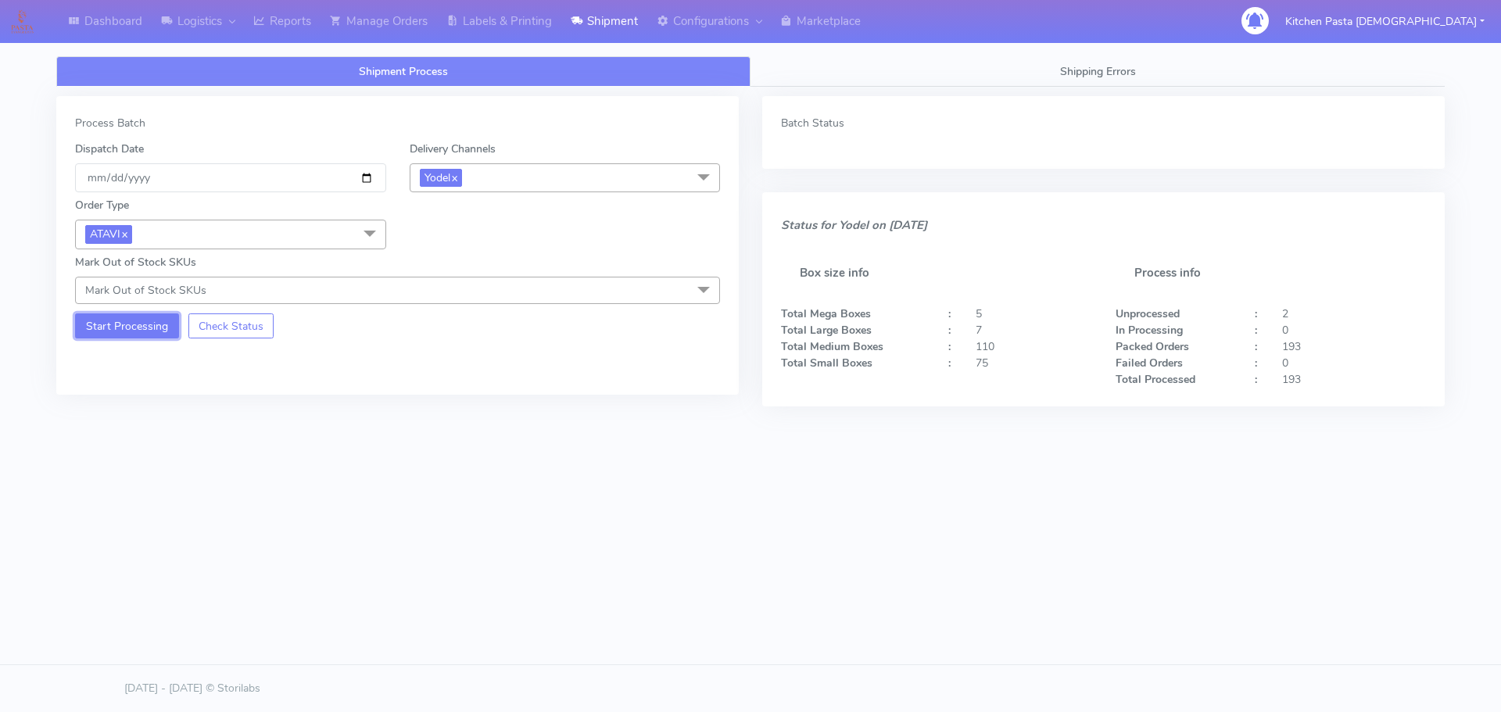
click at [134, 327] on button "Start Processing" at bounding box center [127, 325] width 104 height 25
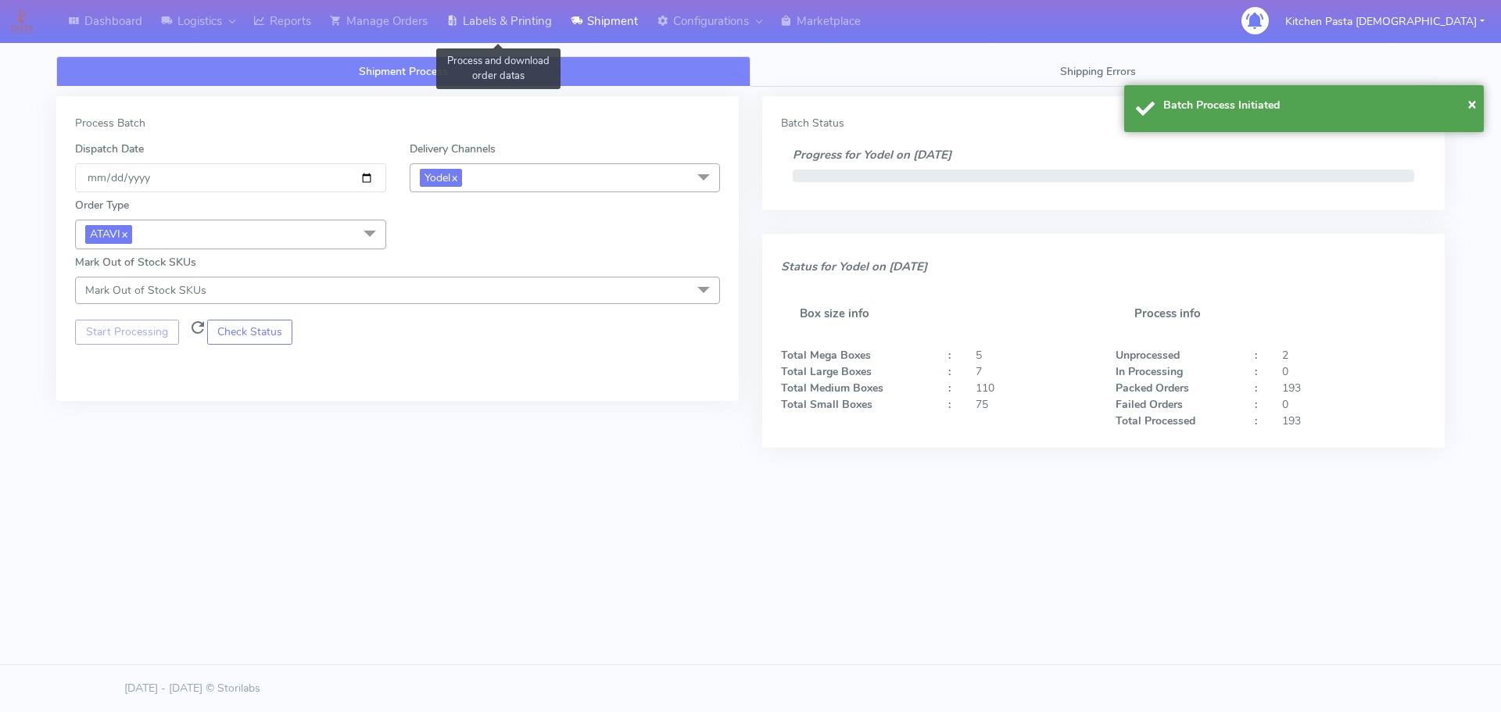
click at [488, 25] on link "Labels & Printing" at bounding box center [499, 21] width 124 height 43
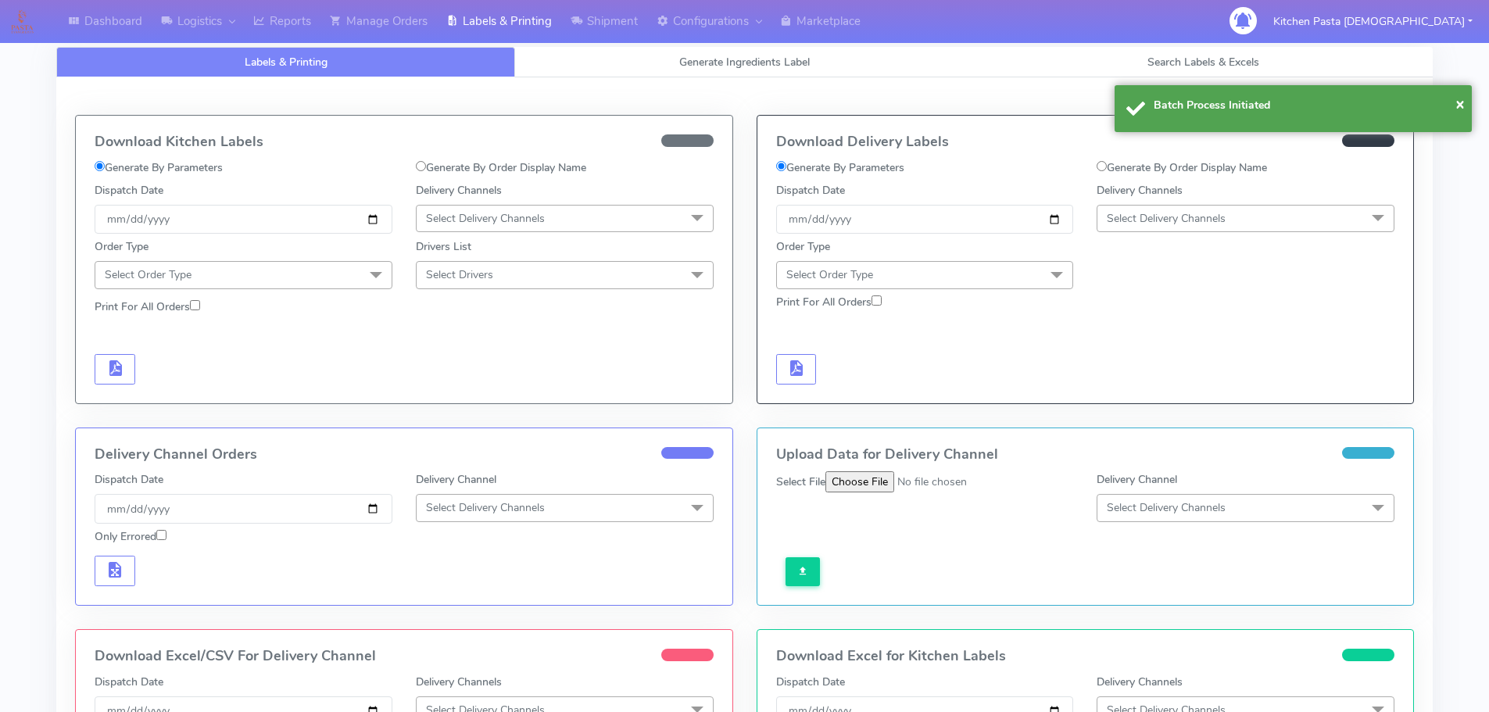
click at [1183, 218] on span "Select Delivery Channels" at bounding box center [1166, 218] width 119 height 15
click at [1169, 396] on div "Yodel" at bounding box center [1245, 394] width 281 height 16
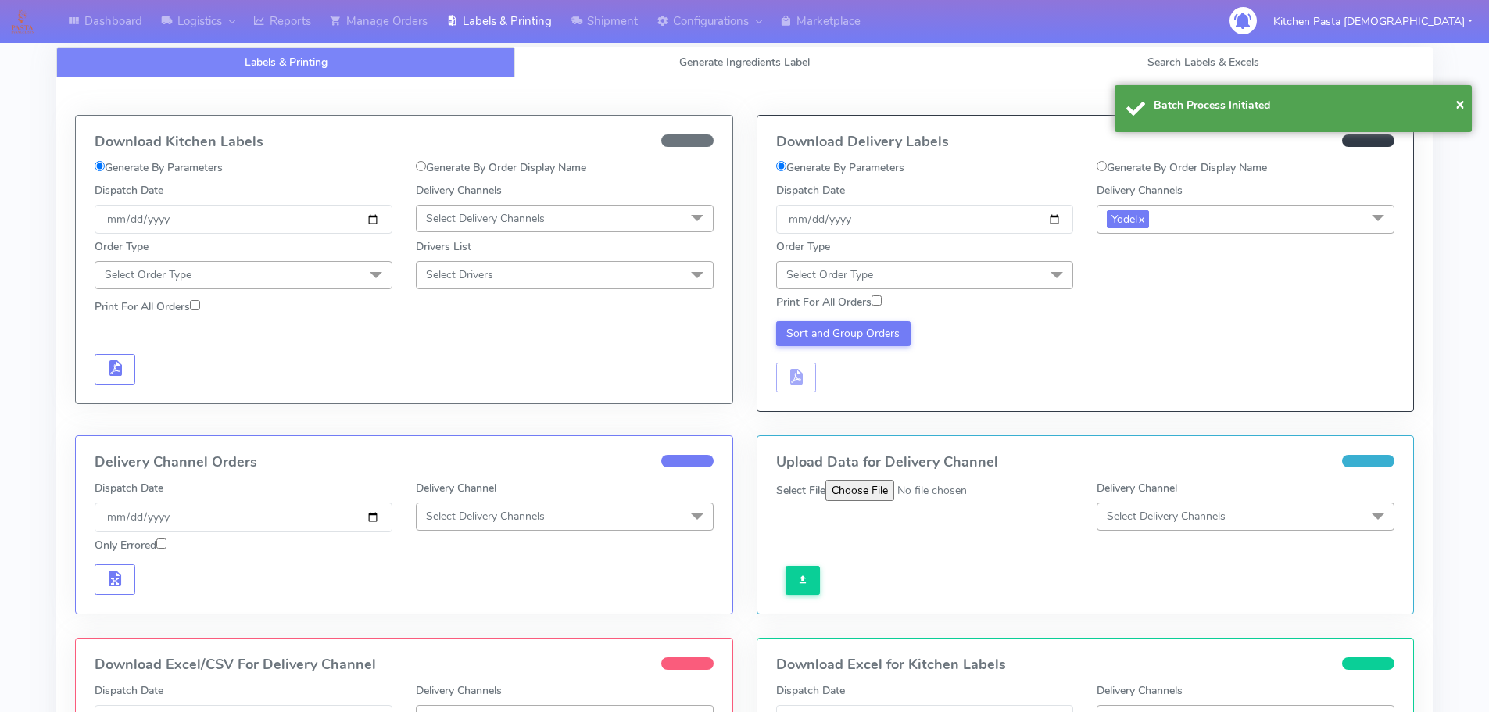
click at [1011, 281] on span "Select Order Type" at bounding box center [925, 274] width 298 height 27
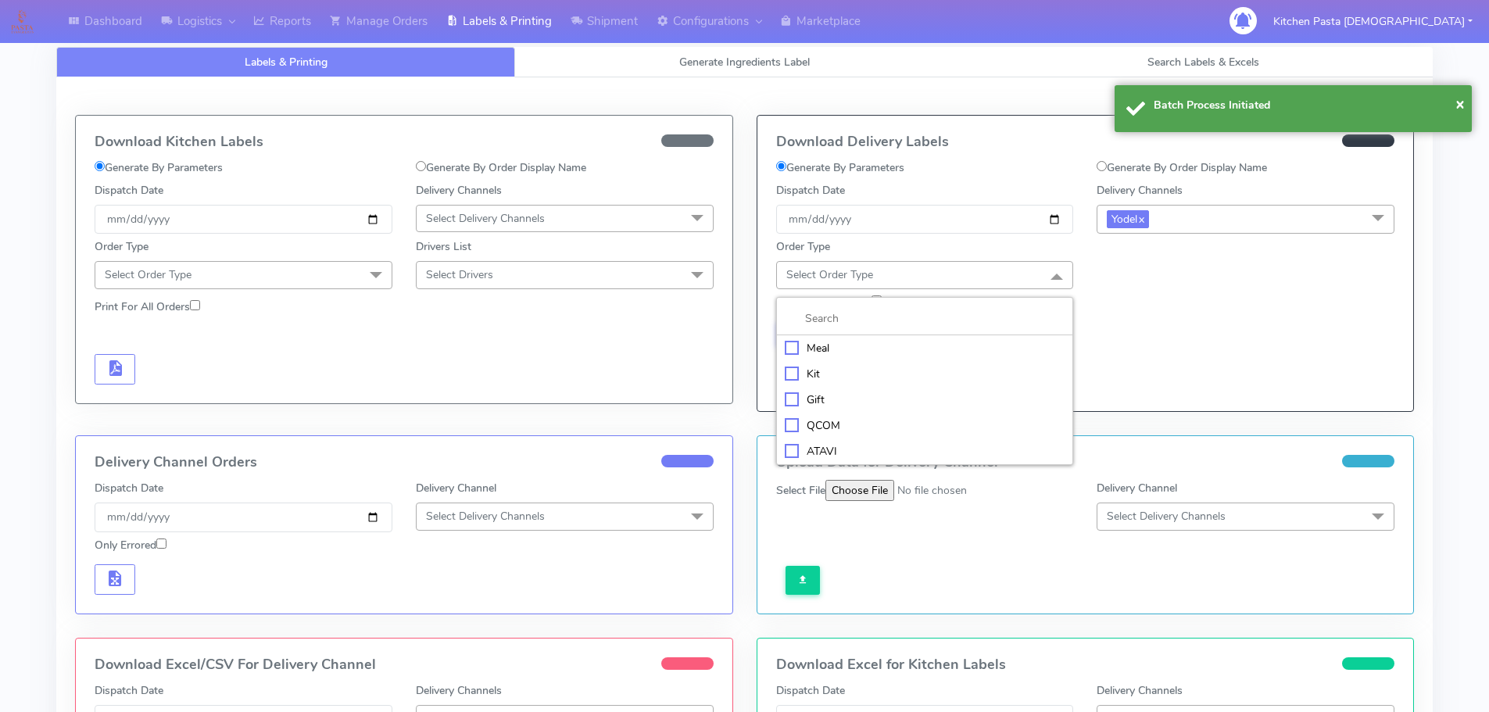
click at [808, 446] on div "ATAVI" at bounding box center [925, 451] width 281 height 16
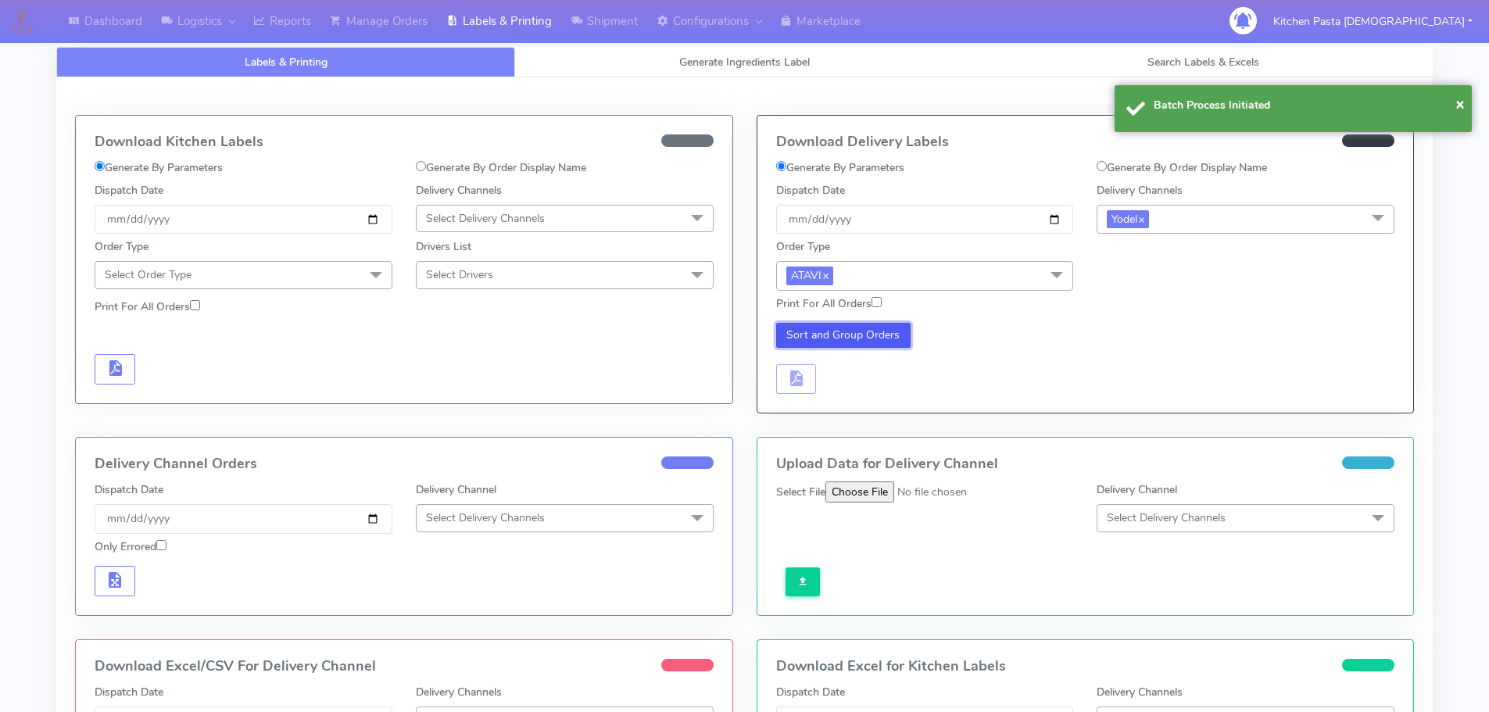
click at [835, 347] on button "Sort and Group Orders" at bounding box center [843, 335] width 135 height 25
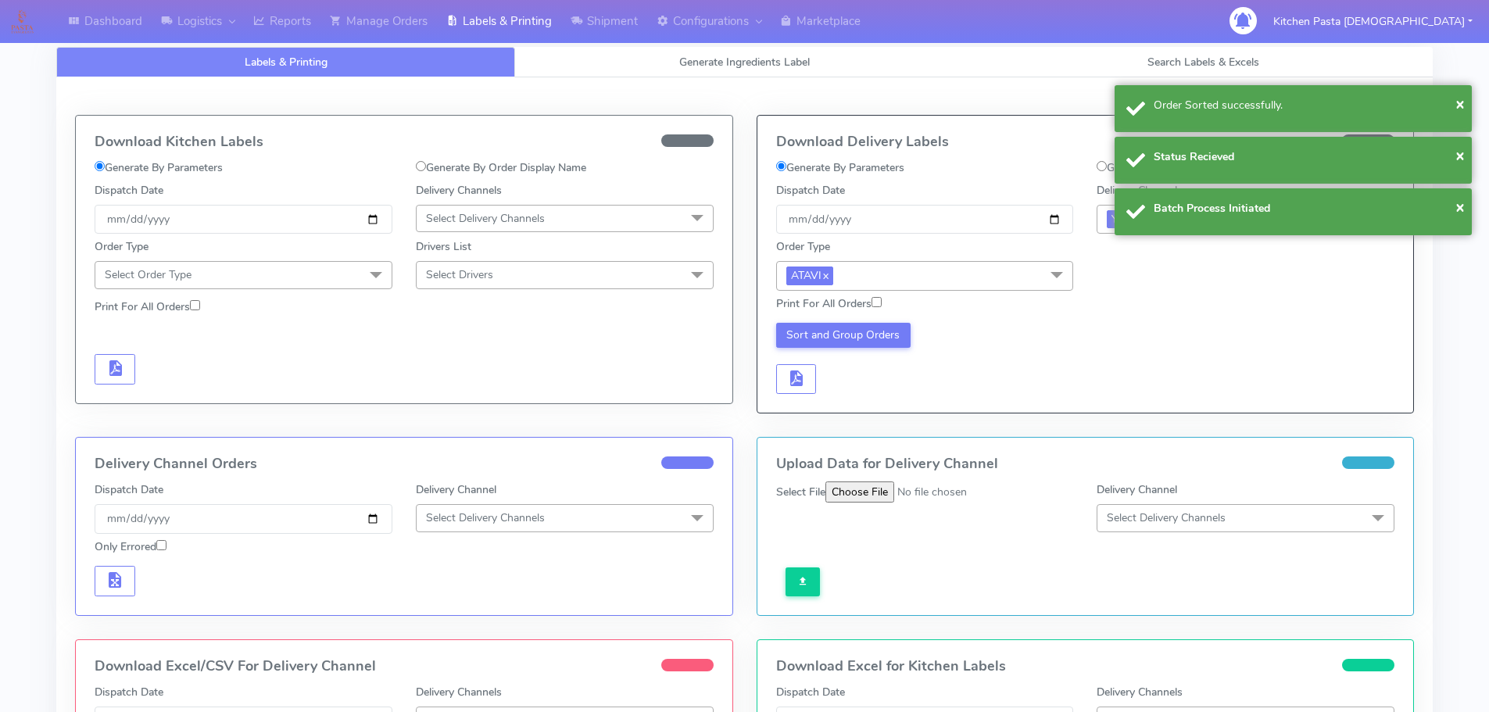
click at [791, 397] on div "Download Delivery Labels Generate By Parameters Generate By Order Display Name …" at bounding box center [1085, 264] width 656 height 297
click at [806, 377] on button "button" at bounding box center [796, 379] width 41 height 30
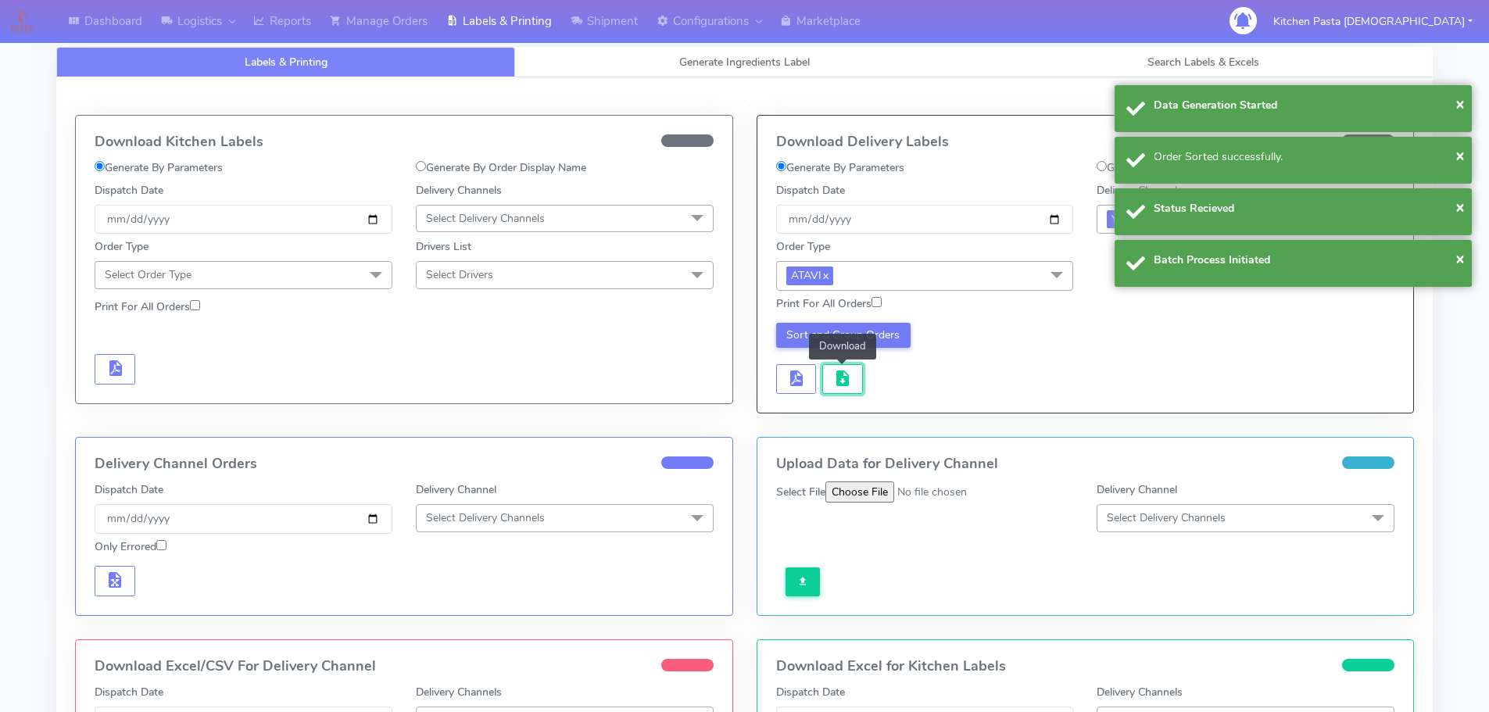
click at [826, 377] on button "button" at bounding box center [842, 379] width 41 height 30
